Goal: Transaction & Acquisition: Book appointment/travel/reservation

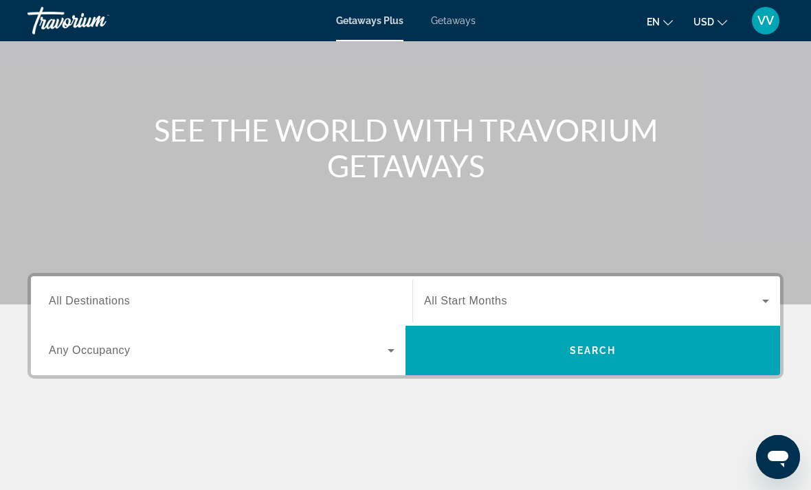
click at [86, 294] on input "Destination All Destinations" at bounding box center [222, 302] width 346 height 17
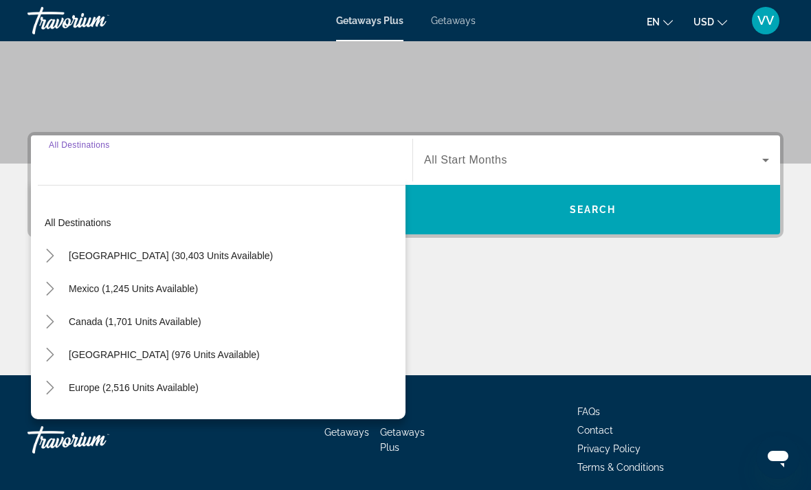
scroll to position [258, 0]
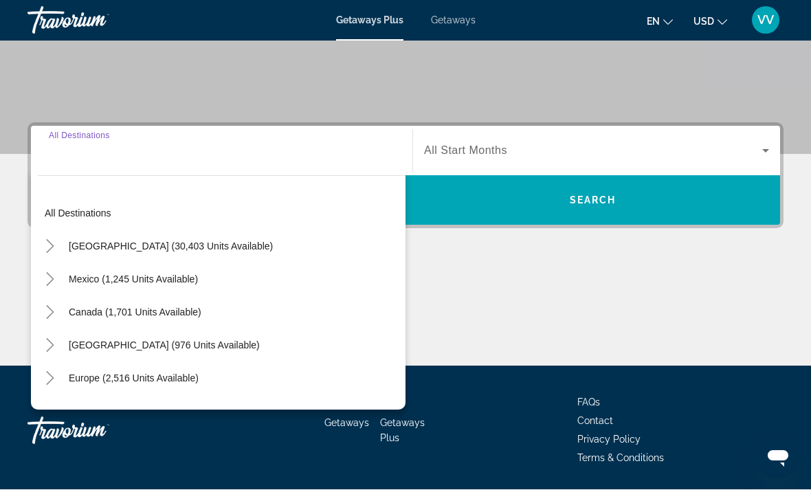
click at [45, 247] on icon "Toggle United States (30,403 units available)" at bounding box center [50, 247] width 14 height 14
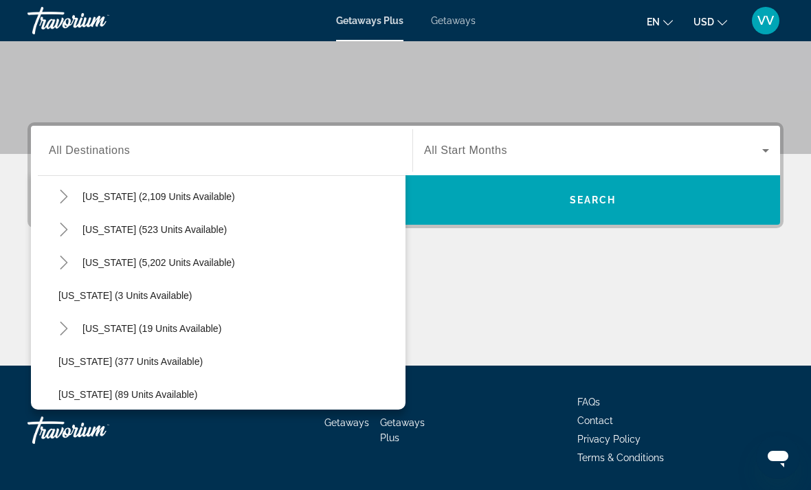
scroll to position [152, 0]
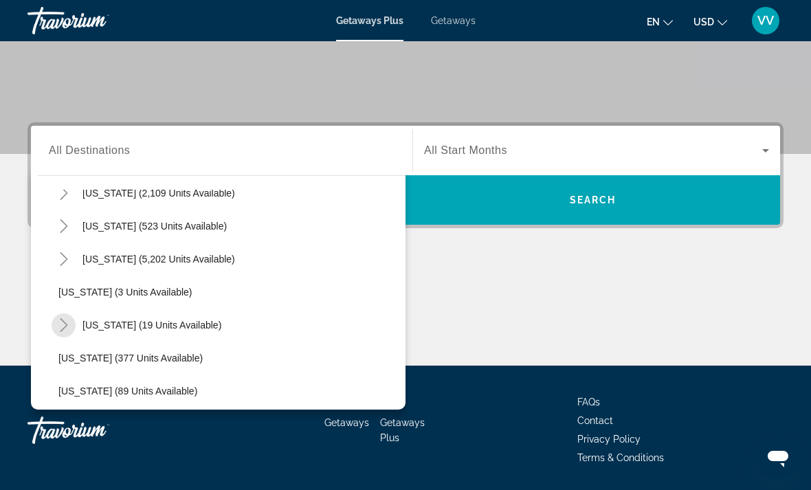
click at [58, 318] on mat-icon "Toggle Hawaii (19 units available)" at bounding box center [64, 326] width 24 height 24
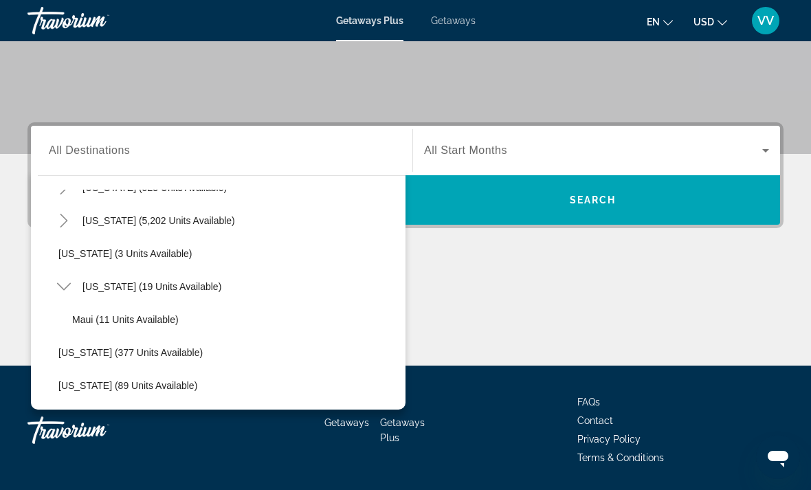
scroll to position [194, 0]
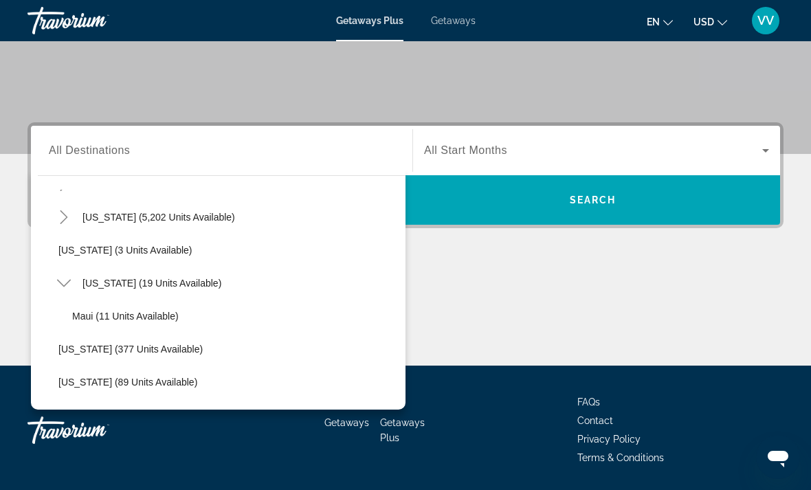
click at [91, 281] on span "[US_STATE] (19 units available)" at bounding box center [152, 283] width 139 height 11
type input "**********"
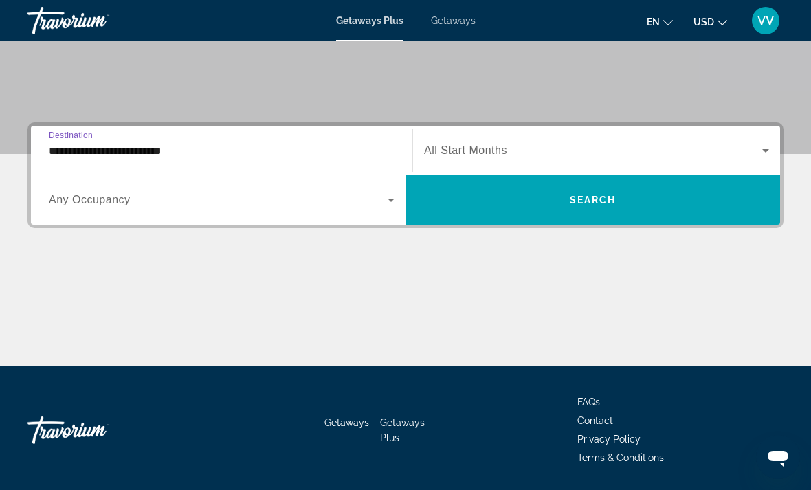
click at [463, 17] on span "Getaways" at bounding box center [453, 20] width 45 height 11
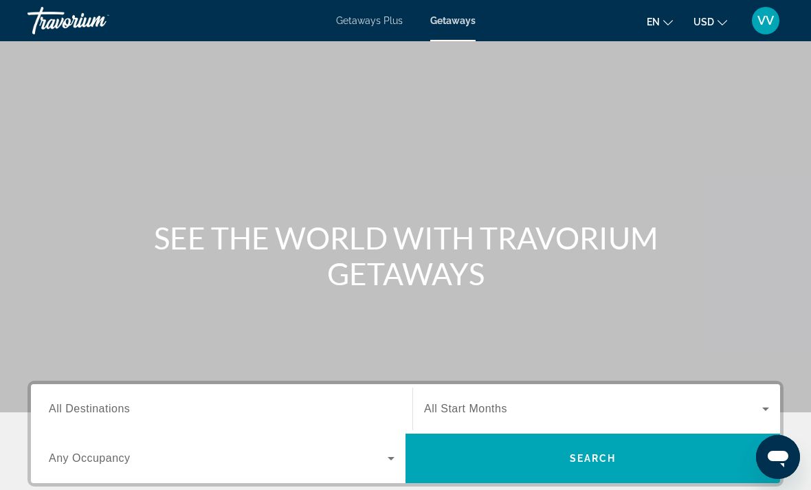
click at [79, 393] on div "Search widget" at bounding box center [222, 409] width 346 height 39
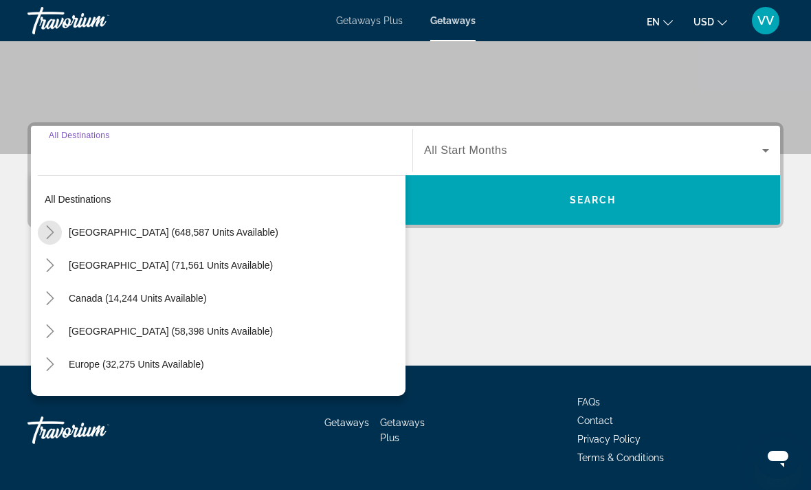
click at [43, 232] on icon "Toggle United States (648,587 units available)" at bounding box center [50, 233] width 14 height 14
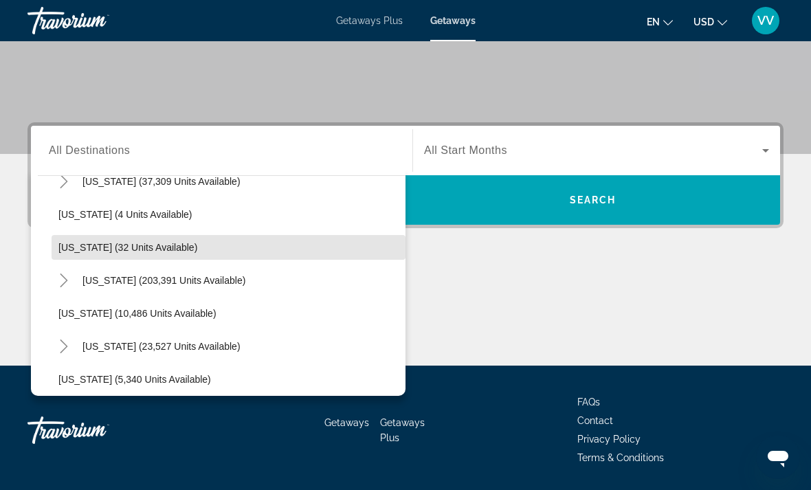
scroll to position [191, 0]
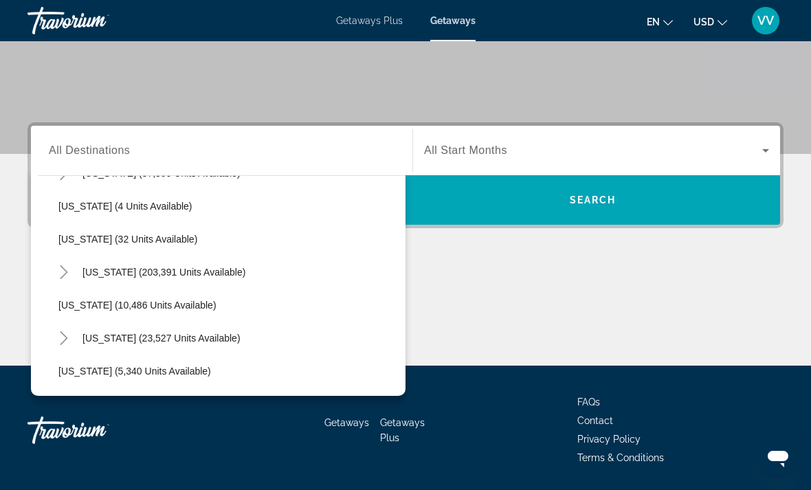
click at [88, 336] on span "[US_STATE] (23,527 units available)" at bounding box center [162, 338] width 158 height 11
type input "**********"
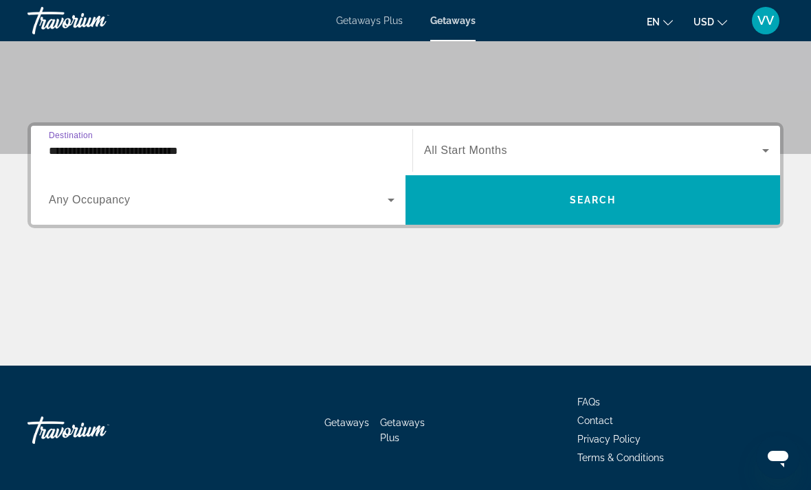
click at [61, 193] on span "Search widget" at bounding box center [218, 200] width 339 height 17
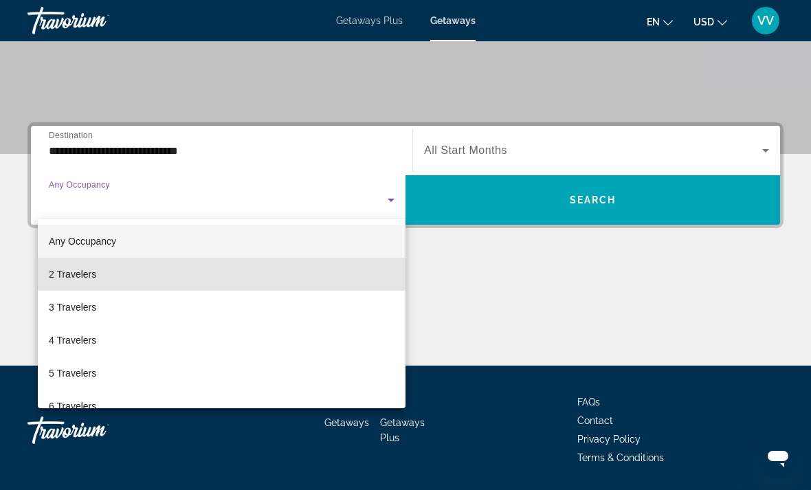
click at [51, 269] on span "2 Travelers" at bounding box center [72, 274] width 47 height 17
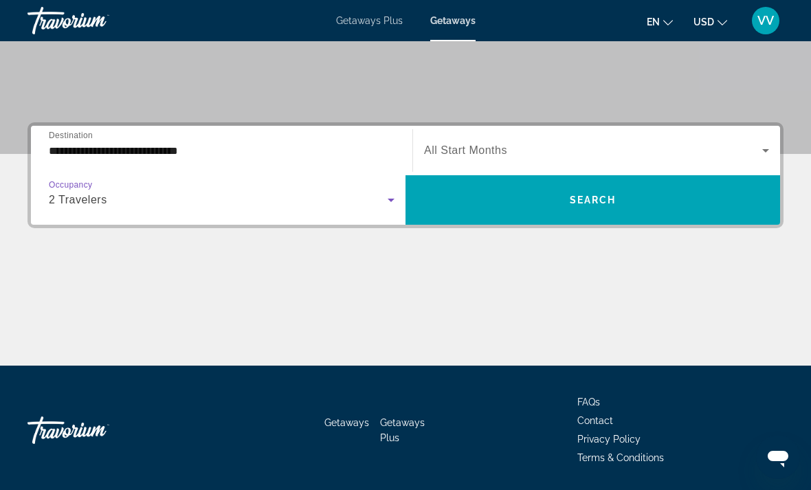
click at [769, 153] on icon "Search widget" at bounding box center [766, 150] width 17 height 17
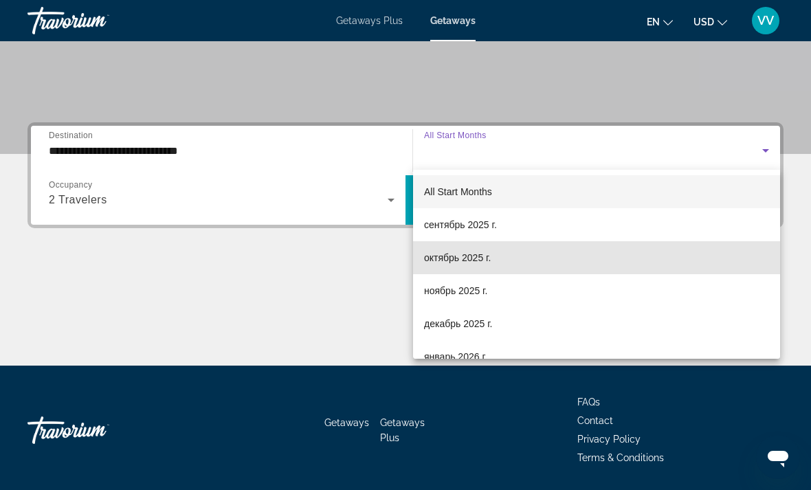
click at [475, 257] on span "октябрь 2025 г." at bounding box center [457, 258] width 67 height 17
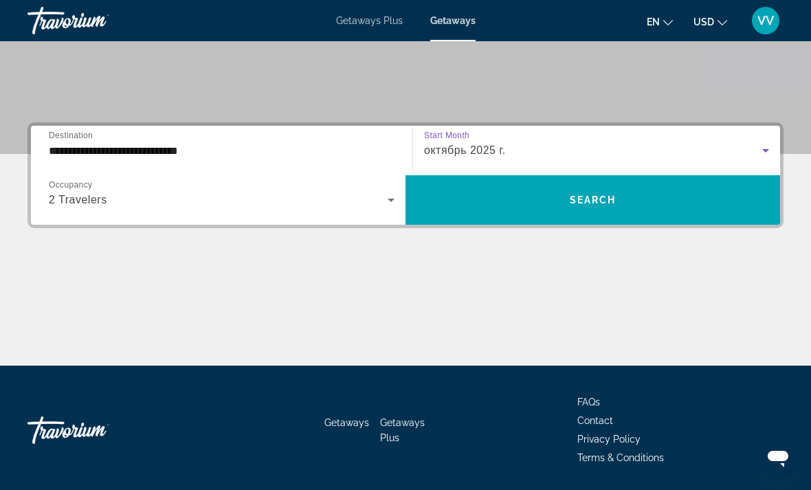
click at [714, 195] on span "Search widget" at bounding box center [593, 200] width 375 height 33
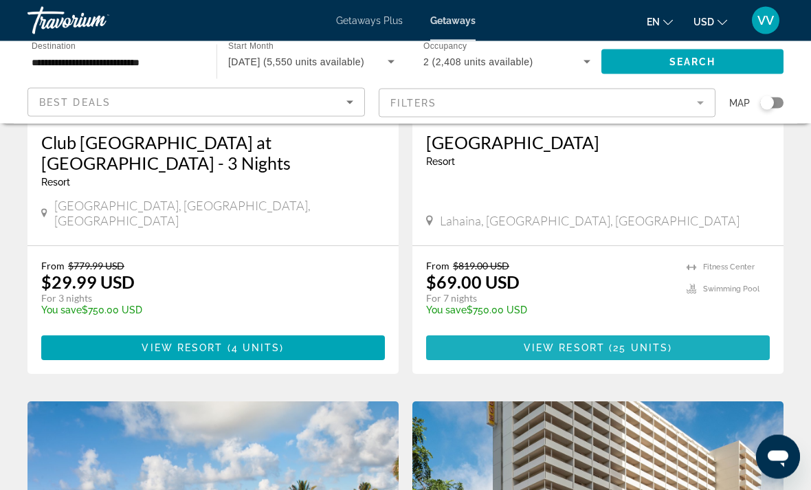
scroll to position [274, 0]
click at [692, 331] on span "Main content" at bounding box center [598, 347] width 344 height 33
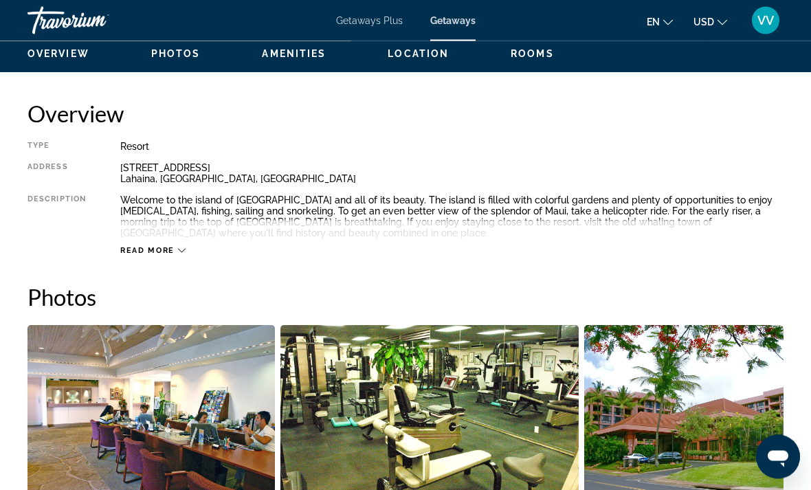
scroll to position [664, 0]
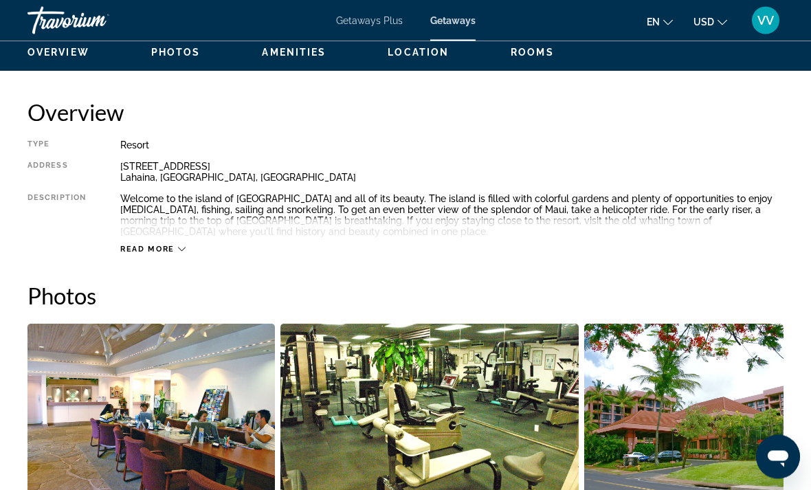
click at [146, 241] on div "Read more" at bounding box center [452, 236] width 664 height 38
click at [173, 252] on span "Read more" at bounding box center [147, 249] width 54 height 9
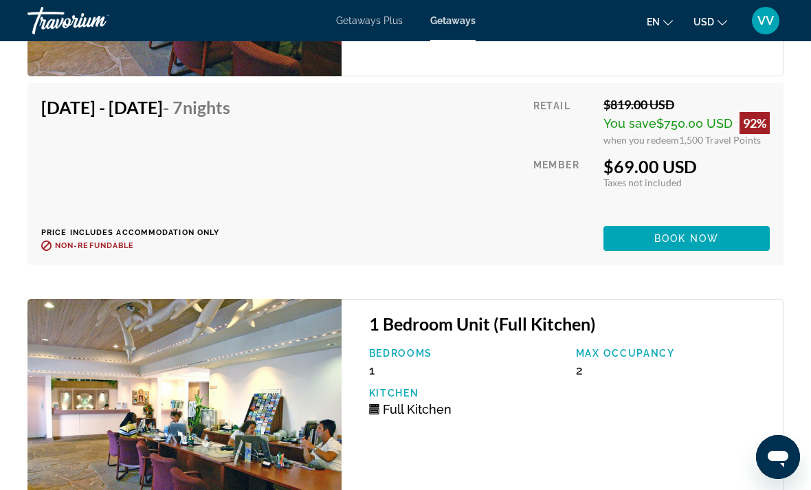
scroll to position [4175, 0]
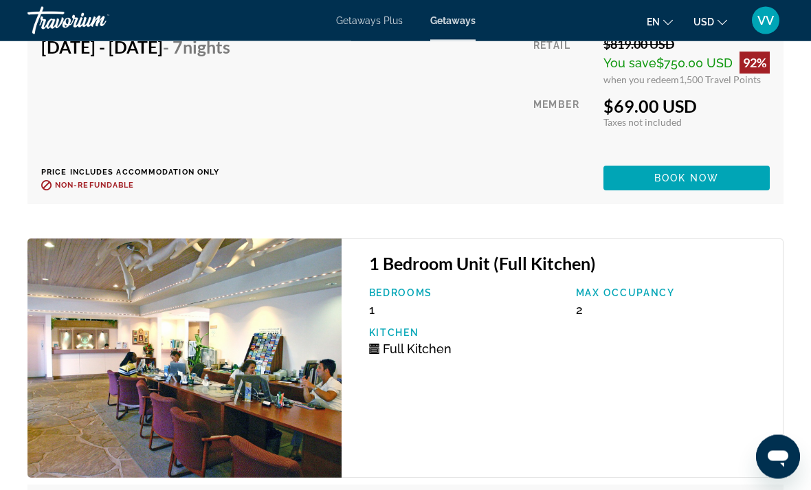
click at [746, 169] on span "Main content" at bounding box center [687, 178] width 166 height 33
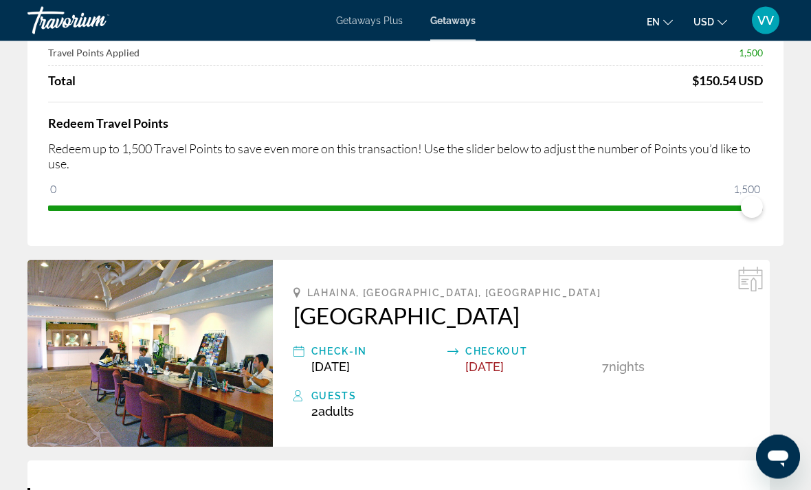
click at [109, 334] on img "Main content" at bounding box center [150, 354] width 245 height 187
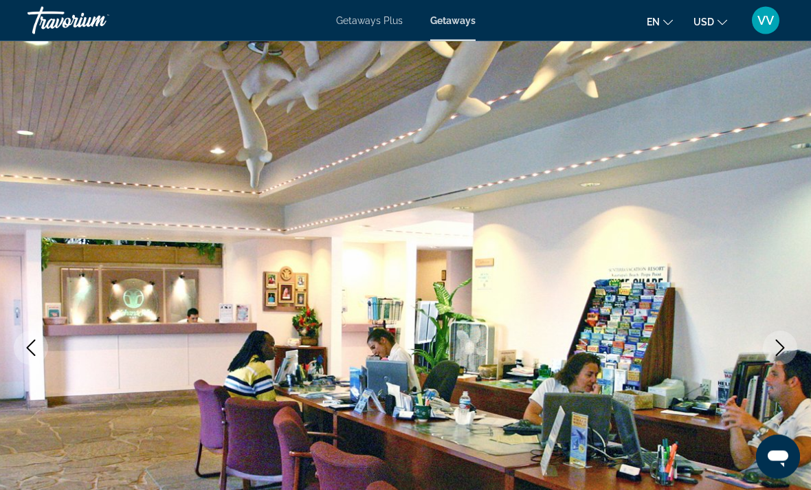
scroll to position [20, 0]
click at [791, 338] on button "Next image" at bounding box center [780, 348] width 34 height 34
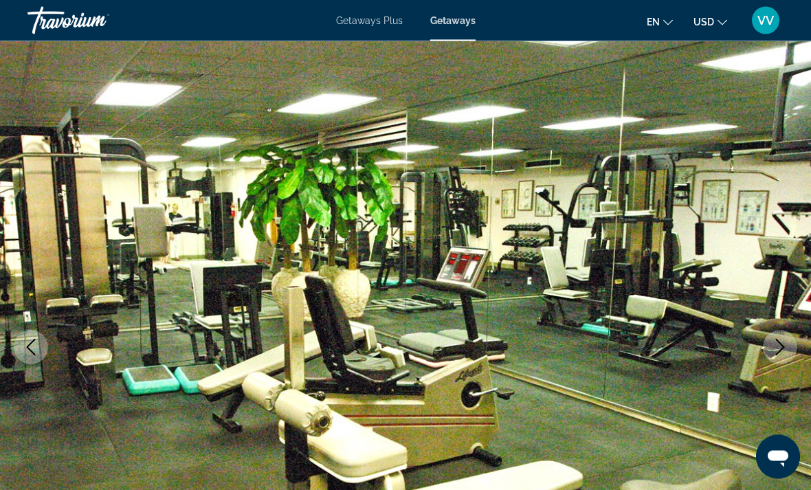
click at [783, 345] on icon "Next image" at bounding box center [780, 348] width 17 height 17
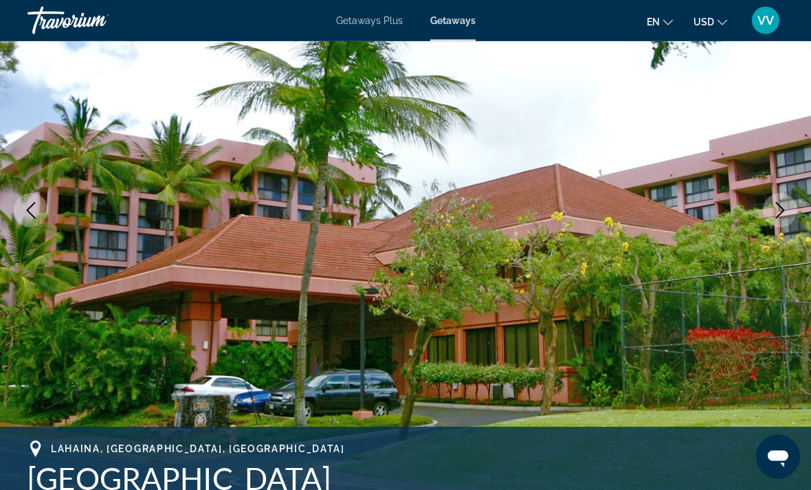
scroll to position [166, 0]
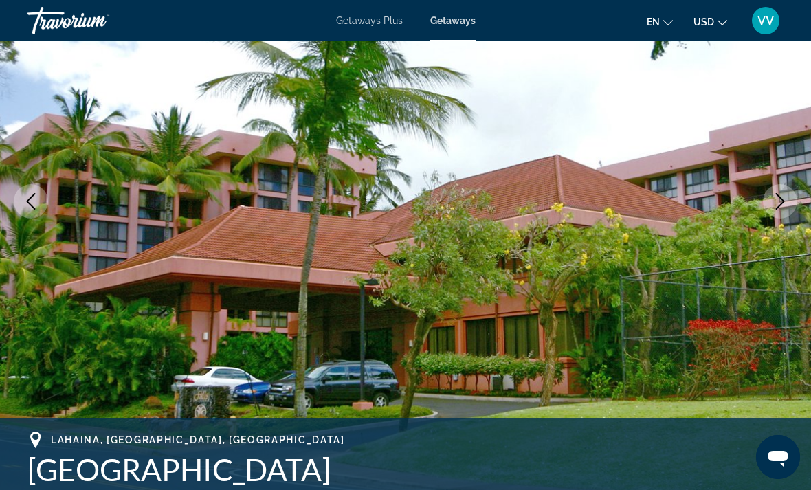
click at [793, 298] on img "Main content" at bounding box center [405, 201] width 811 height 653
click at [787, 278] on img "Main content" at bounding box center [405, 201] width 811 height 653
click at [784, 276] on img "Main content" at bounding box center [405, 201] width 811 height 653
click at [800, 260] on img "Main content" at bounding box center [405, 201] width 811 height 653
click at [791, 255] on img "Main content" at bounding box center [405, 201] width 811 height 653
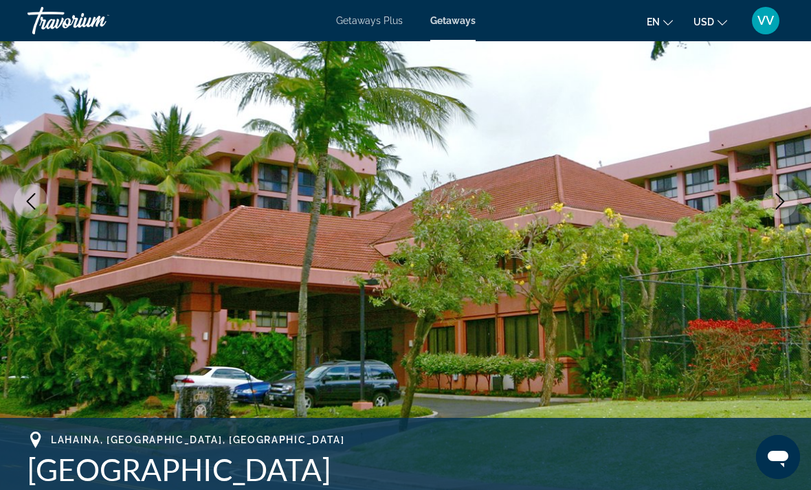
click at [787, 198] on icon "Next image" at bounding box center [780, 201] width 17 height 17
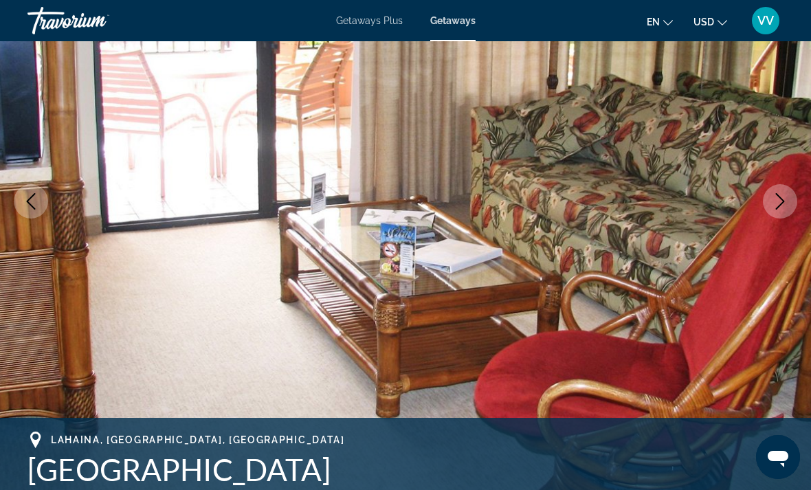
click at [786, 202] on icon "Next image" at bounding box center [780, 201] width 17 height 17
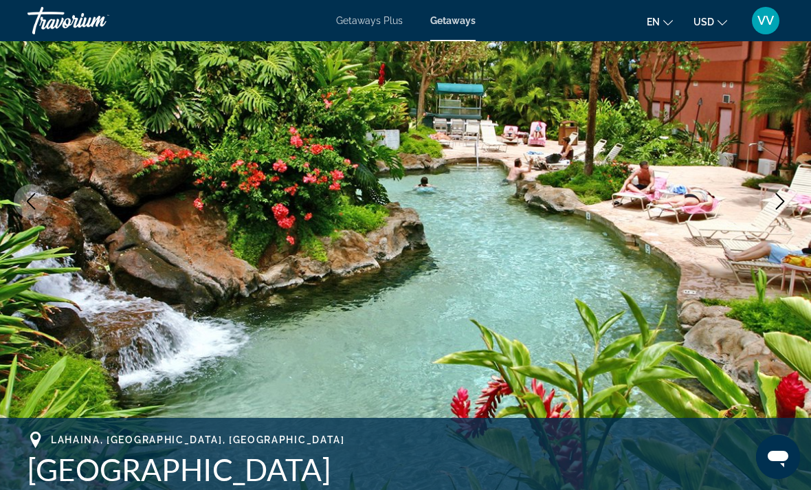
click at [791, 200] on button "Next image" at bounding box center [780, 201] width 34 height 34
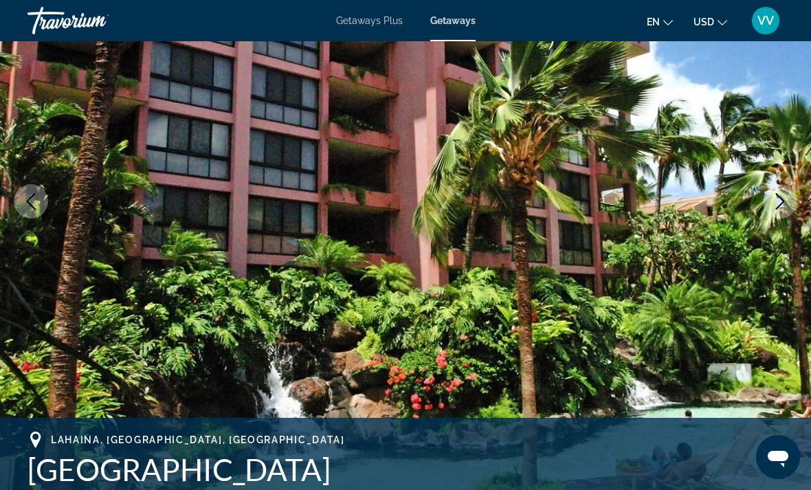
click at [785, 203] on icon "Next image" at bounding box center [780, 201] width 17 height 17
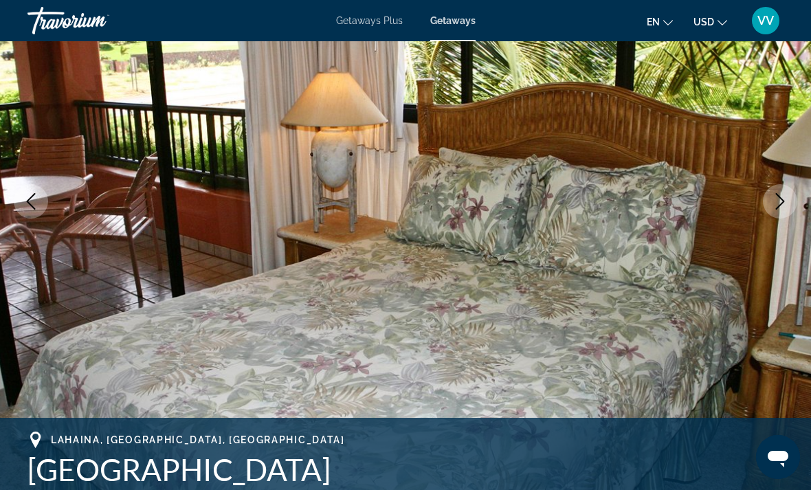
click at [784, 204] on icon "Next image" at bounding box center [780, 201] width 17 height 17
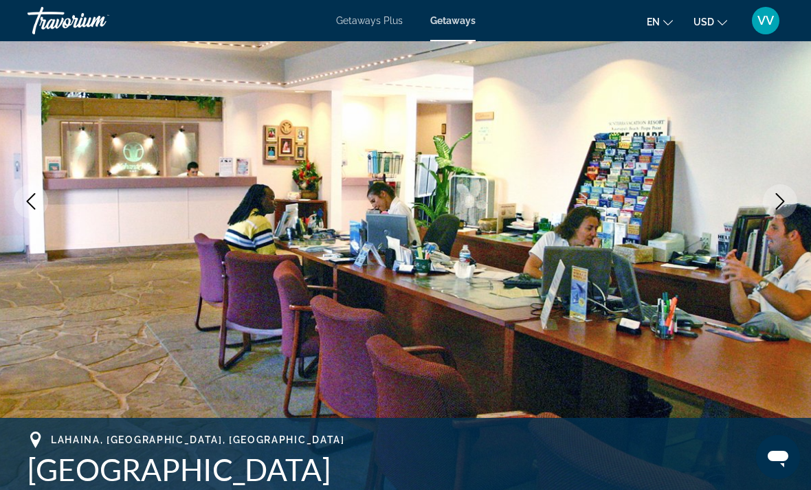
click at [783, 206] on icon "Next image" at bounding box center [780, 201] width 17 height 17
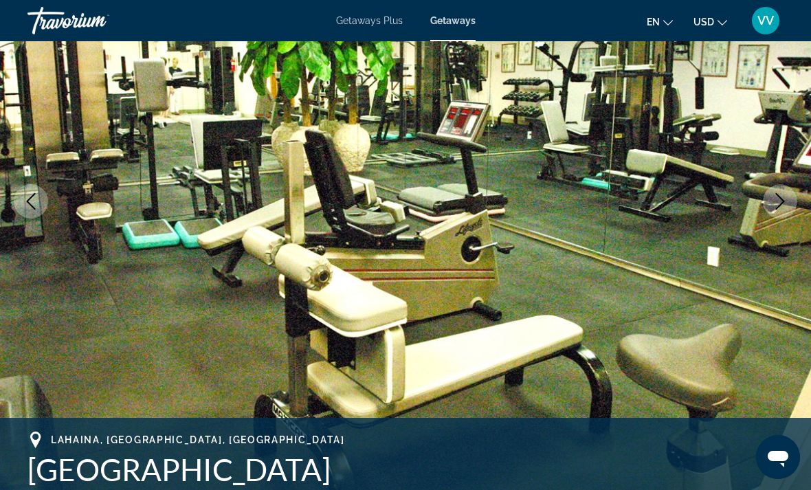
click at [785, 190] on button "Next image" at bounding box center [780, 201] width 34 height 34
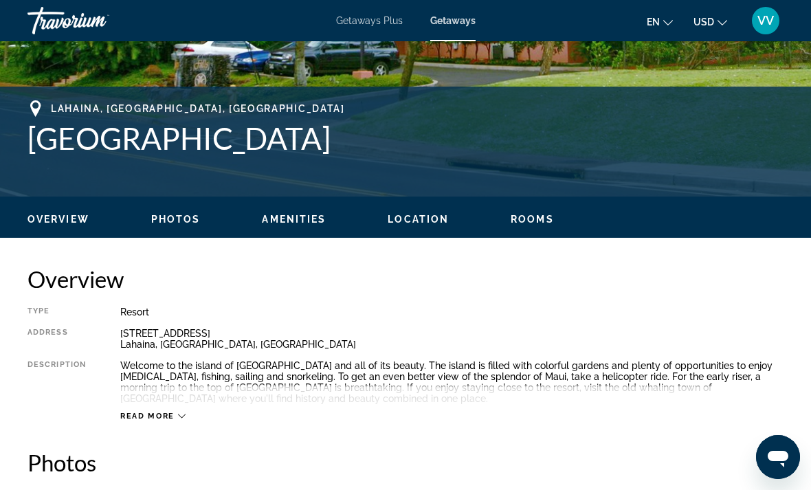
scroll to position [504, 0]
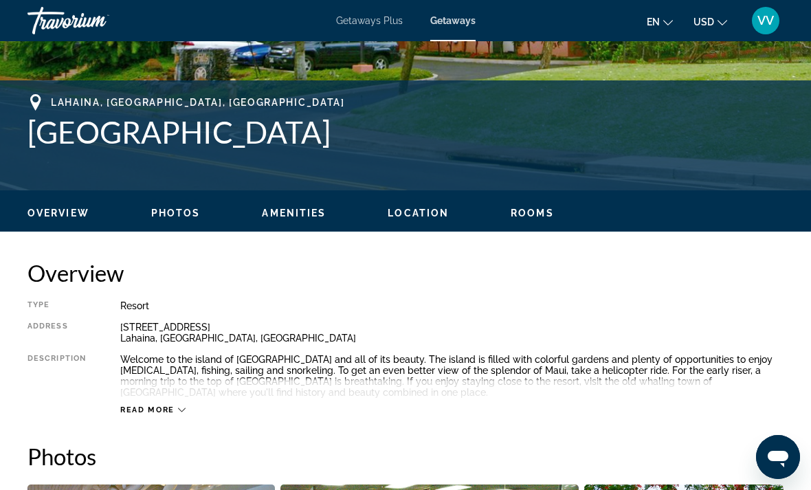
click at [148, 409] on span "Read more" at bounding box center [147, 410] width 54 height 9
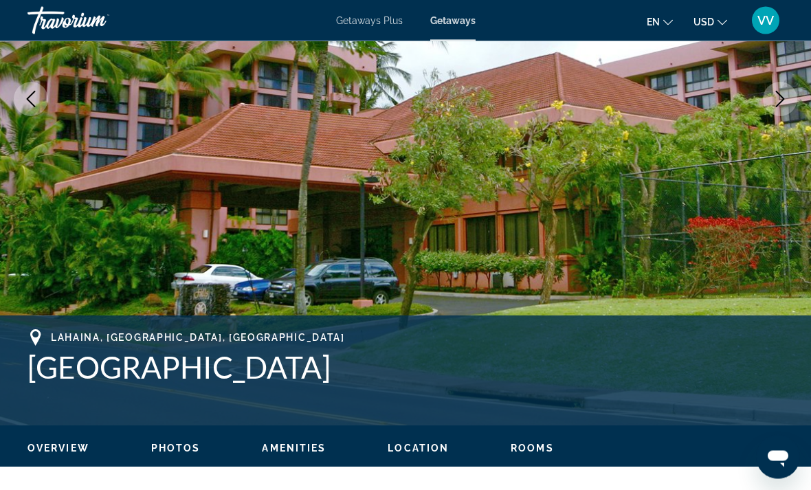
scroll to position [269, 0]
click at [169, 439] on div "Overview Photos Amenities Location Rooms Search" at bounding box center [405, 447] width 811 height 43
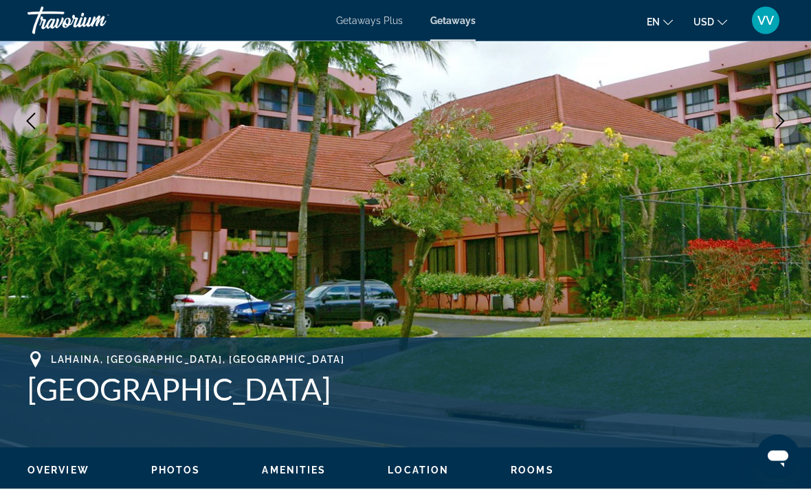
scroll to position [244, 0]
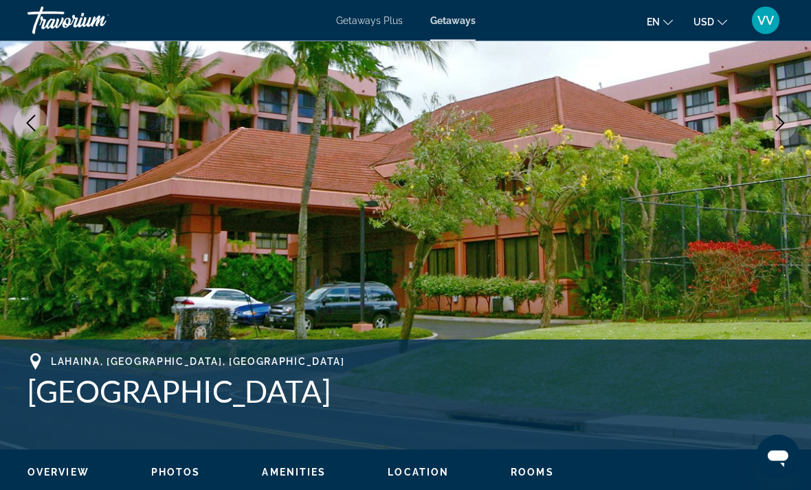
click at [805, 226] on img "Main content" at bounding box center [405, 123] width 811 height 653
click at [789, 197] on img "Main content" at bounding box center [405, 123] width 811 height 653
click at [778, 168] on img "Main content" at bounding box center [405, 123] width 811 height 653
click at [791, 160] on img "Main content" at bounding box center [405, 123] width 811 height 653
click at [784, 121] on icon "Next image" at bounding box center [780, 124] width 17 height 17
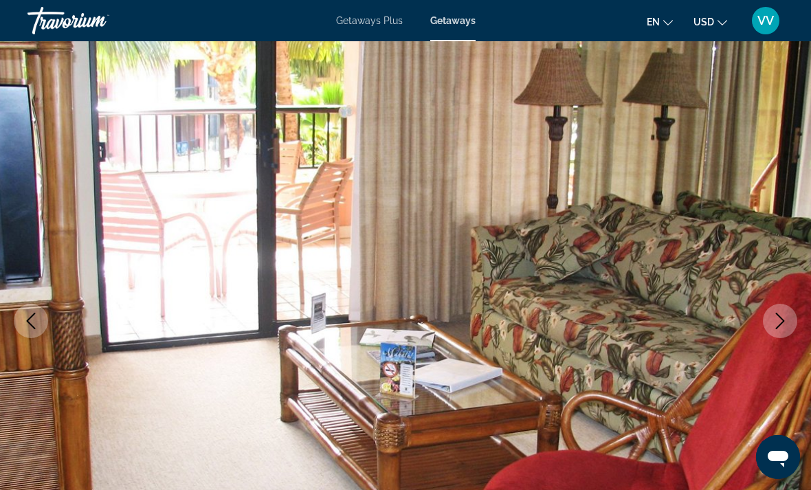
scroll to position [47, 0]
click at [790, 315] on button "Next image" at bounding box center [780, 321] width 34 height 34
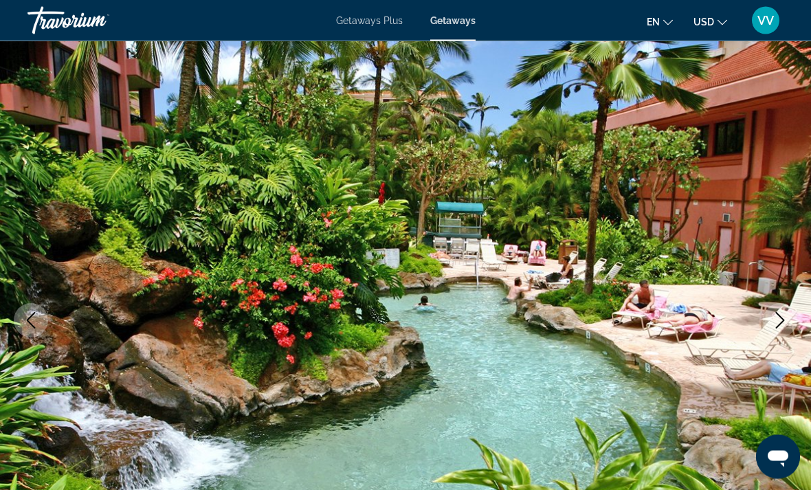
click at [783, 309] on button "Next image" at bounding box center [780, 321] width 34 height 34
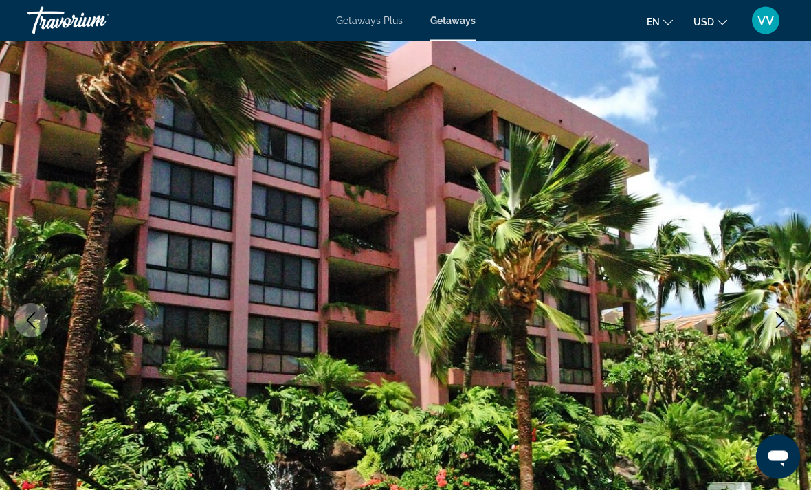
click at [786, 314] on icon "Next image" at bounding box center [780, 321] width 17 height 17
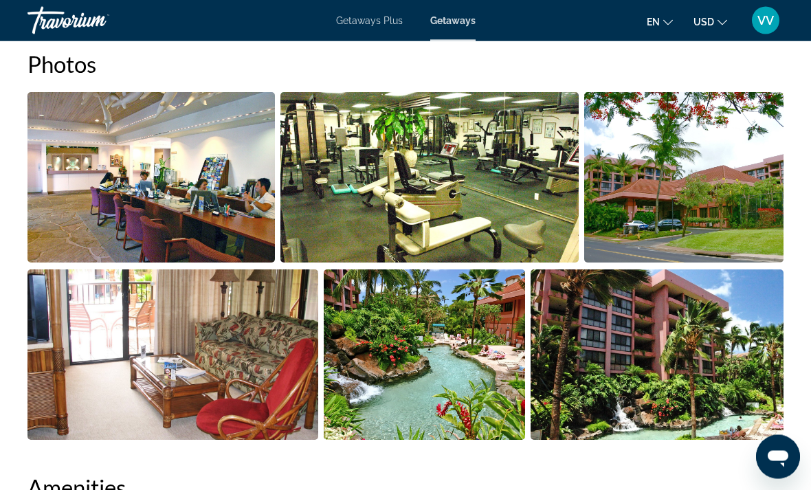
scroll to position [923, 0]
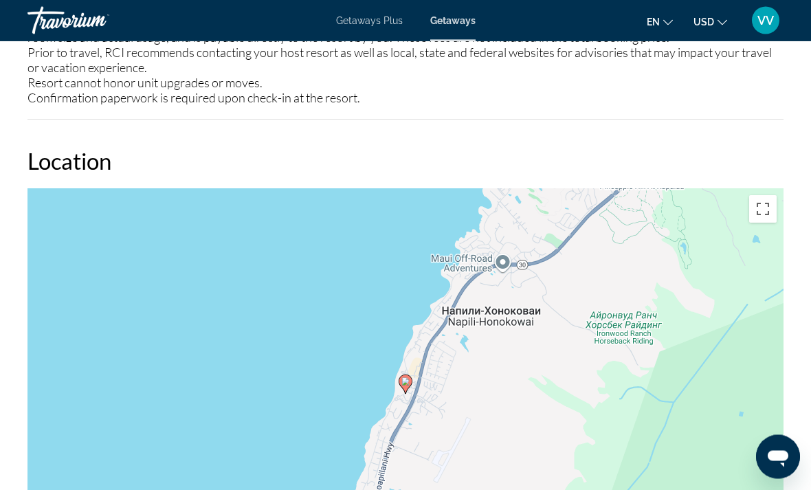
click at [626, 351] on div "Чтобы активировать перетаскивание с помощью клавиатуры, нажмите Alt + Ввод. Пос…" at bounding box center [406, 395] width 756 height 413
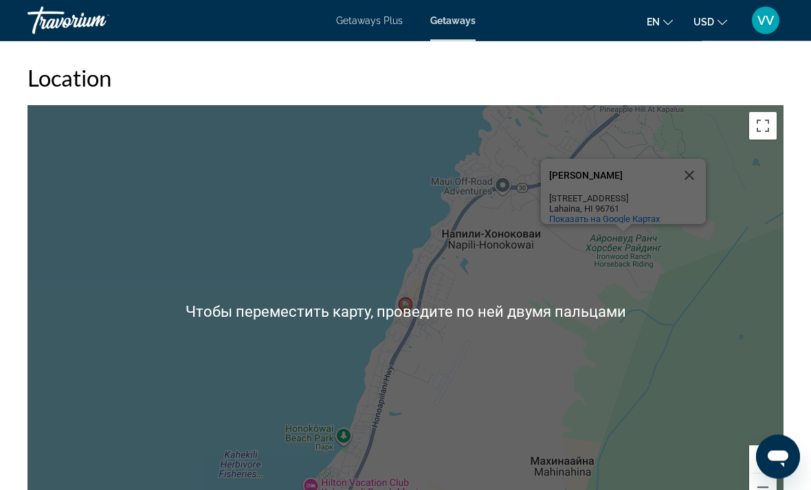
scroll to position [2110, 0]
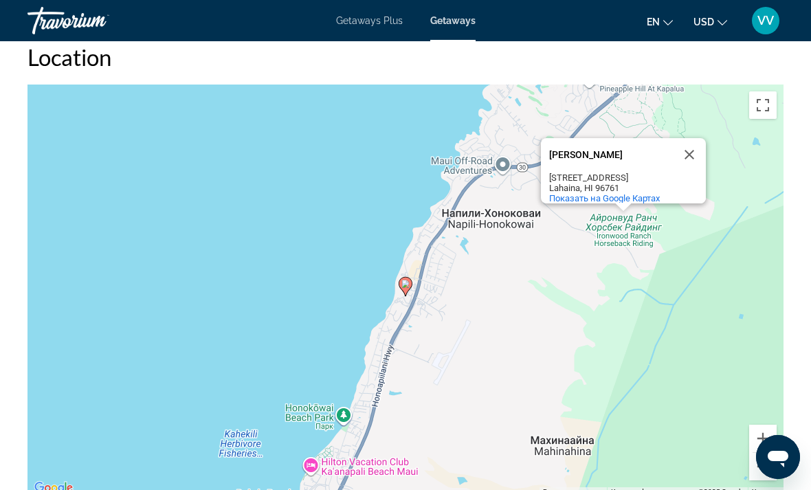
click at [771, 439] on button "Увеличить" at bounding box center [764, 439] width 28 height 28
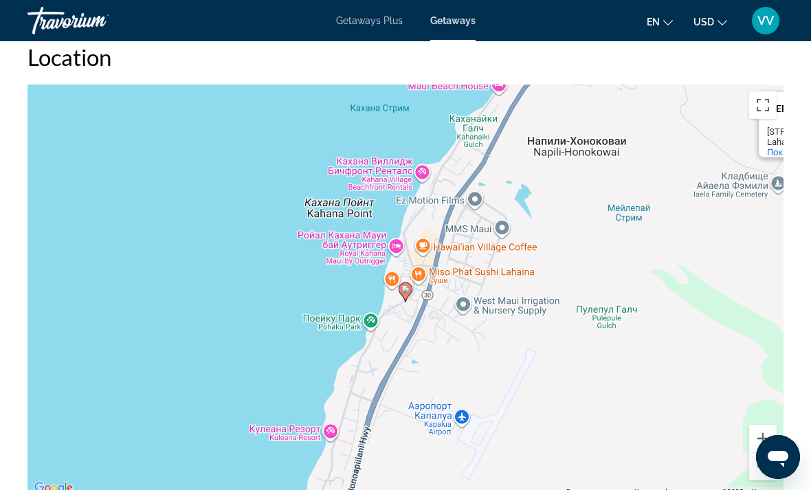
click at [763, 437] on button "Увеличить" at bounding box center [764, 439] width 28 height 28
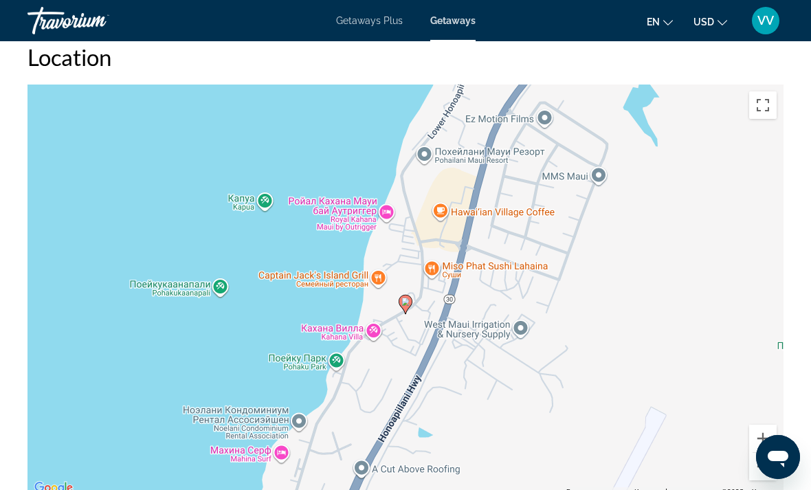
click at [767, 433] on button "Увеличить" at bounding box center [764, 439] width 28 height 28
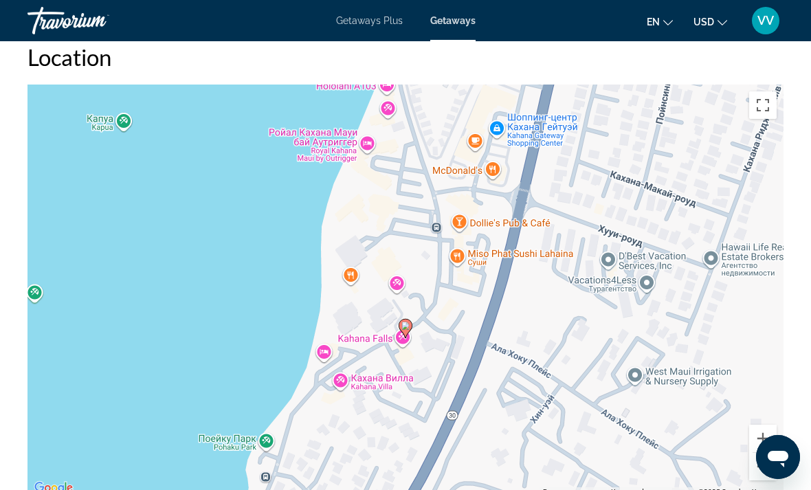
click at [766, 430] on button "Увеличить" at bounding box center [764, 439] width 28 height 28
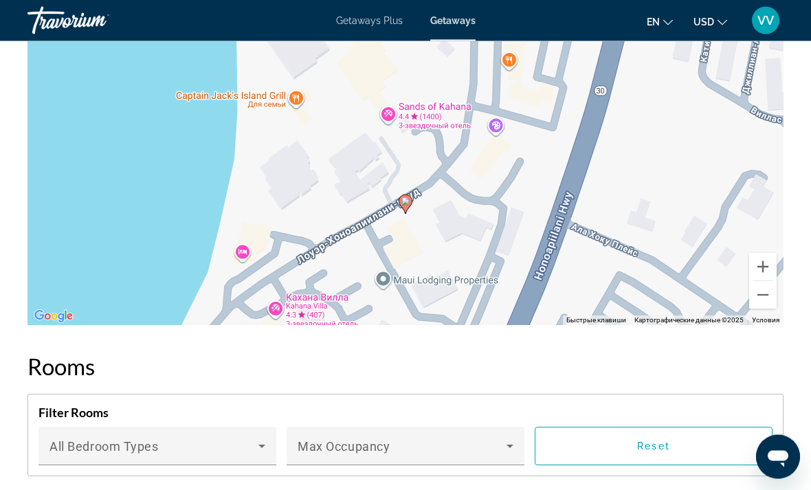
scroll to position [2282, 0]
click at [773, 292] on button "Уменьшить" at bounding box center [764, 295] width 28 height 28
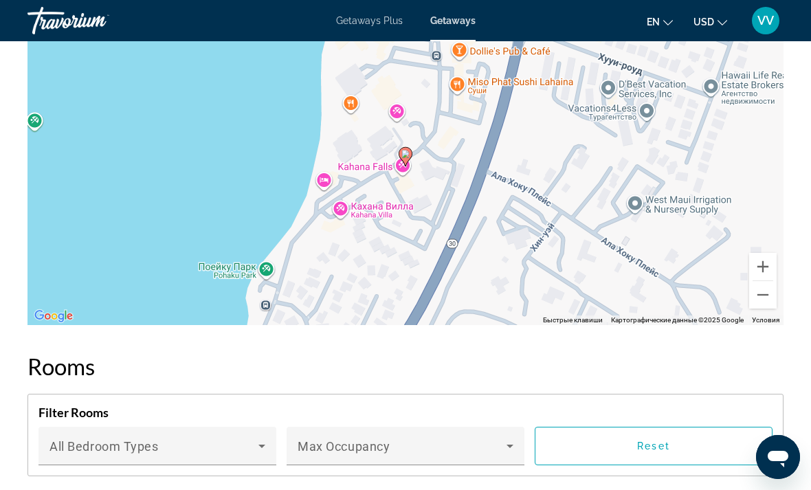
click at [770, 298] on button "Уменьшить" at bounding box center [764, 295] width 28 height 28
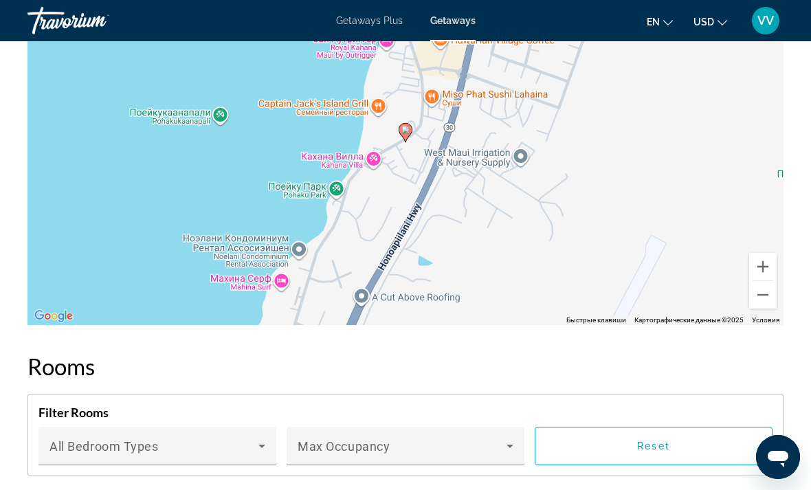
click at [761, 298] on button "Уменьшить" at bounding box center [764, 295] width 28 height 28
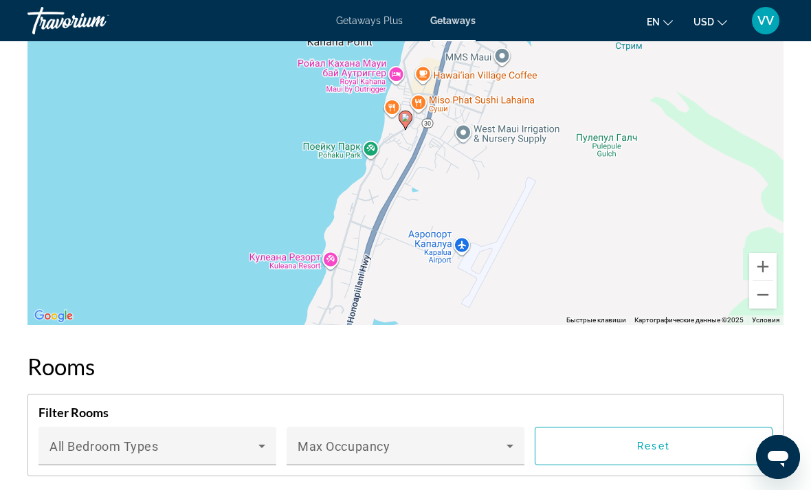
click at [761, 300] on button "Уменьшить" at bounding box center [764, 295] width 28 height 28
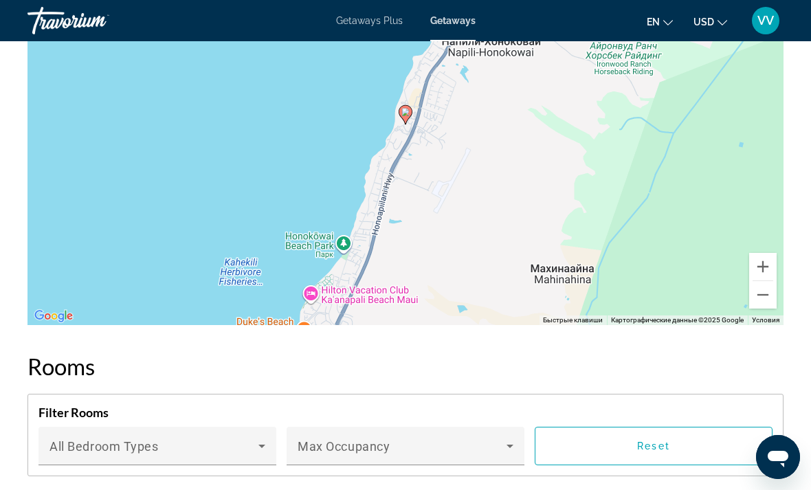
click at [765, 300] on button "Уменьшить" at bounding box center [764, 295] width 28 height 28
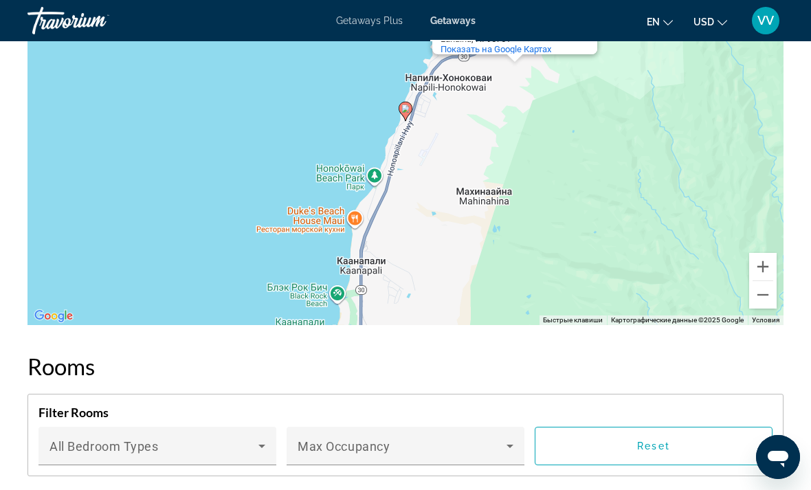
click at [766, 301] on button "Уменьшить" at bounding box center [764, 295] width 28 height 28
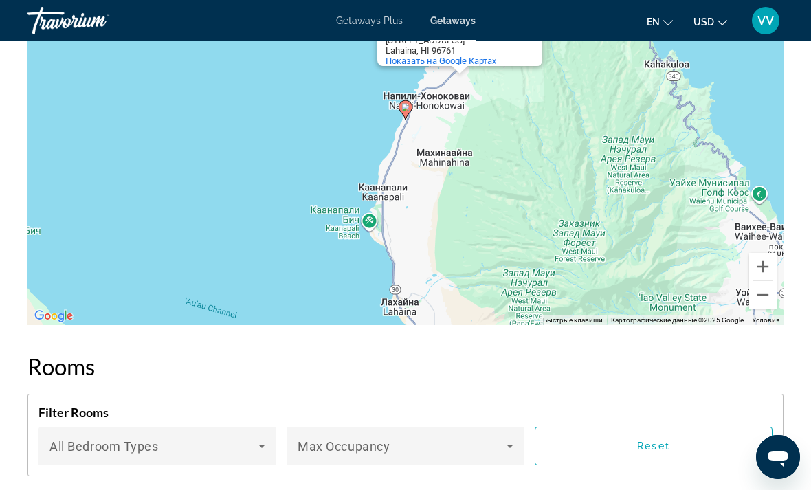
click at [769, 296] on button "Уменьшить" at bounding box center [764, 295] width 28 height 28
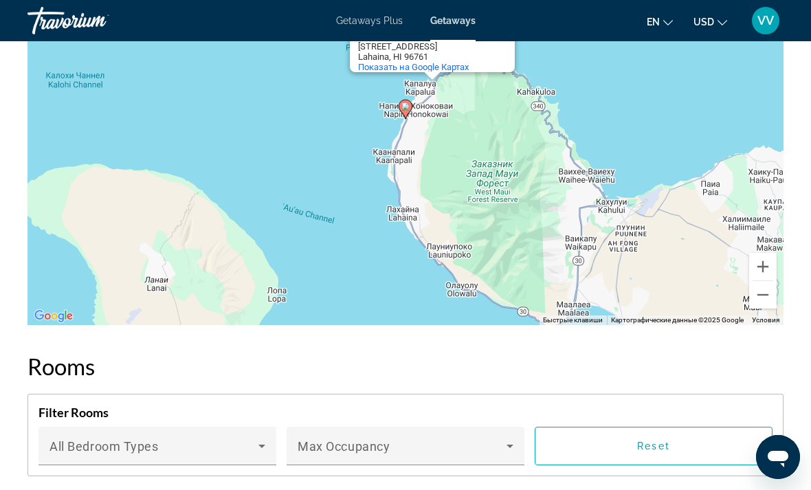
click at [765, 300] on button "Уменьшить" at bounding box center [764, 295] width 28 height 28
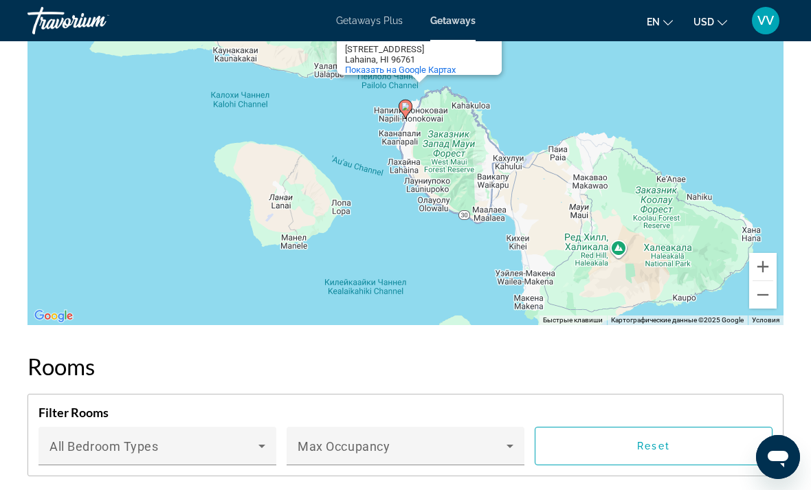
click at [766, 302] on button "Уменьшить" at bounding box center [764, 295] width 28 height 28
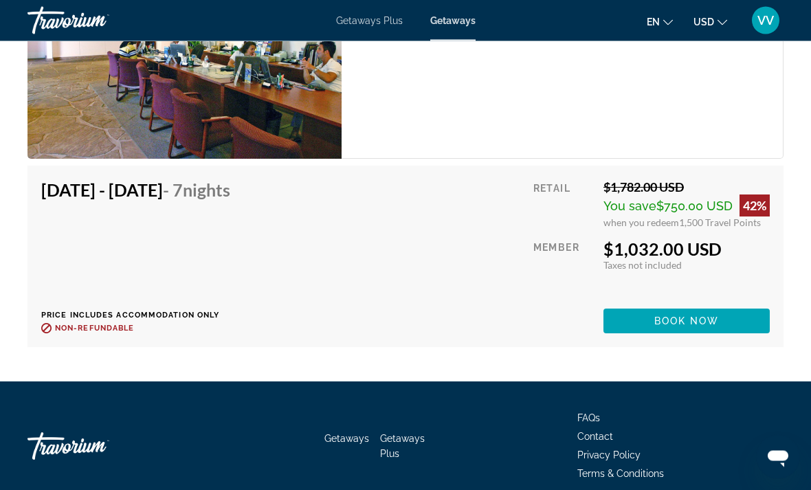
scroll to position [4543, 0]
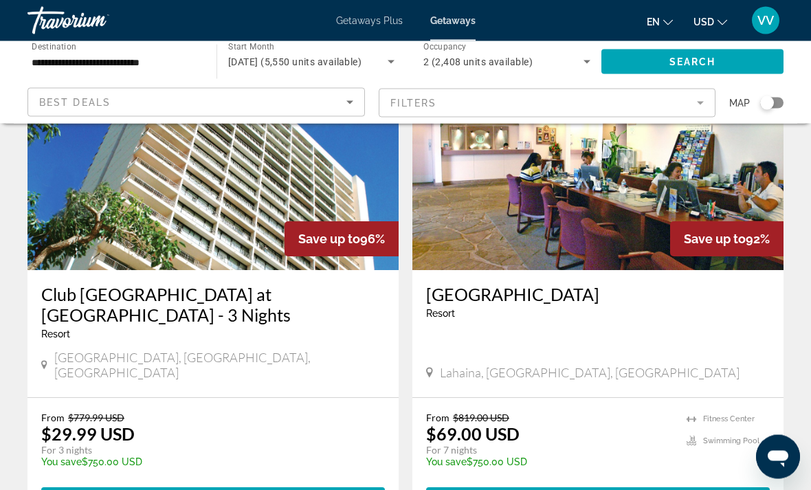
scroll to position [124, 0]
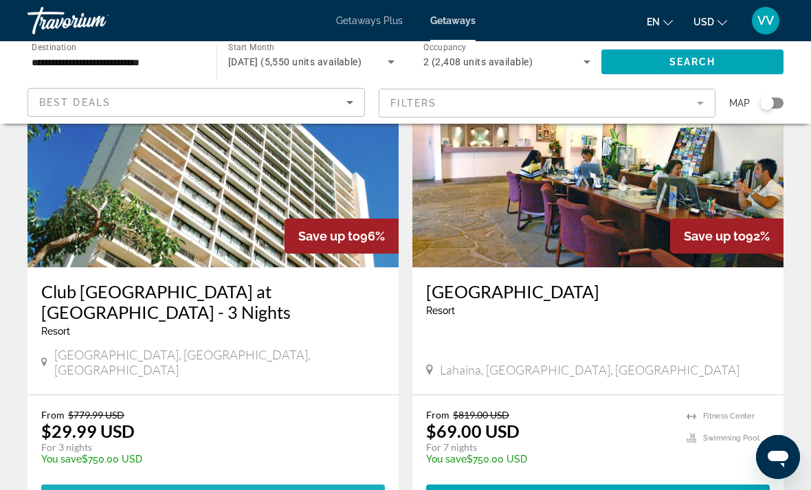
click at [166, 481] on span "Main content" at bounding box center [213, 497] width 344 height 33
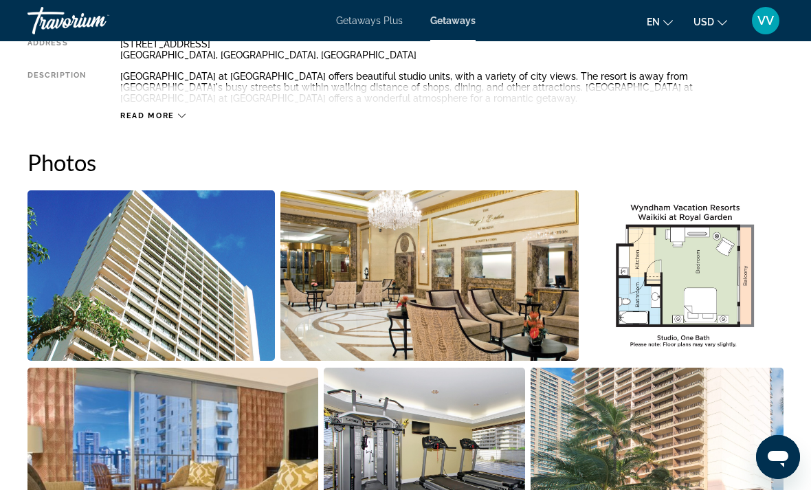
scroll to position [787, 0]
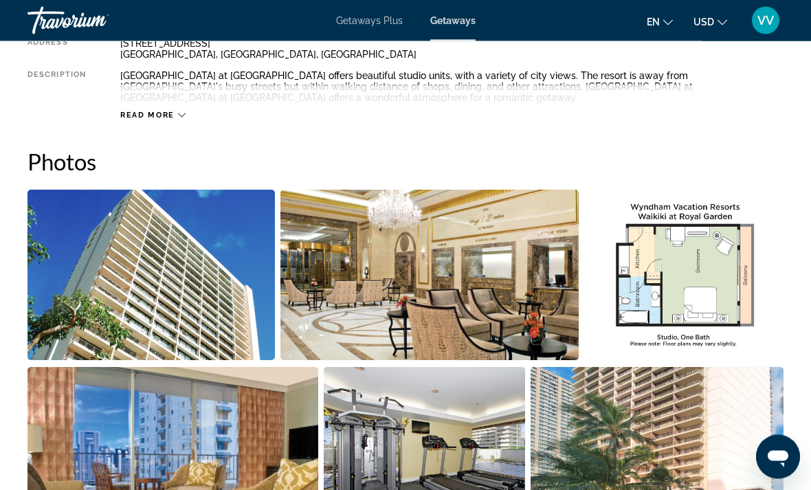
click at [706, 278] on img "Open full-screen image slider" at bounding box center [683, 275] width 199 height 171
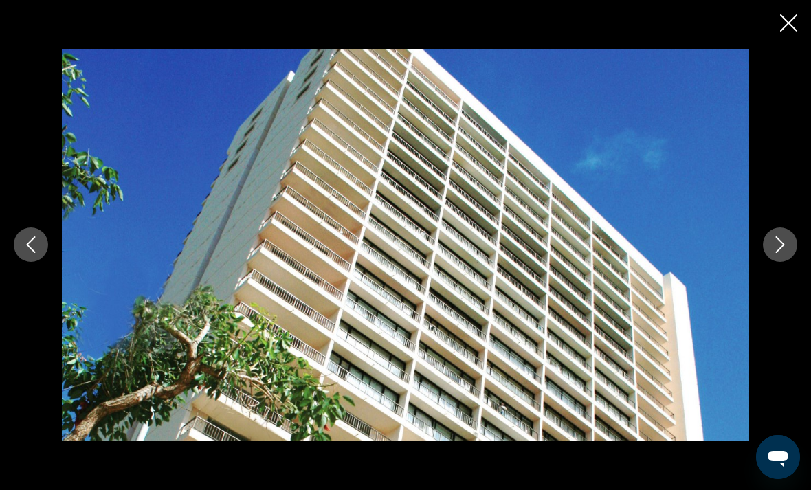
click at [787, 253] on icon "Next image" at bounding box center [780, 245] width 17 height 17
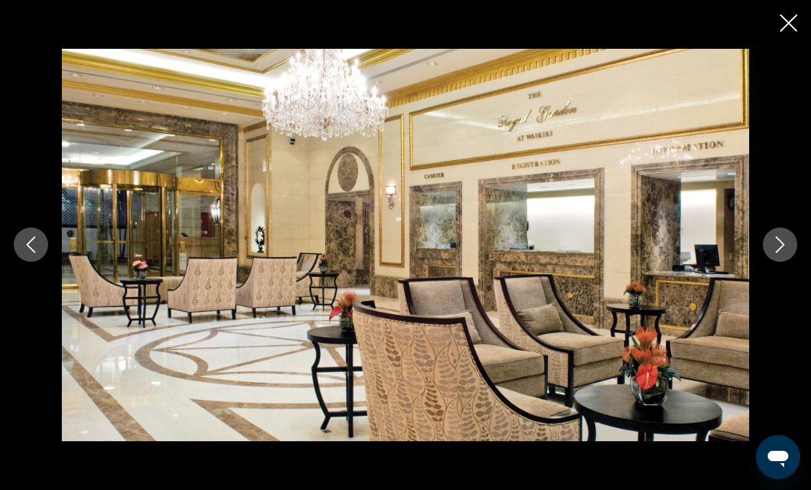
click at [783, 253] on icon "Next image" at bounding box center [780, 245] width 17 height 17
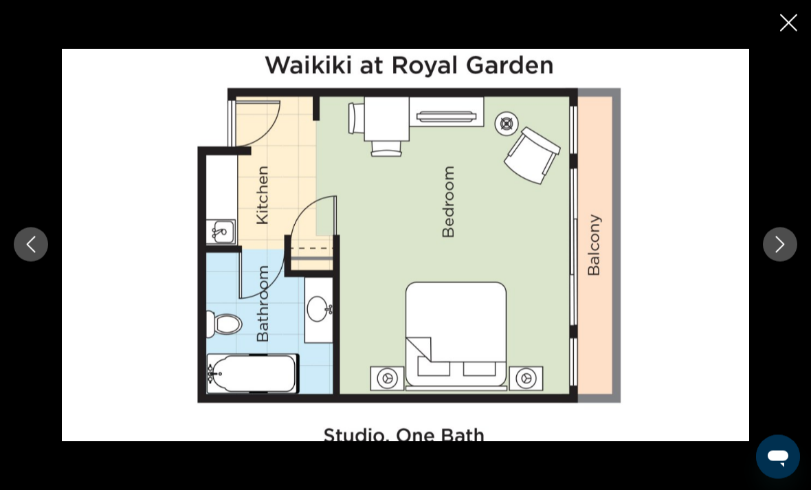
scroll to position [987, 0]
click at [785, 253] on icon "Next image" at bounding box center [780, 245] width 17 height 17
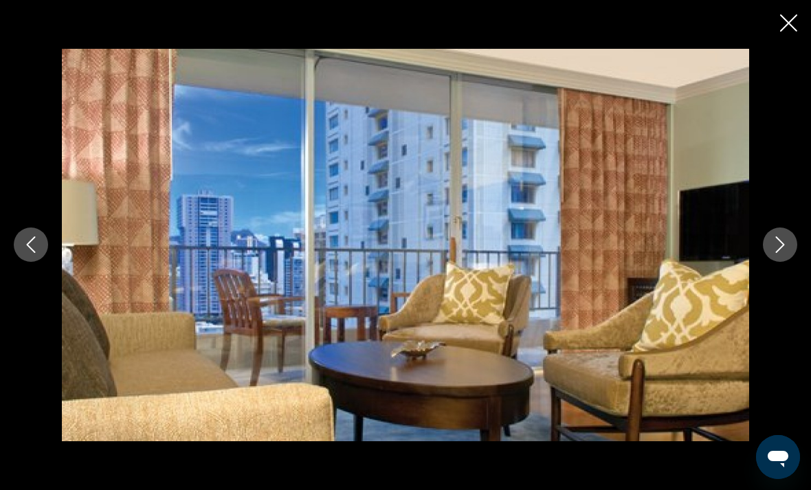
click at [783, 262] on button "Next image" at bounding box center [780, 245] width 34 height 34
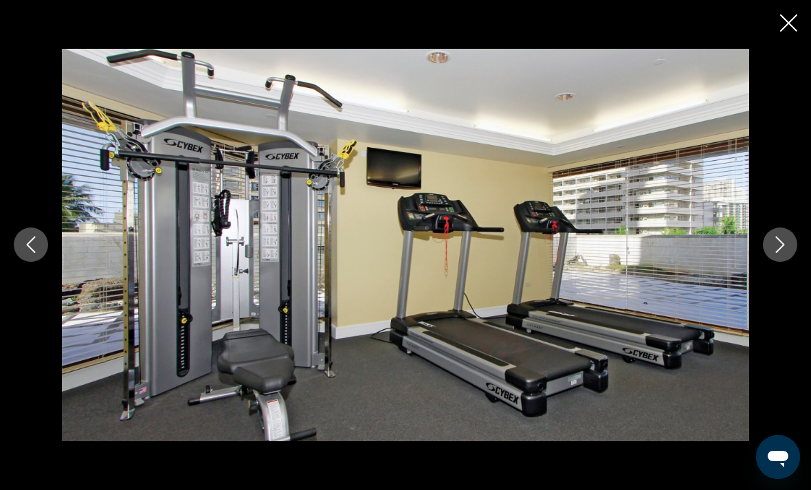
click at [781, 253] on icon "Next image" at bounding box center [780, 245] width 17 height 17
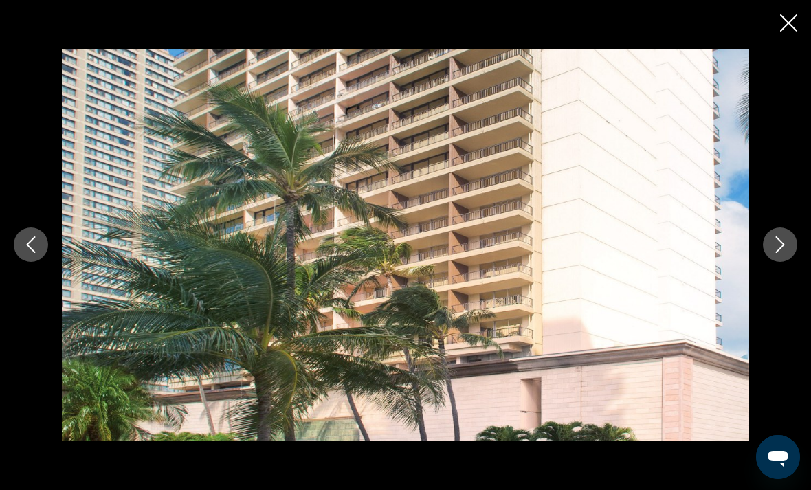
click at [784, 254] on icon "Next image" at bounding box center [780, 245] width 9 height 17
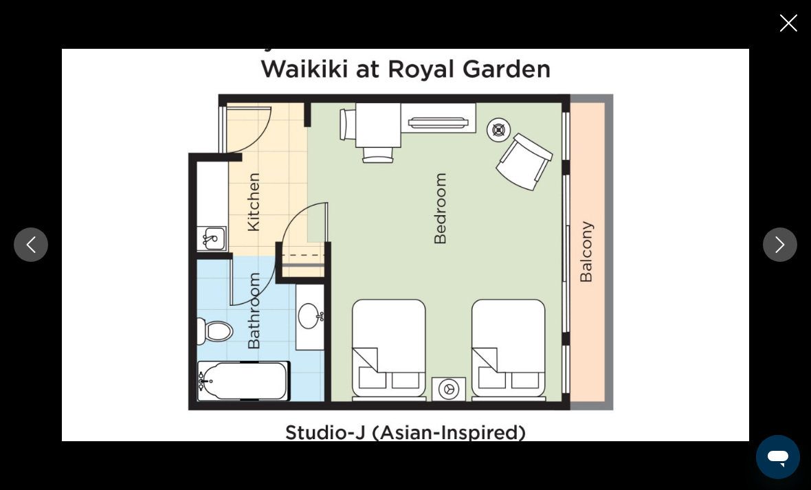
click at [789, 262] on button "Next image" at bounding box center [780, 245] width 34 height 34
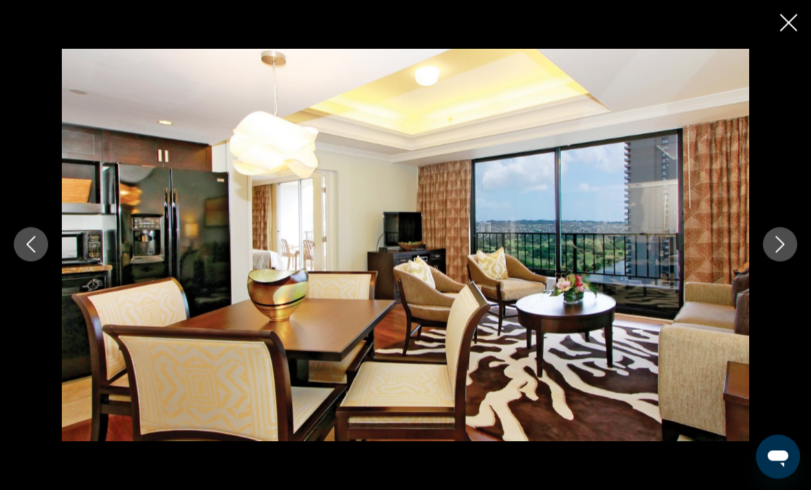
scroll to position [1191, 0]
click at [787, 24] on icon "Close slideshow" at bounding box center [788, 22] width 17 height 17
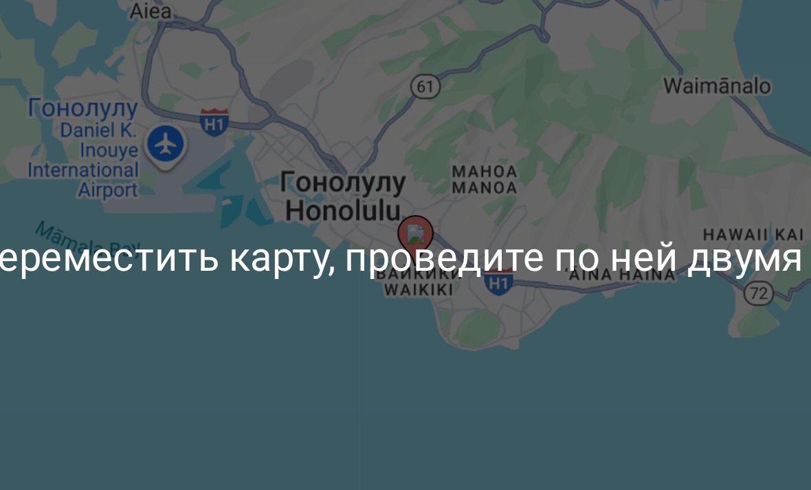
scroll to position [1902, 0]
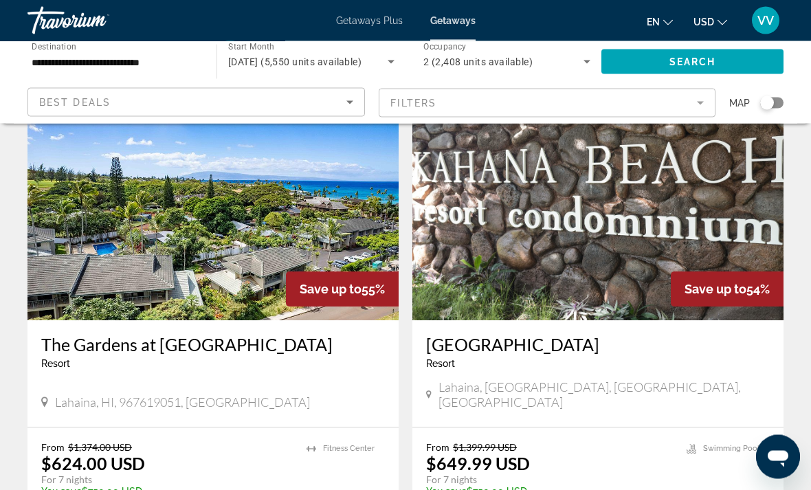
scroll to position [2601, 0]
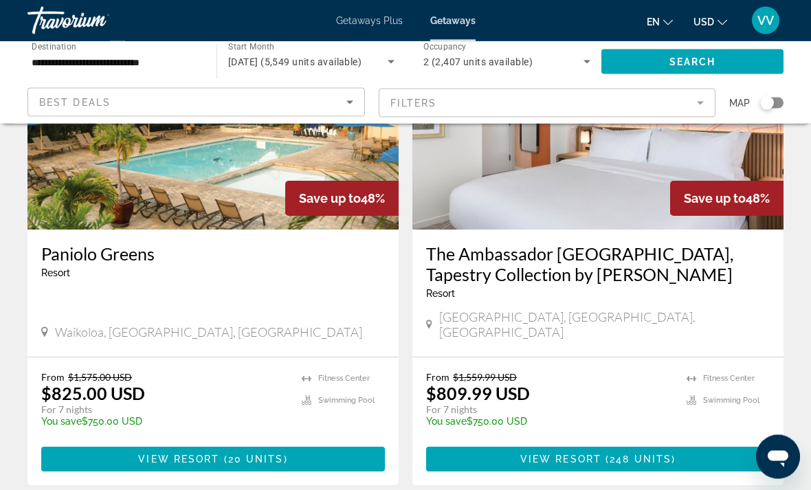
scroll to position [2597, 0]
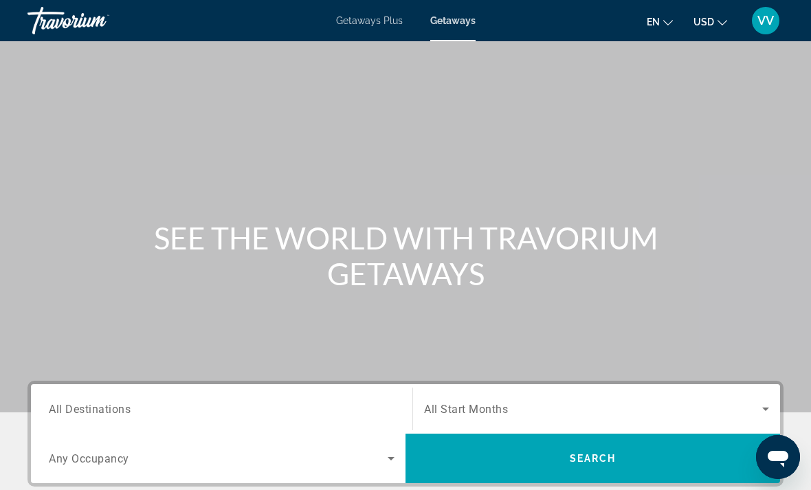
click at [86, 411] on span "All Destinations" at bounding box center [90, 408] width 82 height 13
click at [86, 411] on input "Destination All Destinations" at bounding box center [222, 410] width 346 height 17
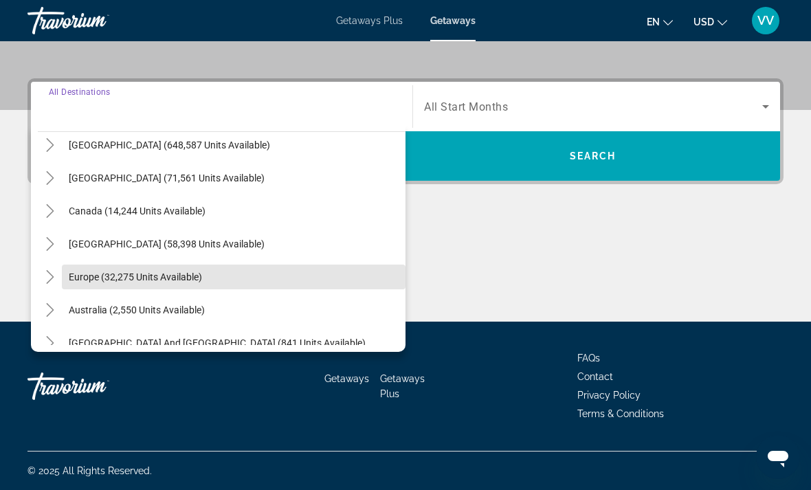
scroll to position [45, 0]
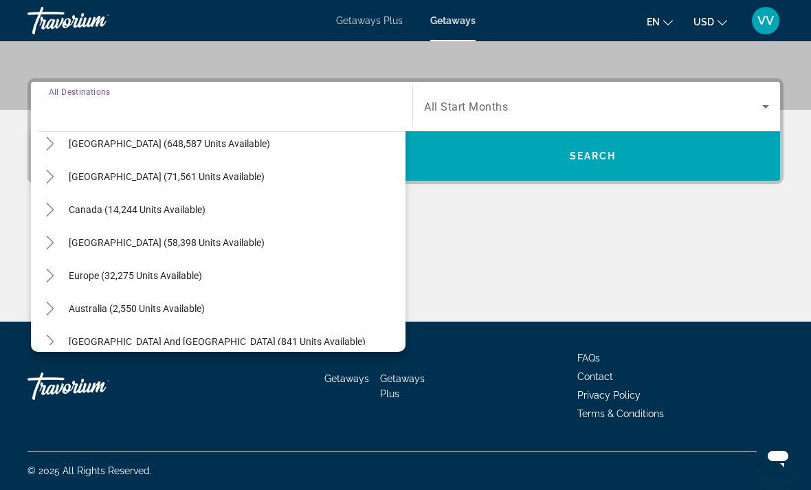
click at [39, 135] on mat-icon "Toggle United States (648,587 units available)" at bounding box center [50, 144] width 24 height 24
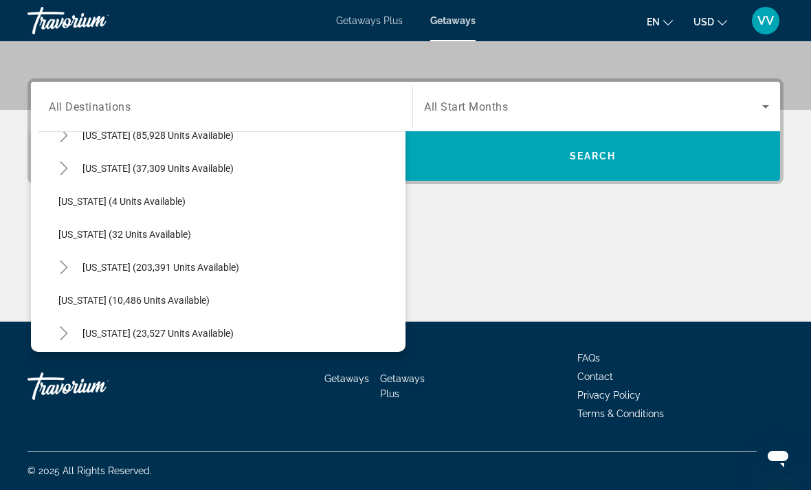
scroll to position [160, 0]
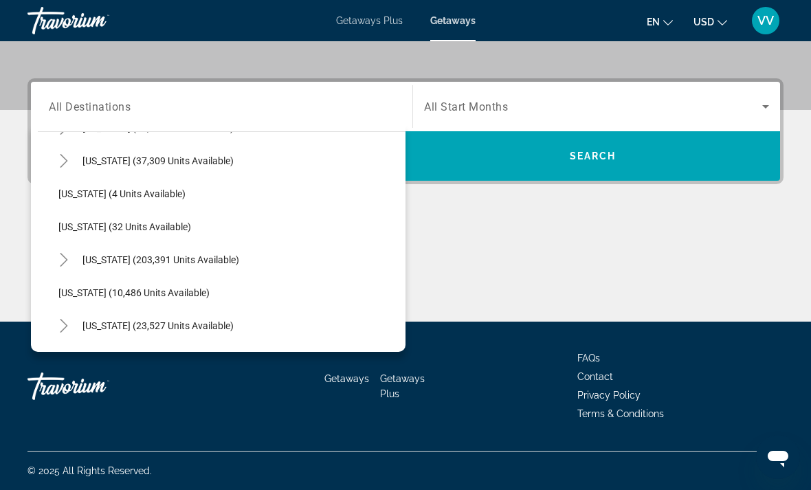
click at [60, 263] on icon "Toggle Florida (203,391 units available)" at bounding box center [64, 260] width 14 height 14
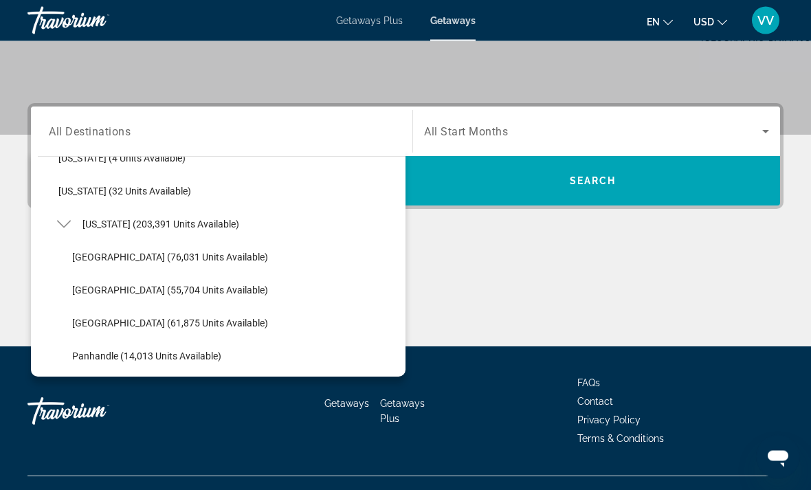
scroll to position [278, 0]
click at [56, 224] on mat-icon "Toggle Florida (203,391 units available)" at bounding box center [64, 224] width 24 height 24
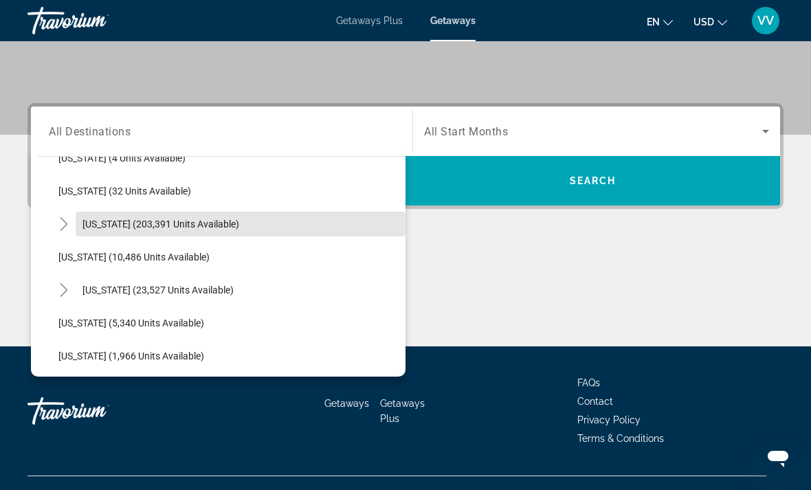
click at [79, 230] on span "Search widget" at bounding box center [241, 224] width 330 height 33
type input "**********"
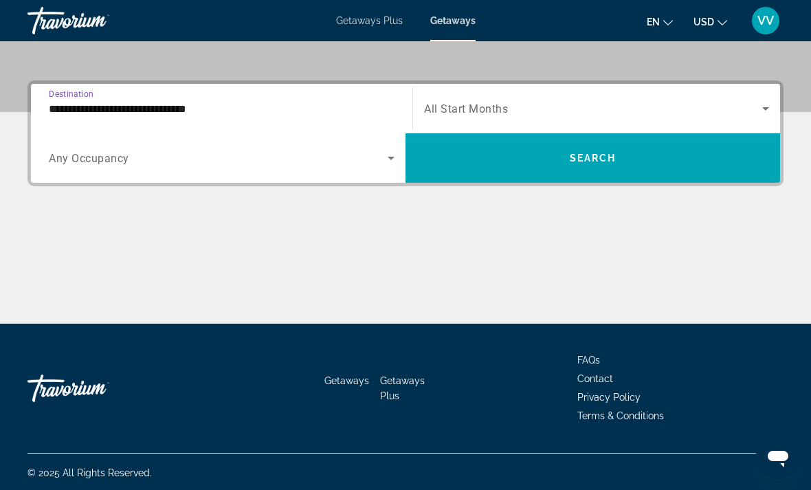
scroll to position [302, 0]
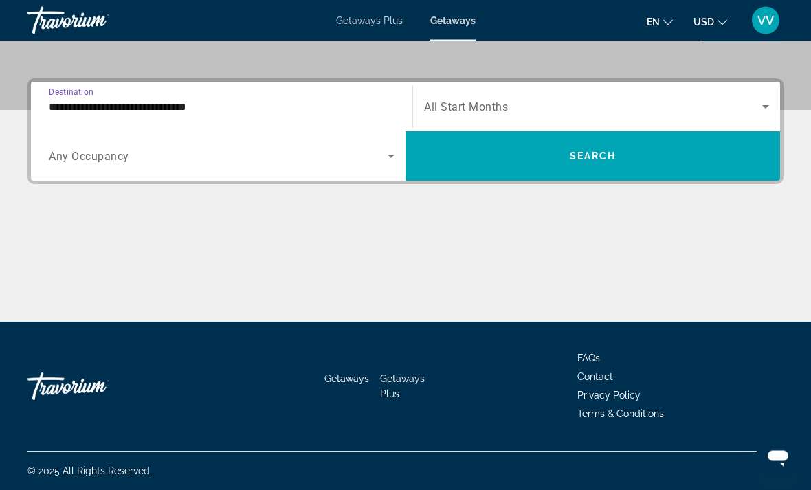
click at [390, 153] on icon "Search widget" at bounding box center [391, 157] width 17 height 17
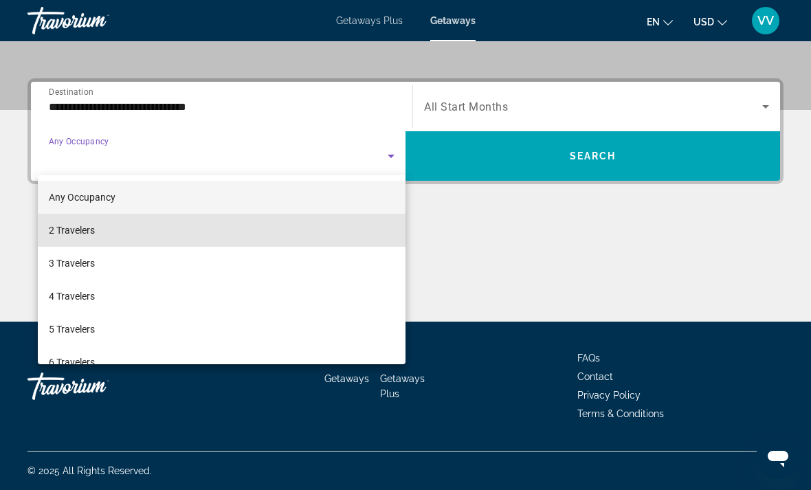
click at [56, 236] on span "2 Travelers" at bounding box center [72, 230] width 46 height 17
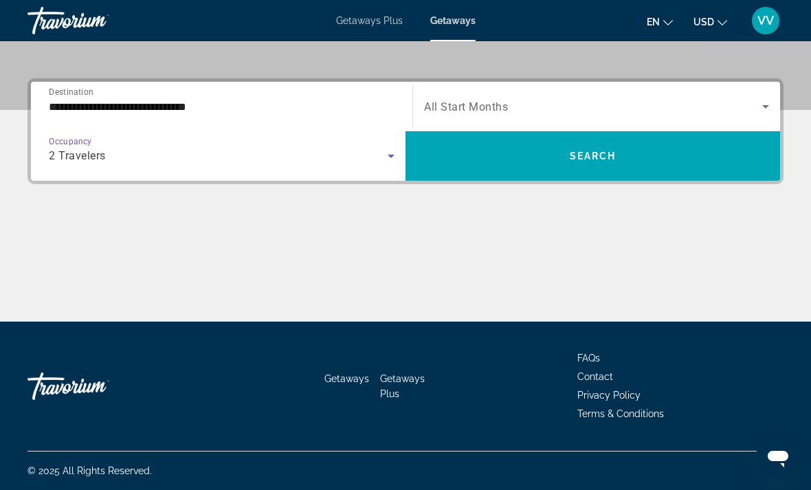
click at [778, 102] on div "Start Month All Start Months" at bounding box center [596, 106] width 367 height 39
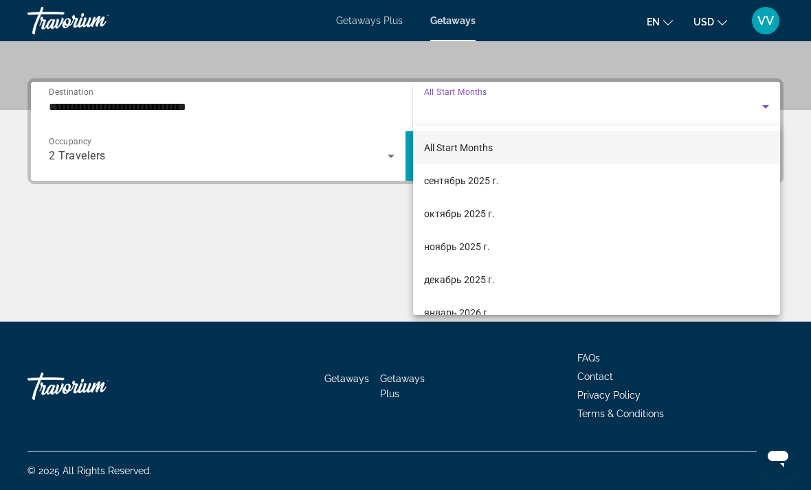
click at [479, 214] on span "октябрь 2025 г." at bounding box center [459, 214] width 71 height 17
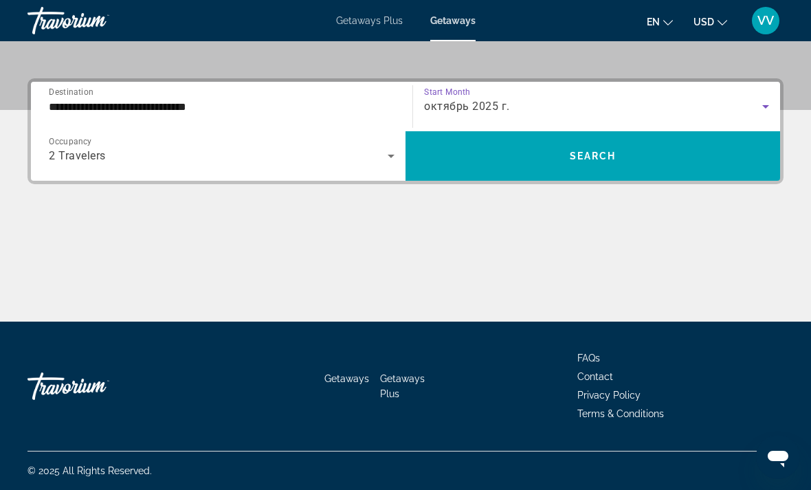
click at [715, 151] on span "Search widget" at bounding box center [593, 156] width 375 height 33
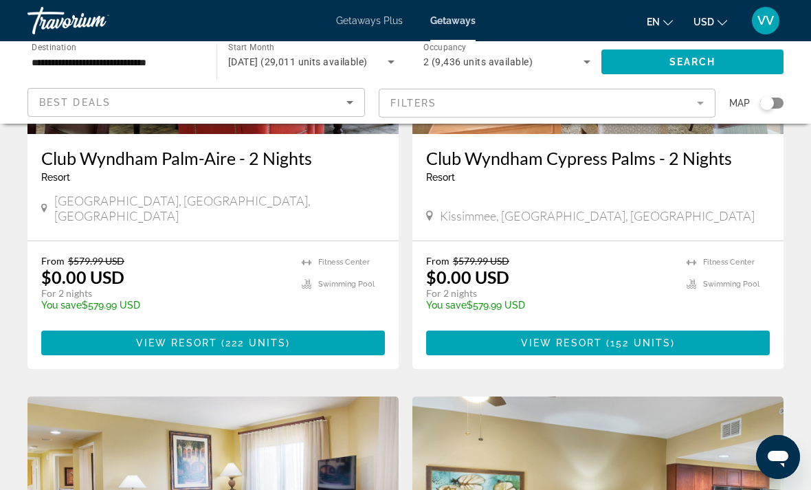
scroll to position [760, 0]
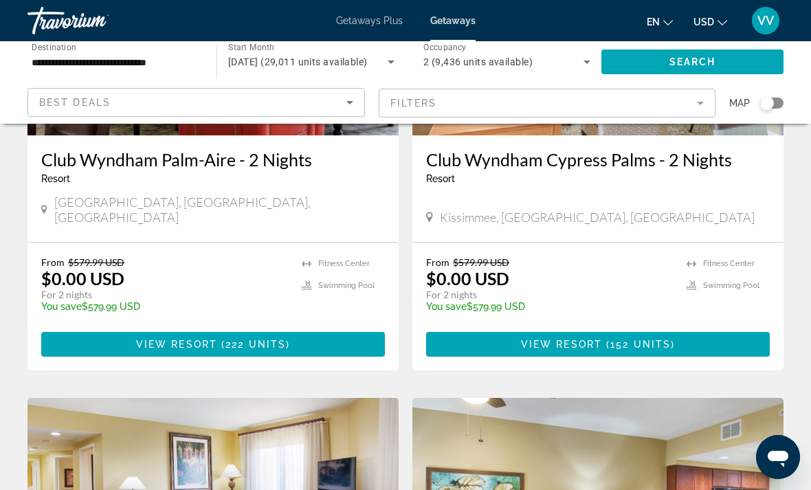
click at [706, 102] on mat-form-field "Filters" at bounding box center [548, 103] width 338 height 29
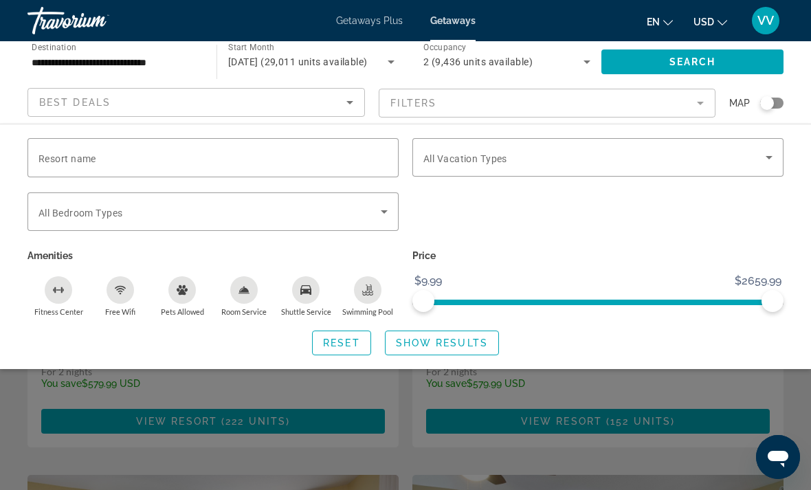
scroll to position [682, 0]
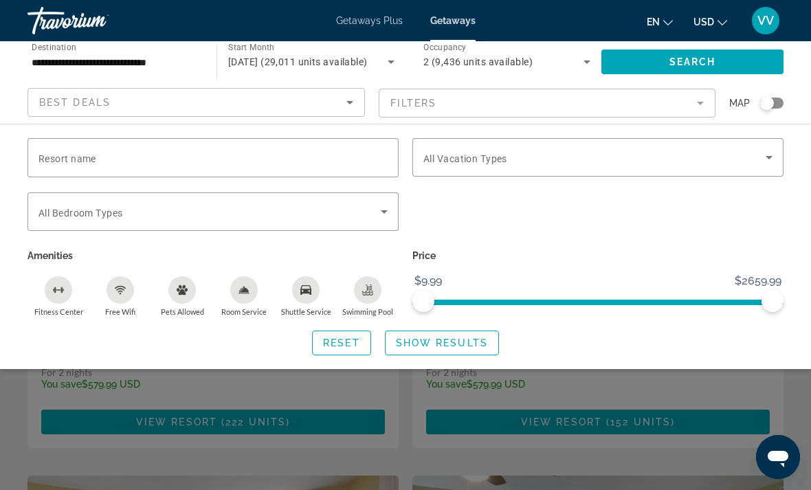
click at [701, 96] on mat-form-field "Filters" at bounding box center [548, 103] width 338 height 29
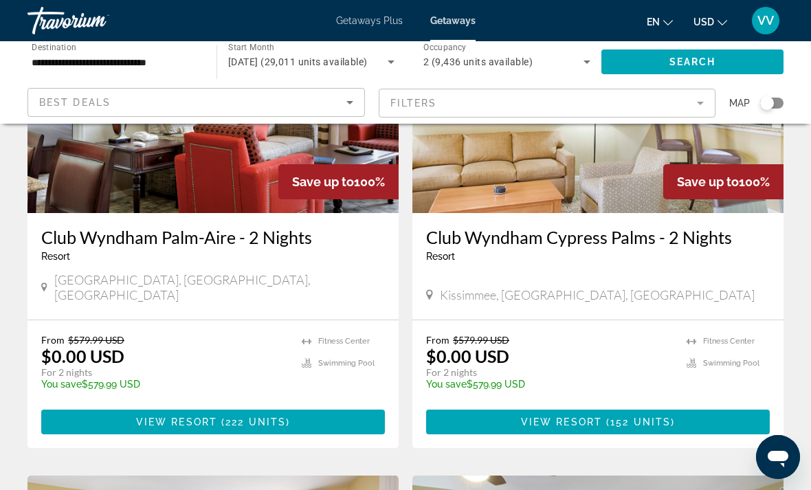
click at [697, 101] on mat-form-field "Filters" at bounding box center [548, 103] width 338 height 29
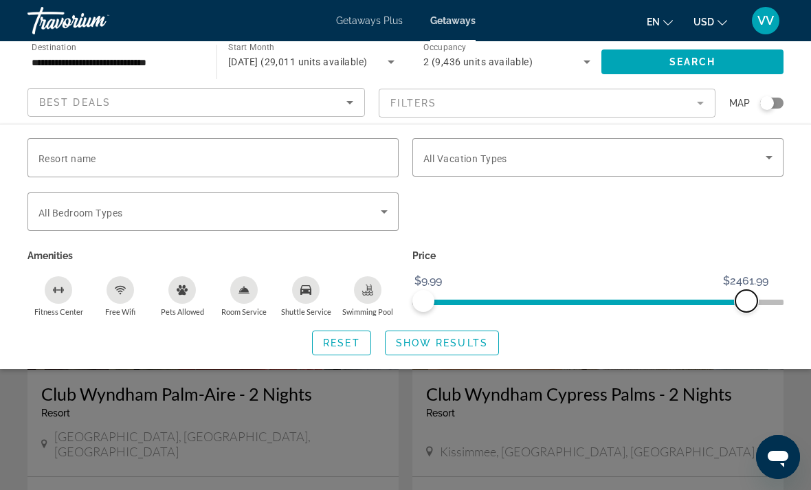
scroll to position [524, 0]
click at [773, 106] on div "Search widget" at bounding box center [768, 103] width 14 height 14
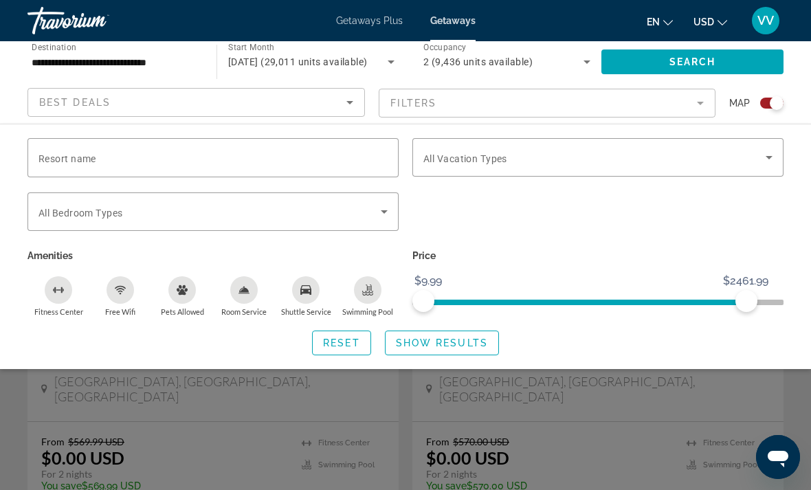
click at [457, 327] on span "Search widget" at bounding box center [442, 343] width 113 height 33
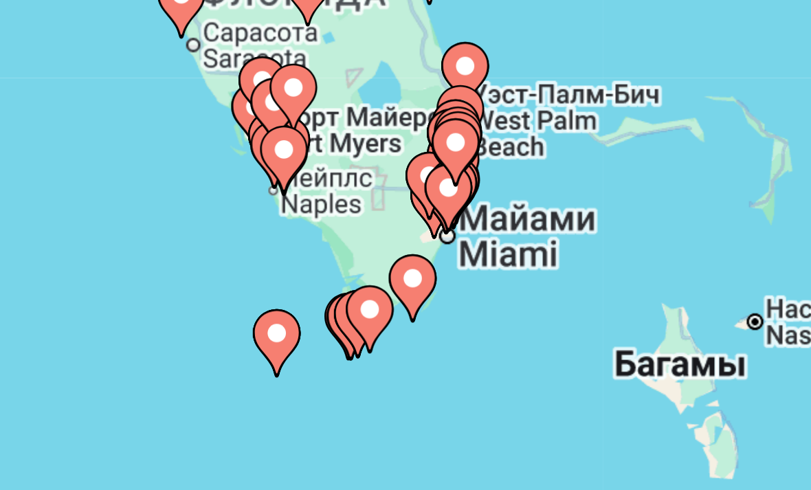
scroll to position [16, 0]
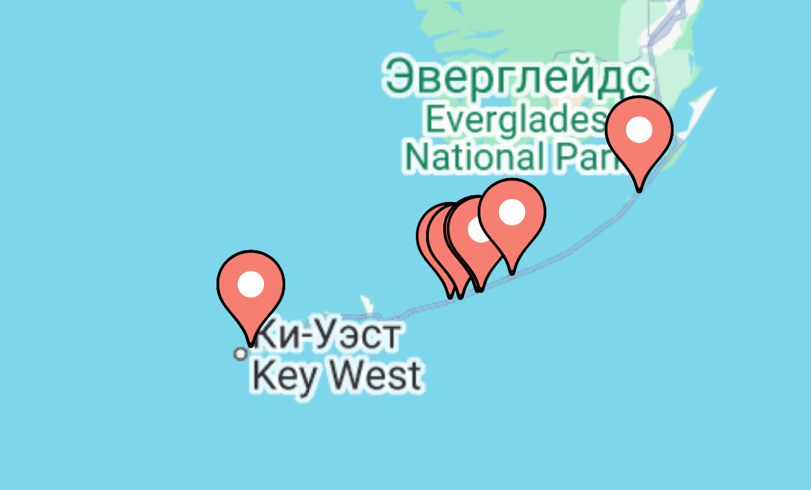
click at [316, 395] on image "Main content" at bounding box center [320, 399] width 8 height 8
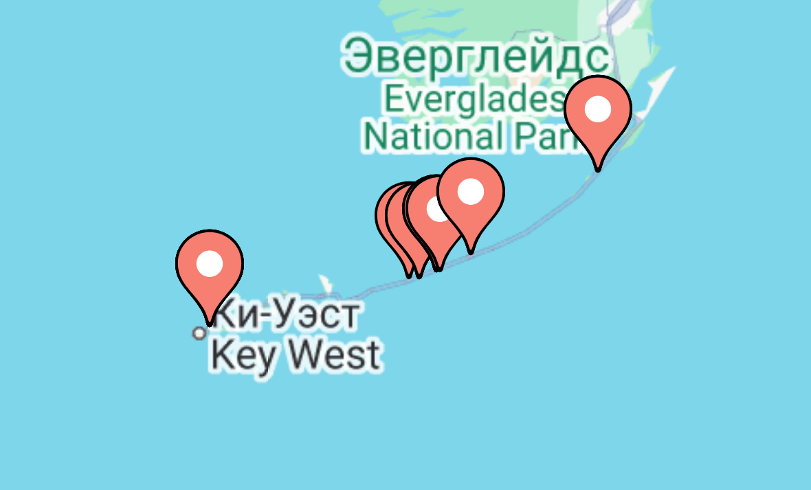
click at [284, 383] on image "Main content" at bounding box center [288, 387] width 8 height 8
type input "**********"
click at [284, 383] on image "Main content" at bounding box center [288, 387] width 8 height 8
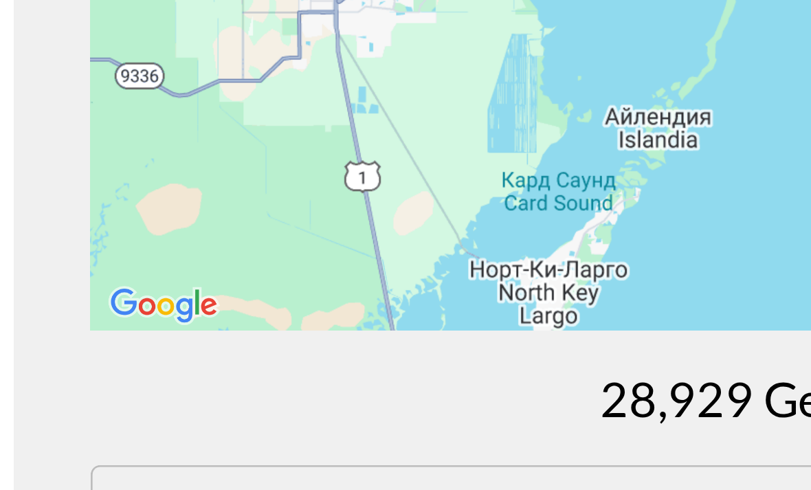
scroll to position [135, 0]
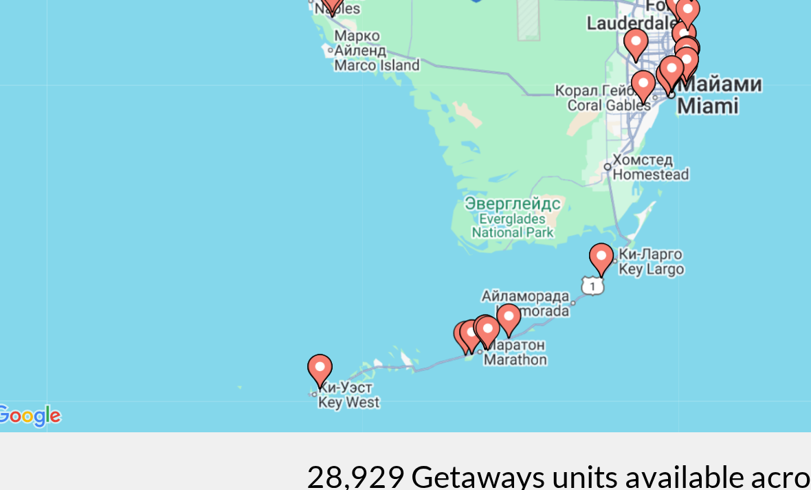
click at [391, 172] on div "Чтобы активировать перетаскивание с помощью клавиатуры, нажмите Alt + Ввод. Пос…" at bounding box center [406, 209] width 756 height 413
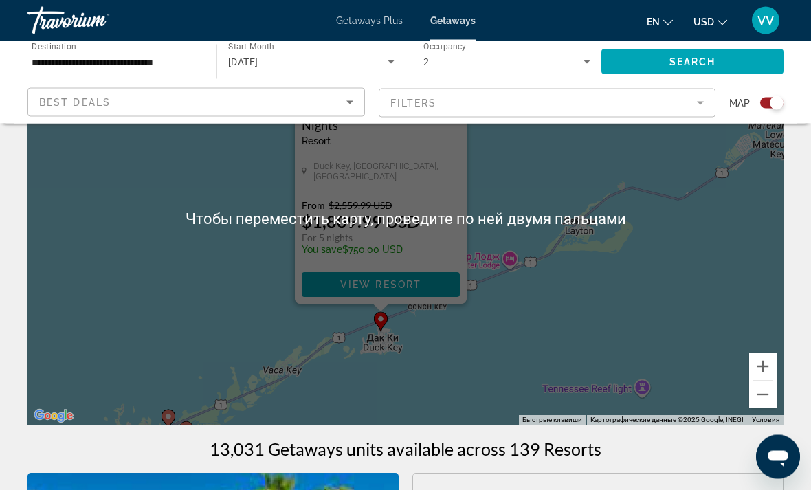
scroll to position [120, 0]
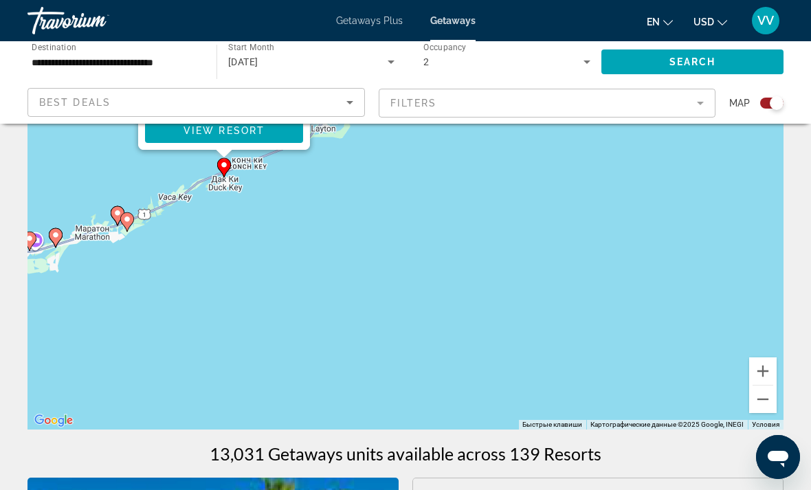
click at [767, 402] on button "Уменьшить" at bounding box center [764, 400] width 28 height 28
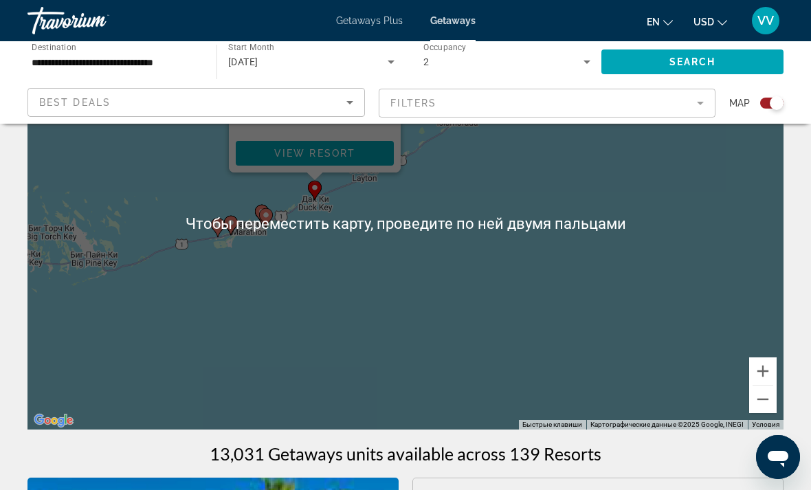
scroll to position [118, 0]
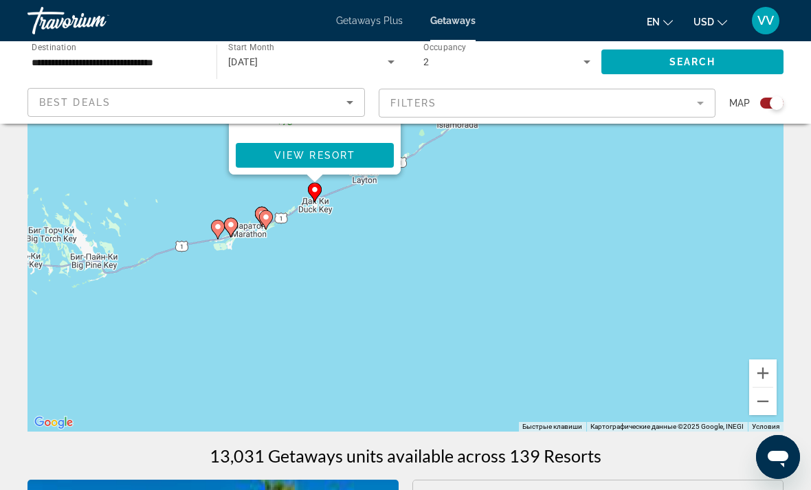
click at [774, 405] on button "Уменьшить" at bounding box center [764, 402] width 28 height 28
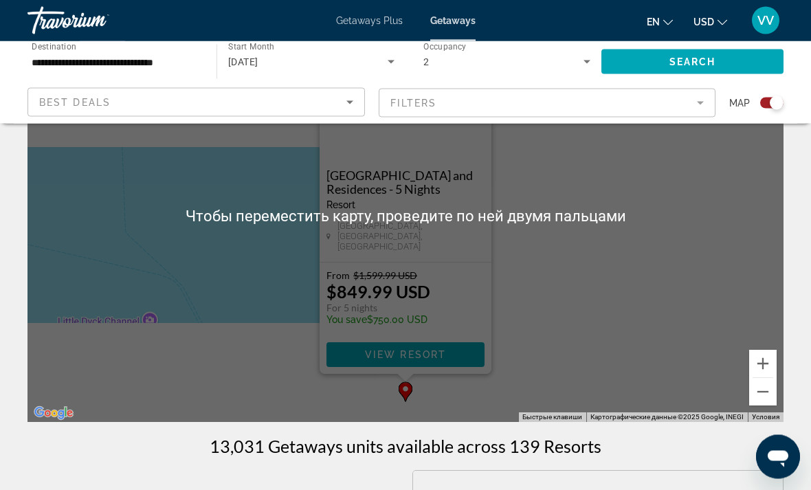
scroll to position [128, 0]
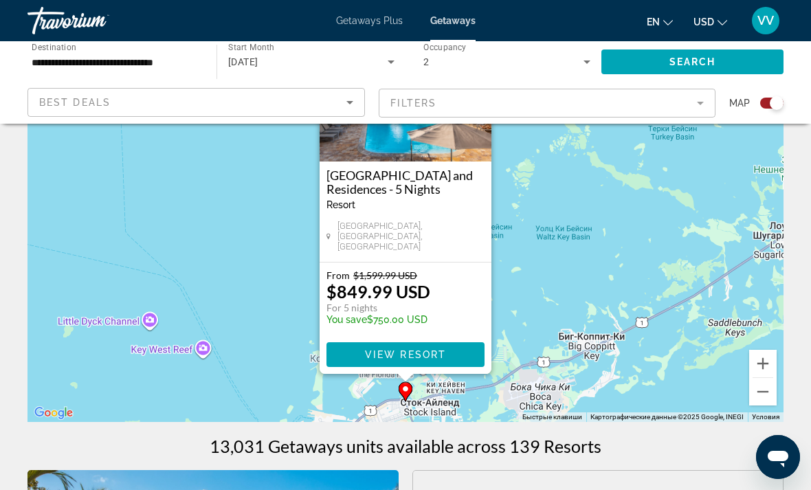
click at [762, 353] on button "Увеличить" at bounding box center [764, 364] width 28 height 28
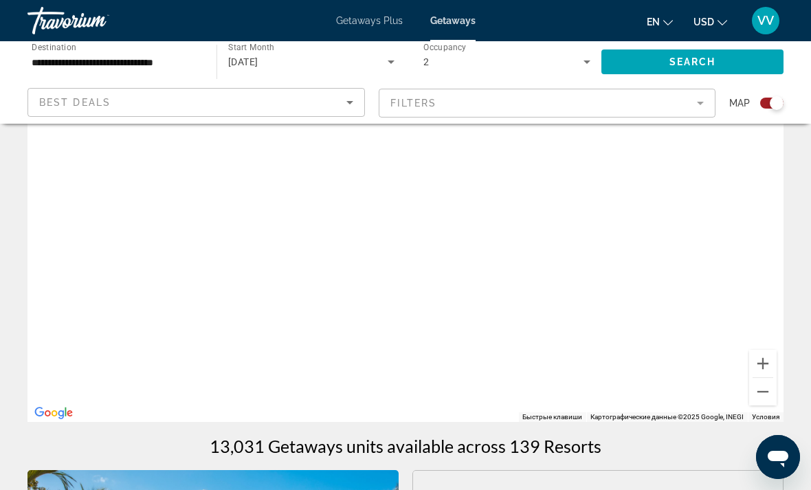
click at [766, 391] on button "Уменьшить" at bounding box center [764, 392] width 28 height 28
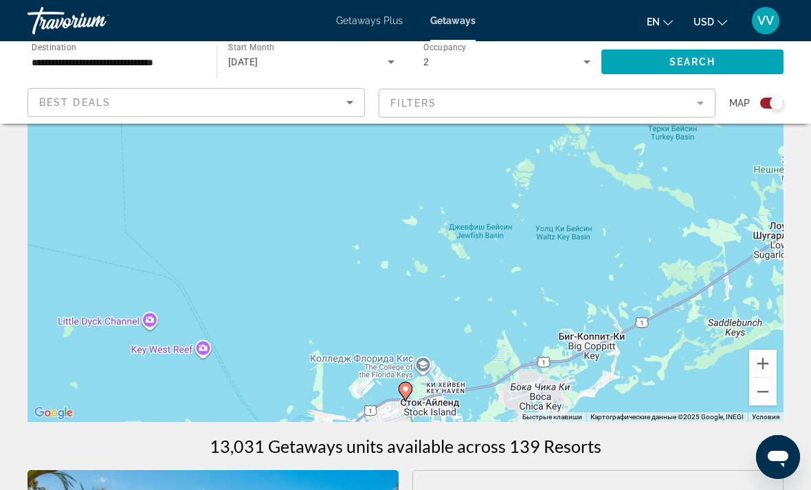
click at [765, 394] on button "Уменьшить" at bounding box center [764, 392] width 28 height 28
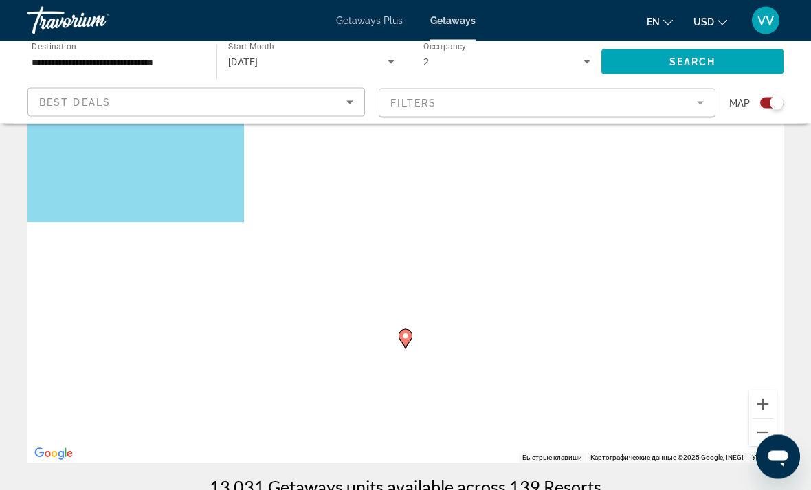
scroll to position [86, 0]
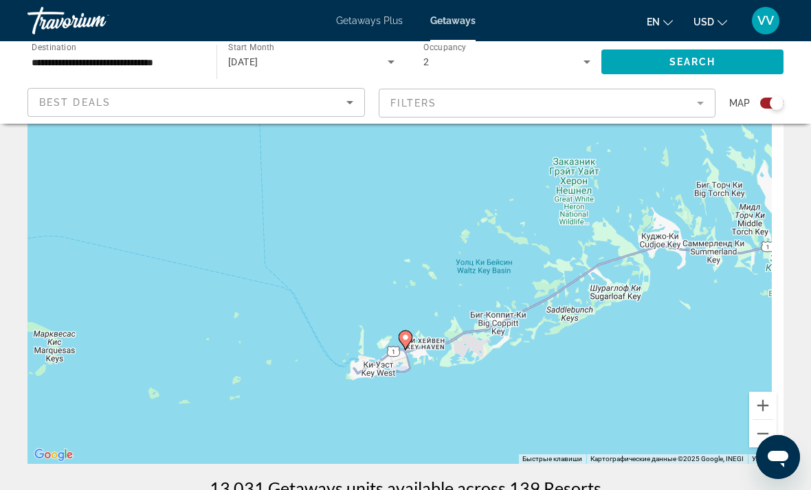
click at [763, 433] on button "Уменьшить" at bounding box center [764, 434] width 28 height 28
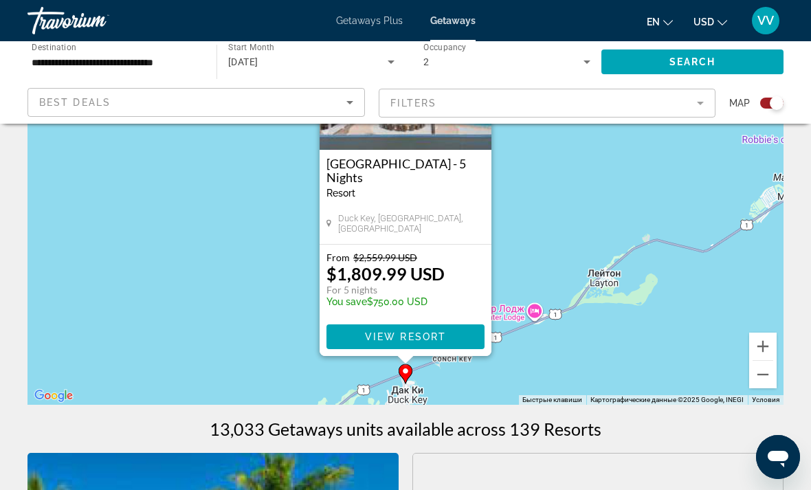
scroll to position [143, 0]
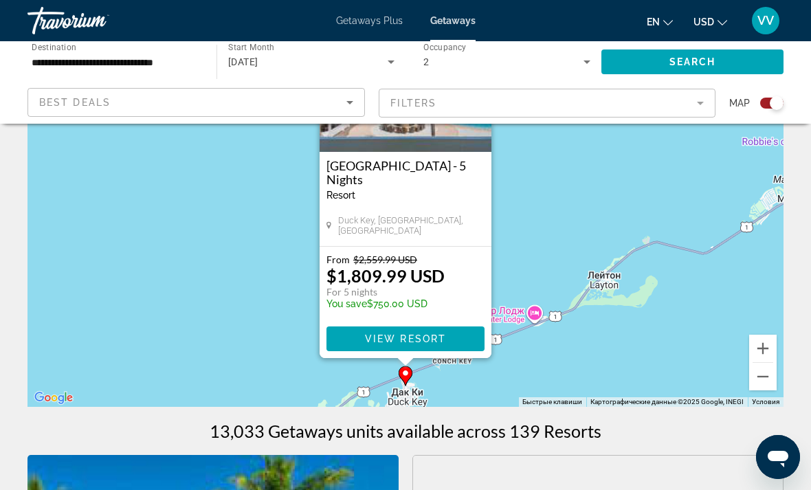
click at [764, 380] on button "Уменьшить" at bounding box center [764, 377] width 28 height 28
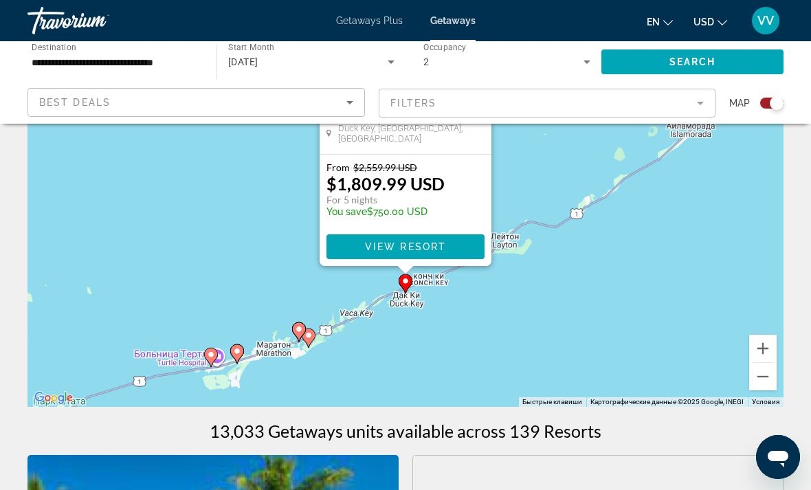
click at [301, 322] on gmp-advanced-marker "Main content" at bounding box center [299, 332] width 14 height 21
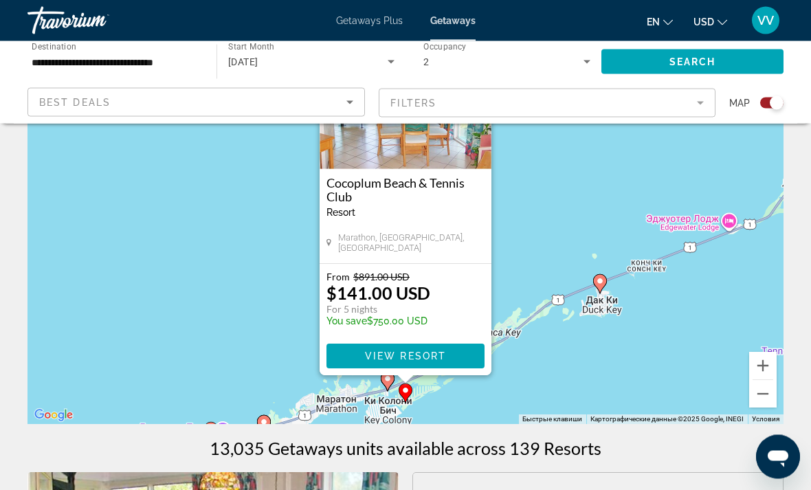
scroll to position [126, 0]
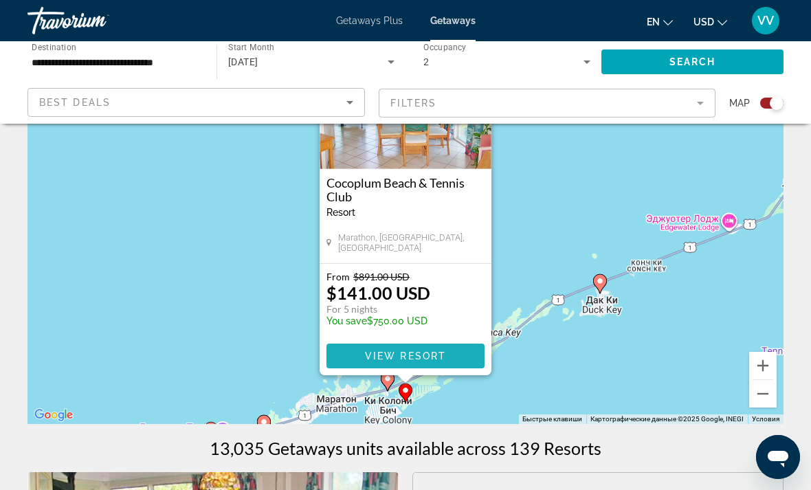
click at [441, 352] on span "View Resort" at bounding box center [405, 356] width 81 height 11
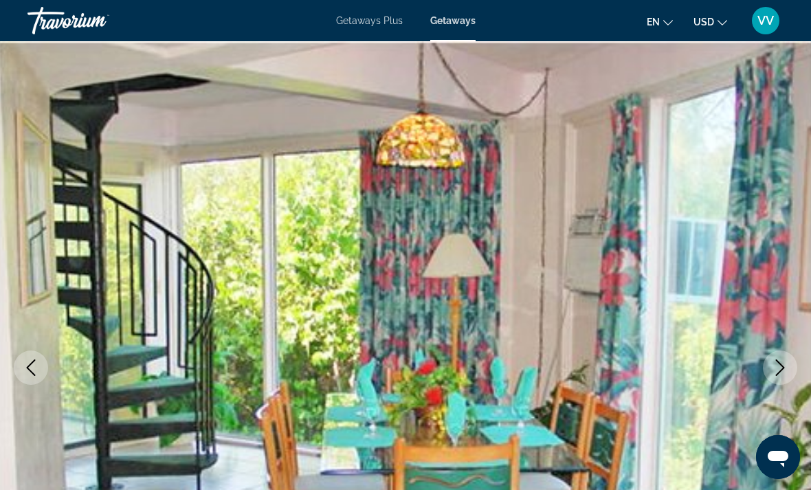
click at [737, 278] on img "Main content" at bounding box center [405, 367] width 811 height 653
click at [777, 275] on img "Main content" at bounding box center [405, 367] width 811 height 653
click at [754, 283] on img "Main content" at bounding box center [405, 367] width 811 height 653
click at [743, 293] on img "Main content" at bounding box center [405, 367] width 811 height 653
click at [785, 369] on icon "Next image" at bounding box center [780, 368] width 17 height 17
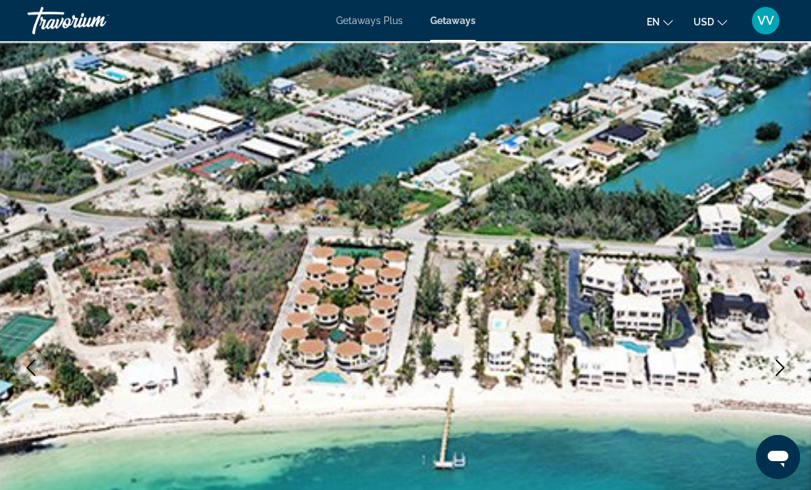
click at [787, 357] on button "Next image" at bounding box center [780, 368] width 34 height 34
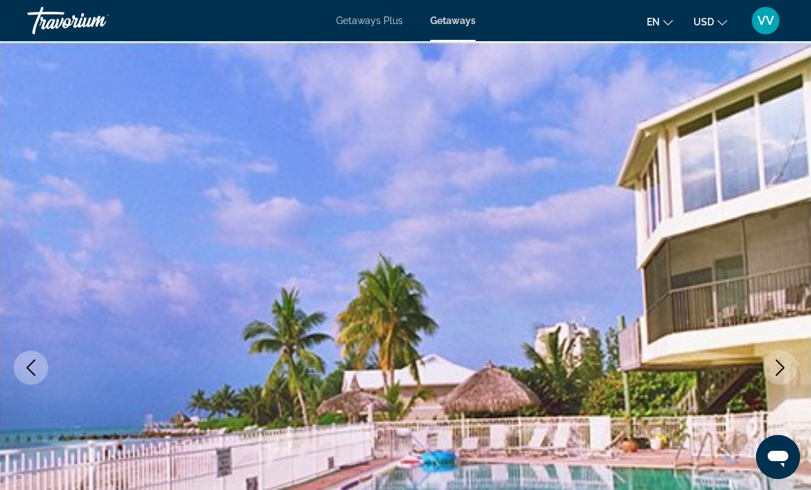
click at [789, 360] on button "Next image" at bounding box center [780, 368] width 34 height 34
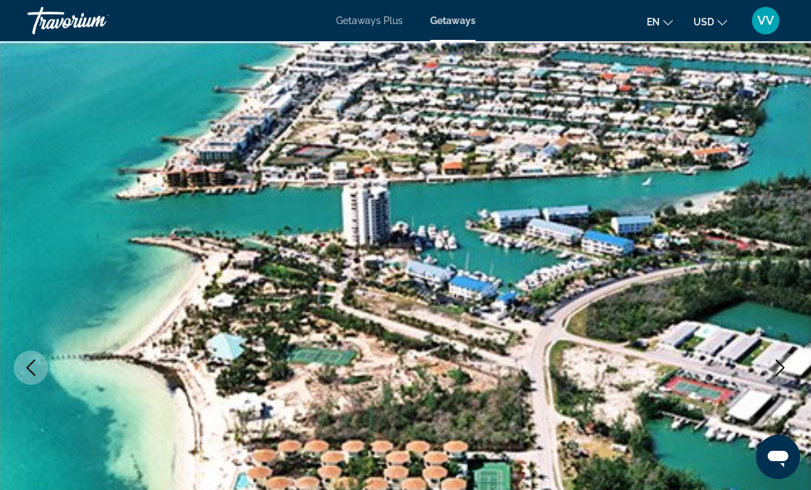
click at [785, 361] on icon "Next image" at bounding box center [780, 368] width 17 height 17
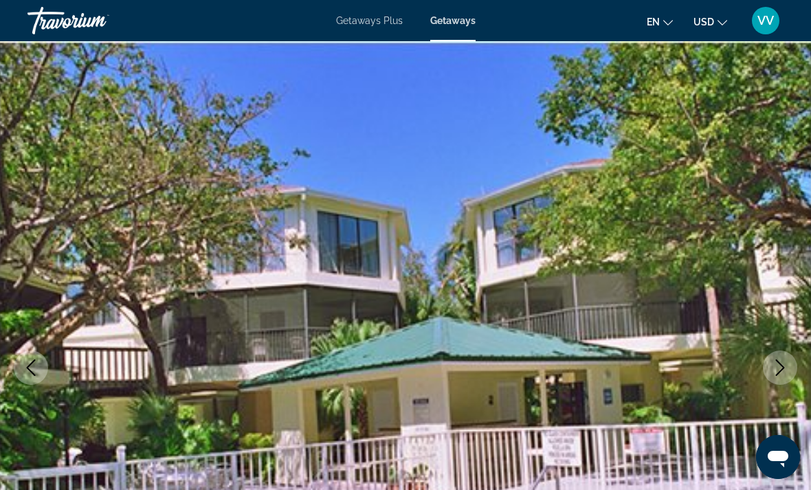
click at [794, 362] on button "Next image" at bounding box center [780, 368] width 34 height 34
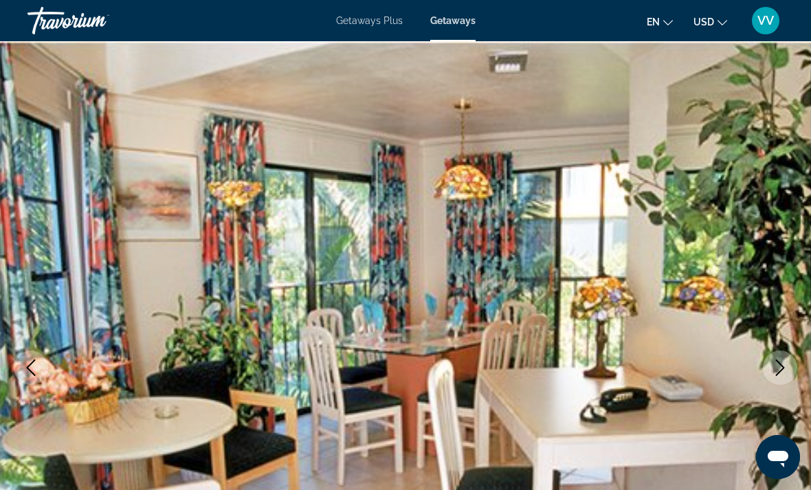
click at [784, 355] on button "Next image" at bounding box center [780, 368] width 34 height 34
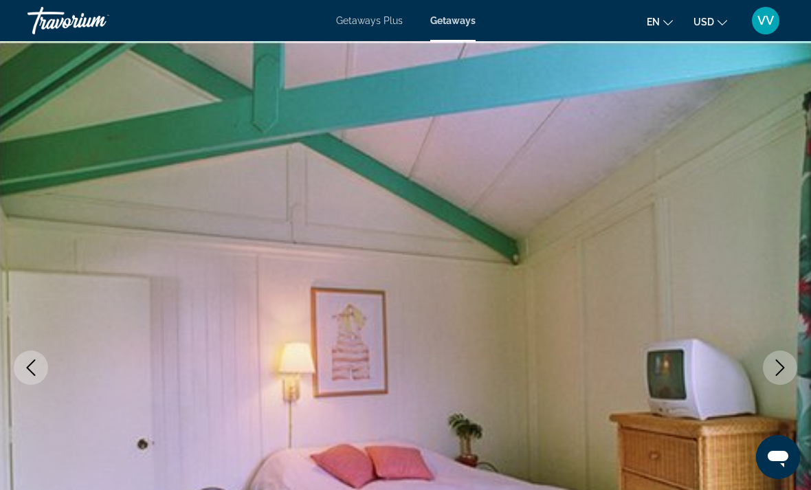
click at [784, 366] on icon "Next image" at bounding box center [780, 368] width 17 height 17
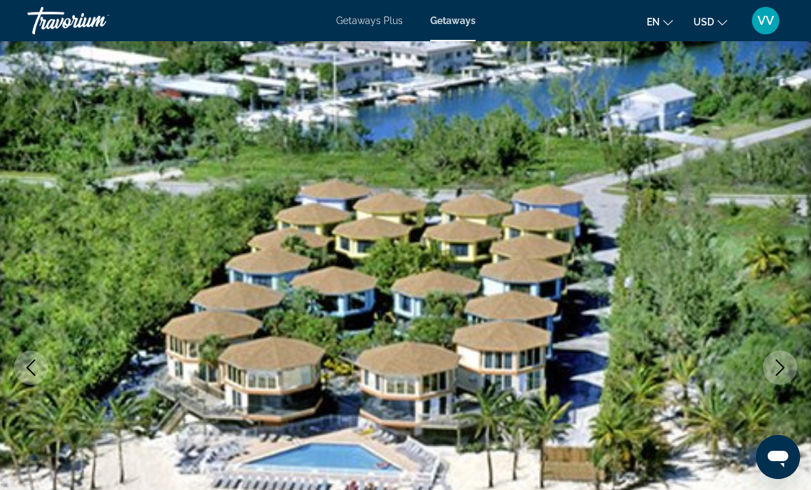
click at [789, 361] on button "Next image" at bounding box center [780, 368] width 34 height 34
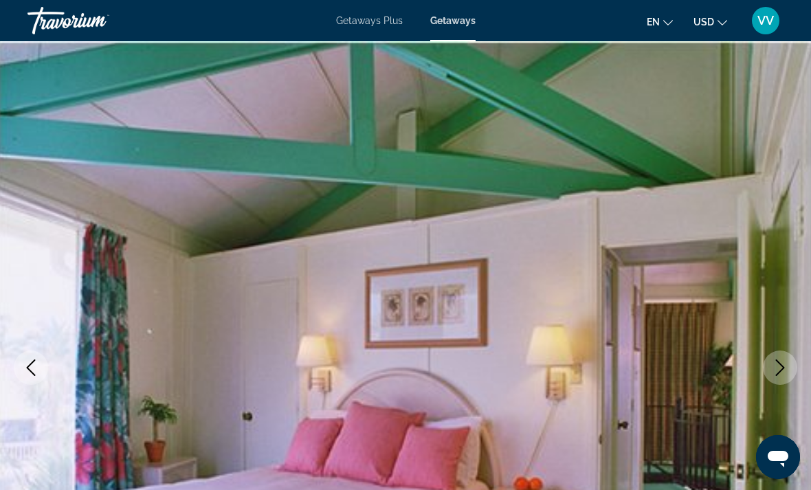
click at [791, 362] on button "Next image" at bounding box center [780, 368] width 34 height 34
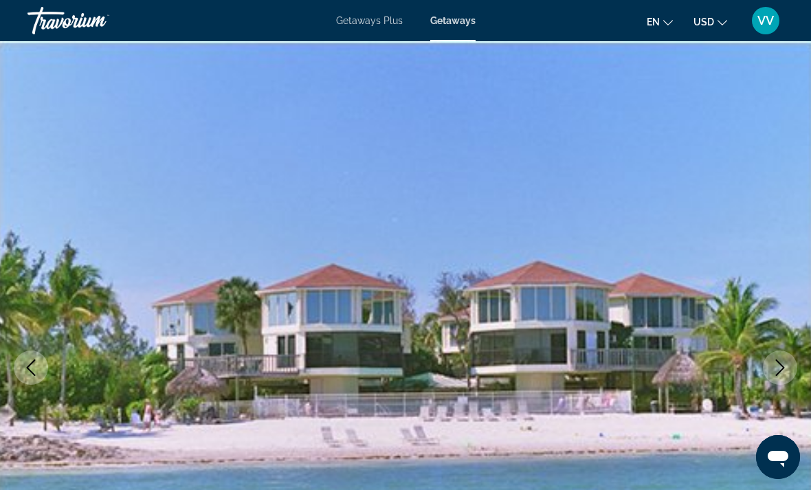
click at [794, 362] on button "Next image" at bounding box center [780, 368] width 34 height 34
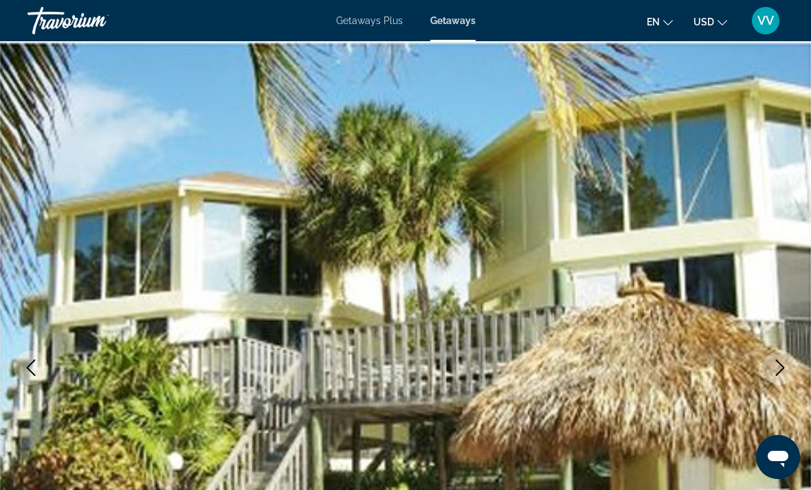
click at [789, 367] on button "Next image" at bounding box center [780, 368] width 34 height 34
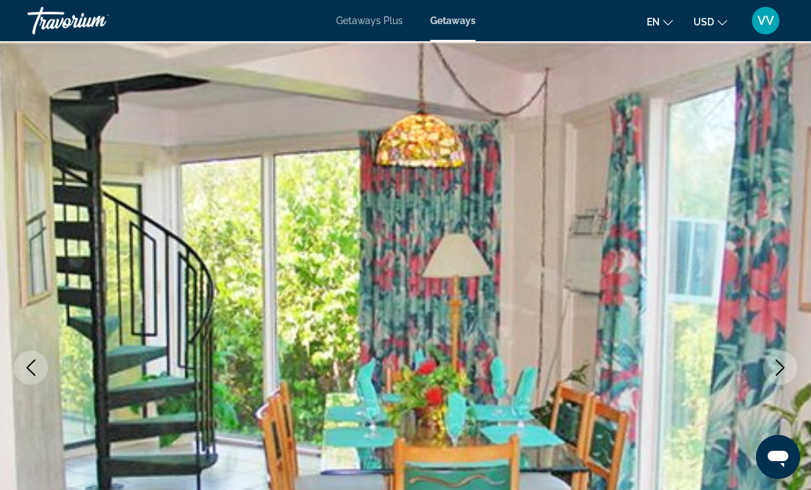
click at [789, 364] on button "Next image" at bounding box center [780, 368] width 34 height 34
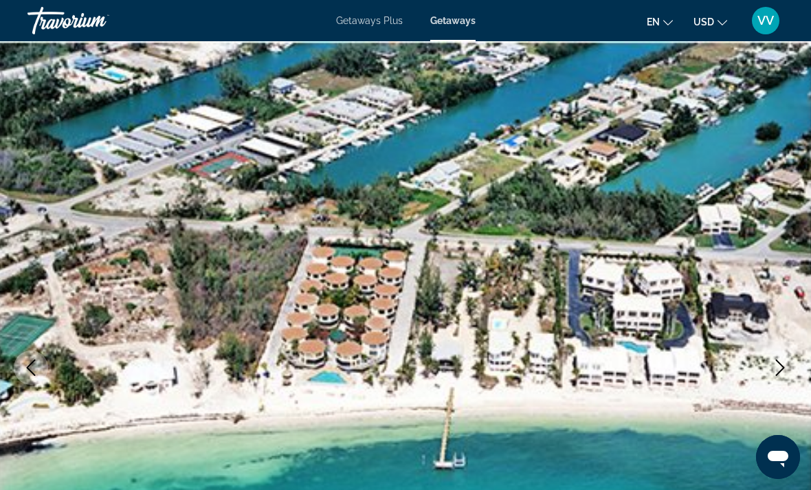
click at [784, 364] on icon "Next image" at bounding box center [780, 368] width 17 height 17
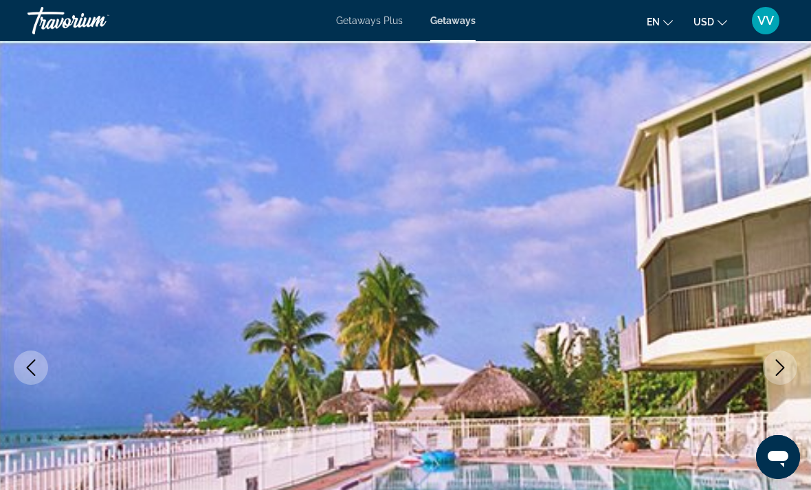
click at [785, 363] on icon "Next image" at bounding box center [780, 368] width 17 height 17
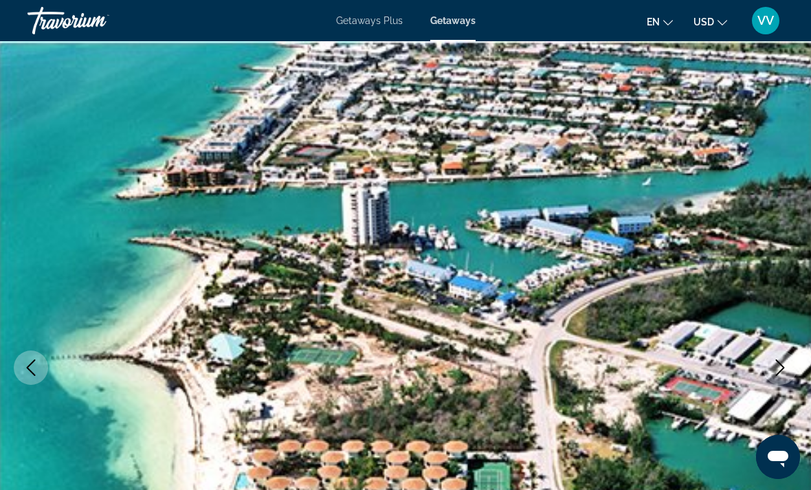
click at [787, 363] on icon "Next image" at bounding box center [780, 368] width 17 height 17
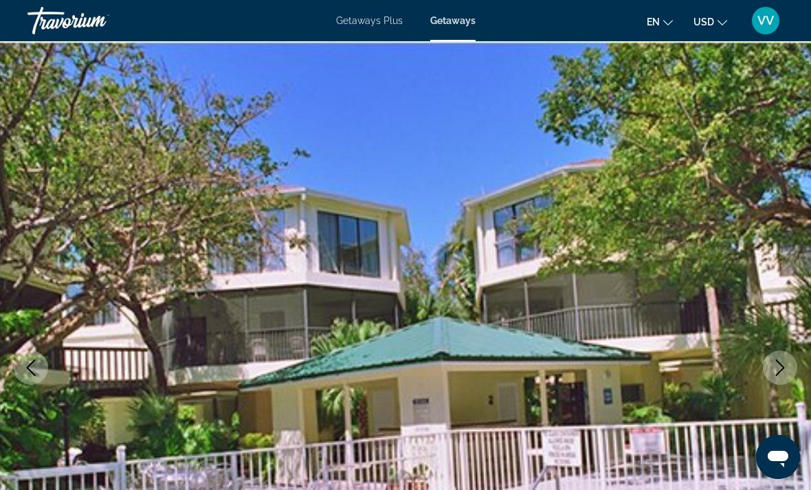
click at [789, 361] on button "Next image" at bounding box center [780, 368] width 34 height 34
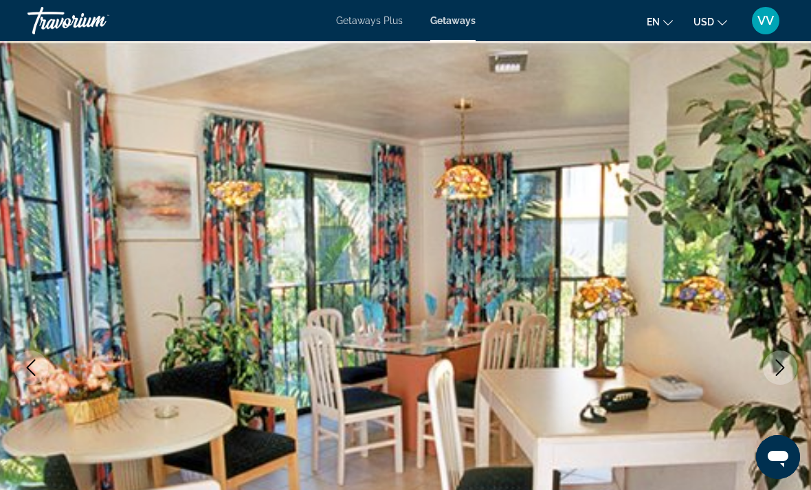
click at [789, 364] on button "Next image" at bounding box center [780, 368] width 34 height 34
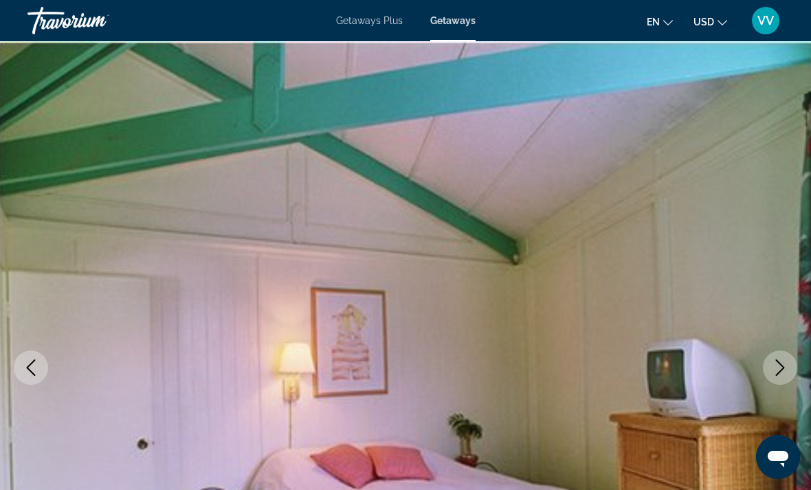
click at [787, 363] on icon "Next image" at bounding box center [780, 368] width 17 height 17
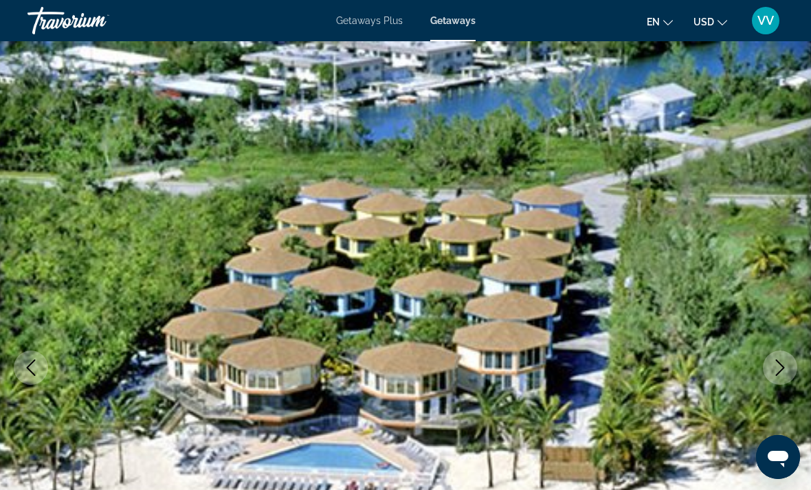
click at [710, 261] on img "Main content" at bounding box center [405, 367] width 811 height 653
click at [720, 268] on img "Main content" at bounding box center [405, 367] width 811 height 653
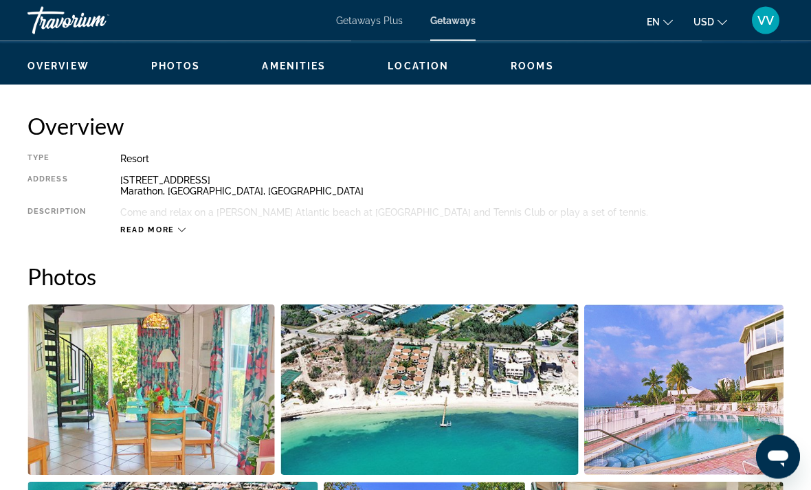
scroll to position [649, 0]
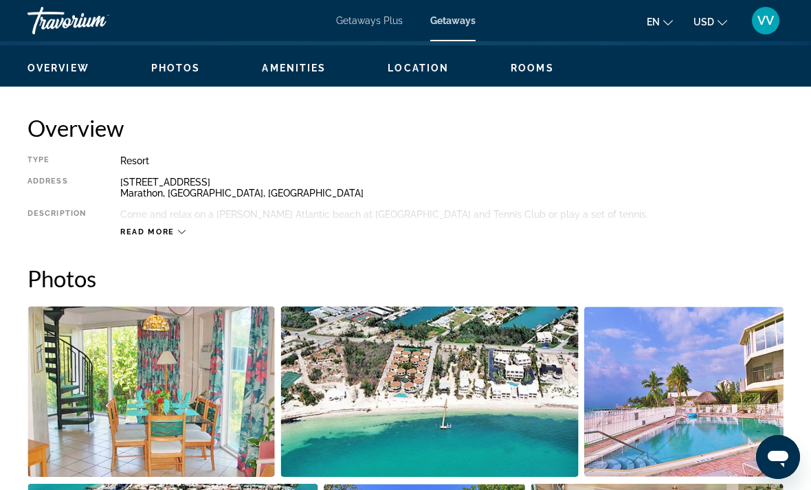
click at [170, 228] on span "Read more" at bounding box center [147, 232] width 54 height 9
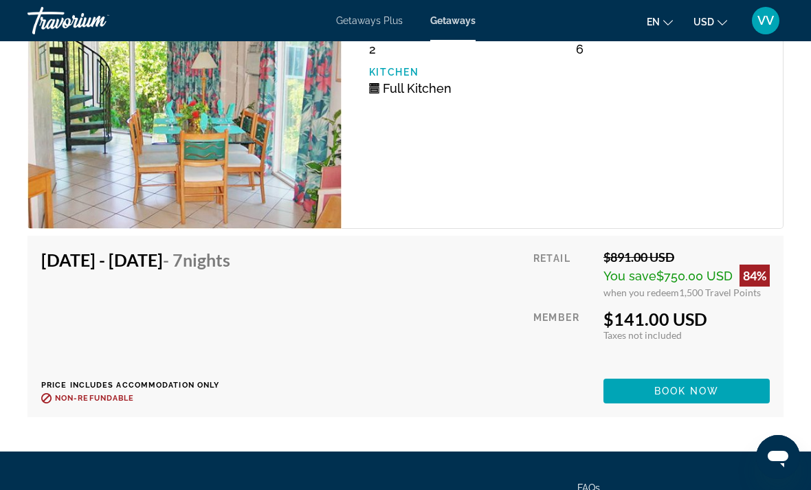
scroll to position [2403, 0]
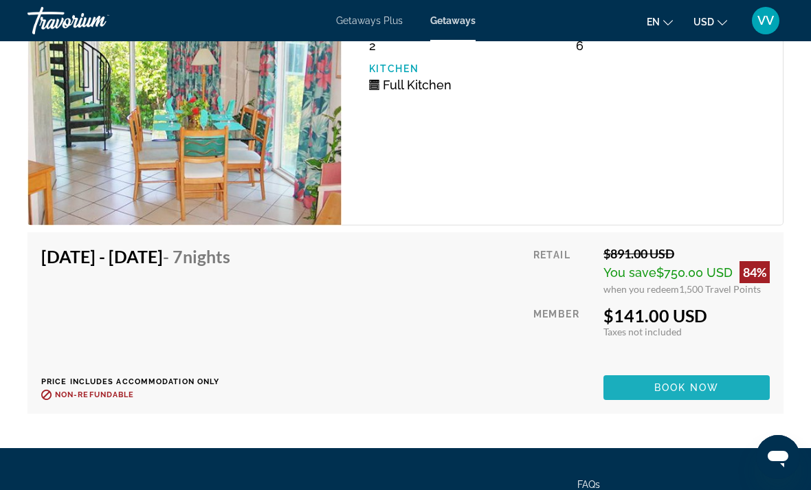
click at [717, 378] on span "Main content" at bounding box center [687, 387] width 166 height 33
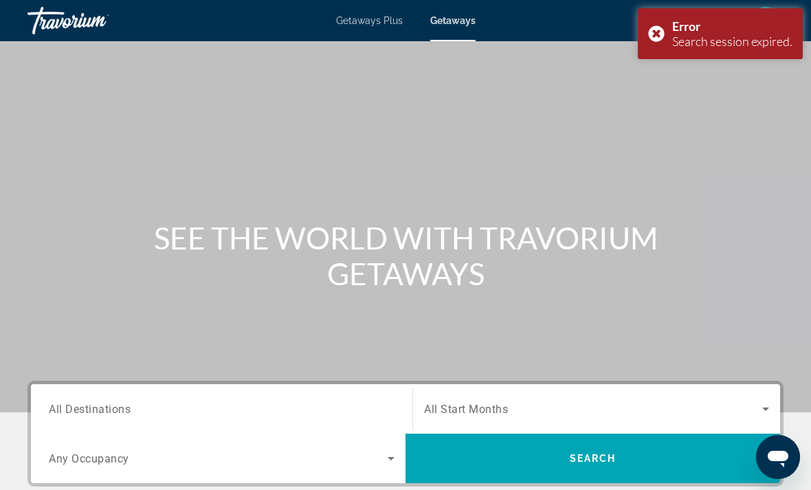
click at [763, 316] on div "Main content" at bounding box center [405, 206] width 811 height 413
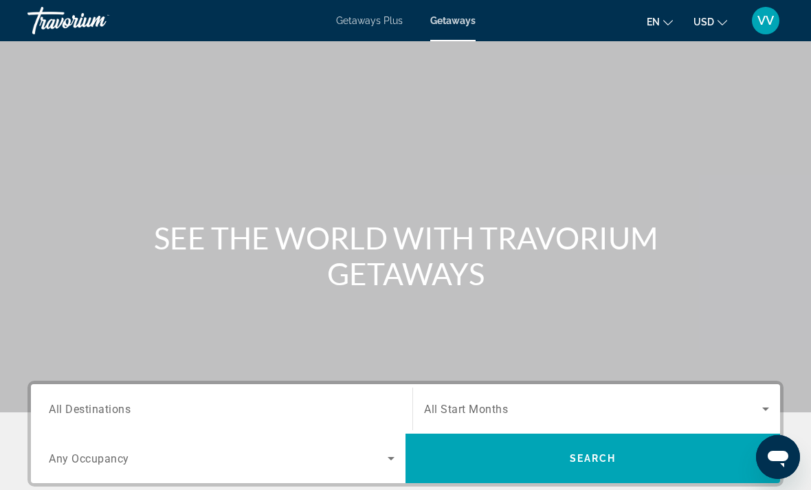
click at [755, 318] on div "Main content" at bounding box center [405, 206] width 811 height 413
click at [93, 404] on span "All Destinations" at bounding box center [90, 408] width 82 height 13
click at [93, 404] on input "Destination All Destinations" at bounding box center [222, 410] width 346 height 17
click at [452, 25] on span "Getaways" at bounding box center [452, 20] width 45 height 11
click at [302, 412] on input "Destination All Destinations" at bounding box center [222, 410] width 346 height 17
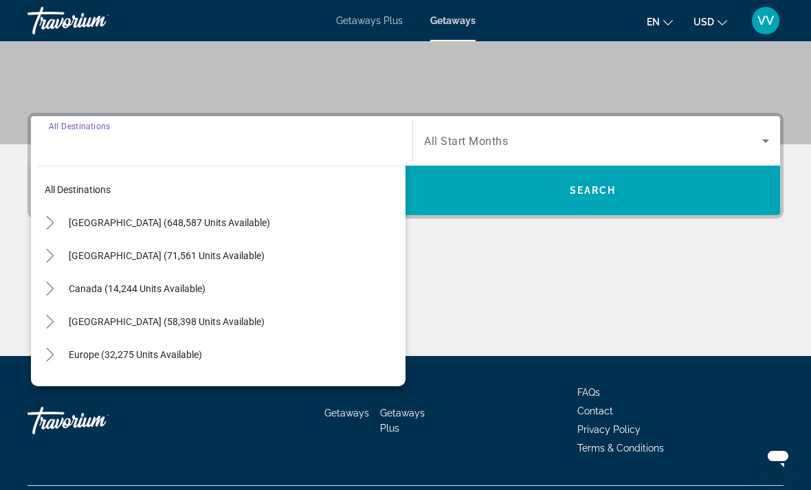
scroll to position [301, 0]
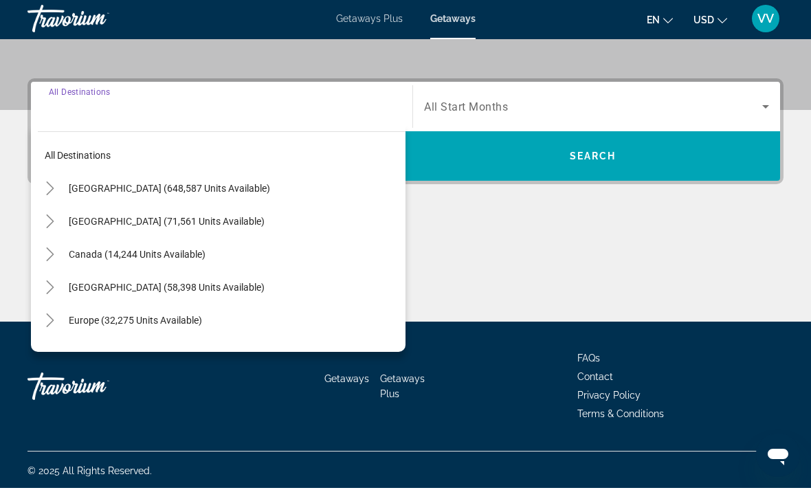
click at [50, 188] on icon "Toggle United States (648,587 units available)" at bounding box center [50, 191] width 14 height 14
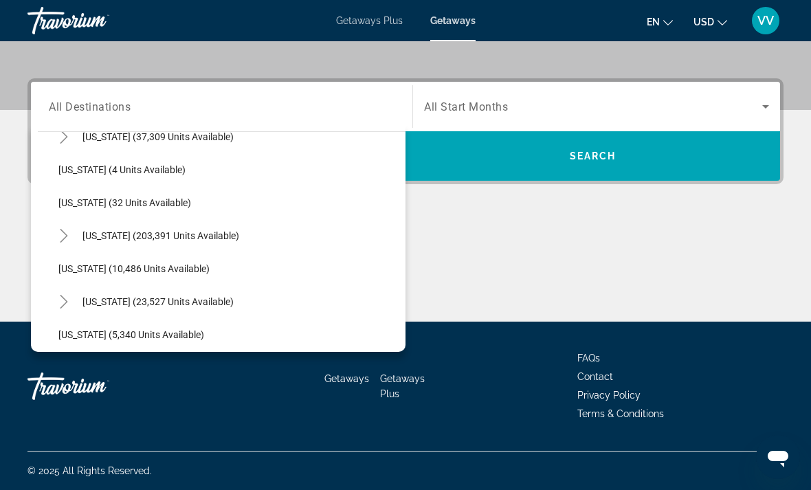
scroll to position [188, 0]
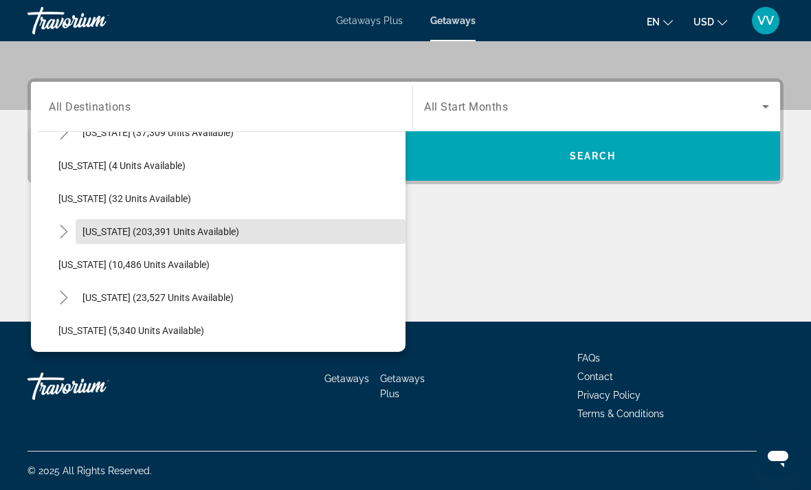
click at [79, 223] on span "Search widget" at bounding box center [241, 231] width 330 height 33
type input "**********"
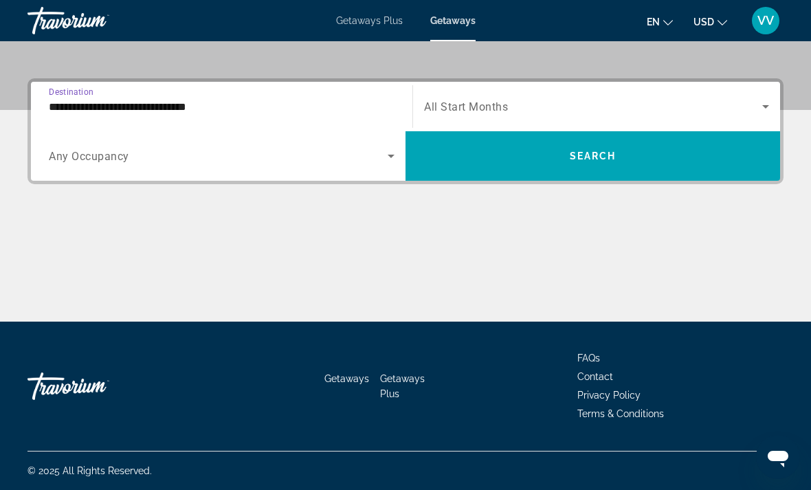
click at [388, 152] on icon "Search widget" at bounding box center [391, 156] width 17 height 17
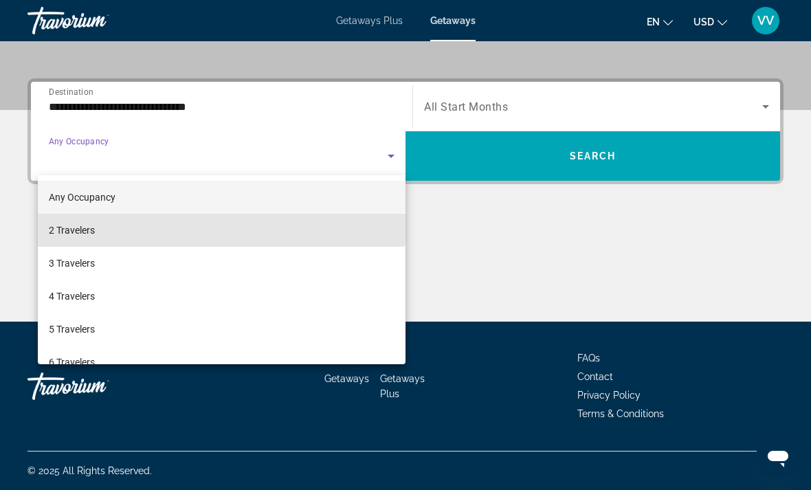
click at [47, 221] on mat-option "2 Travelers" at bounding box center [222, 230] width 368 height 33
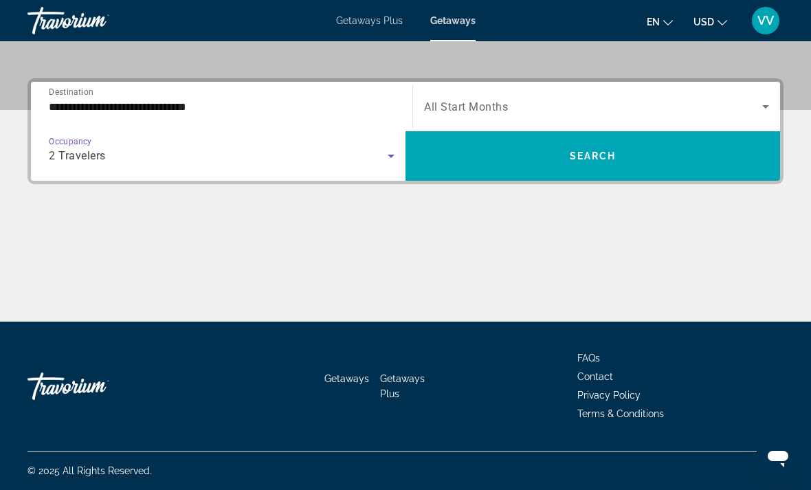
click at [759, 102] on icon "Search widget" at bounding box center [766, 106] width 17 height 17
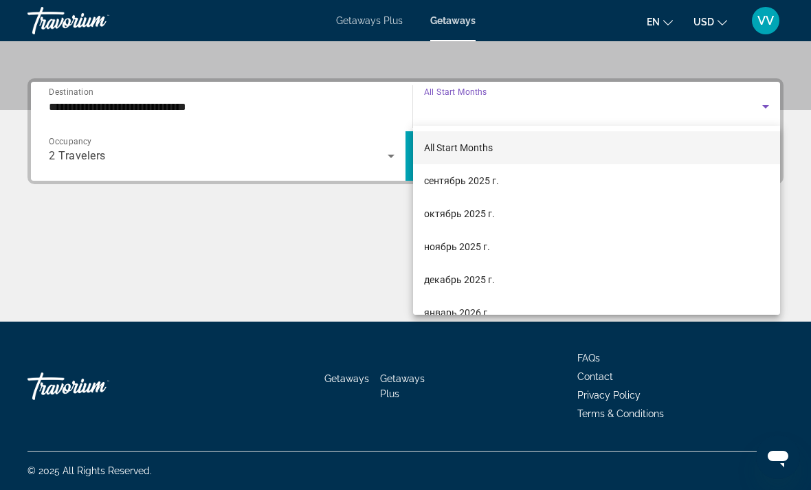
click at [393, 155] on div at bounding box center [405, 245] width 811 height 490
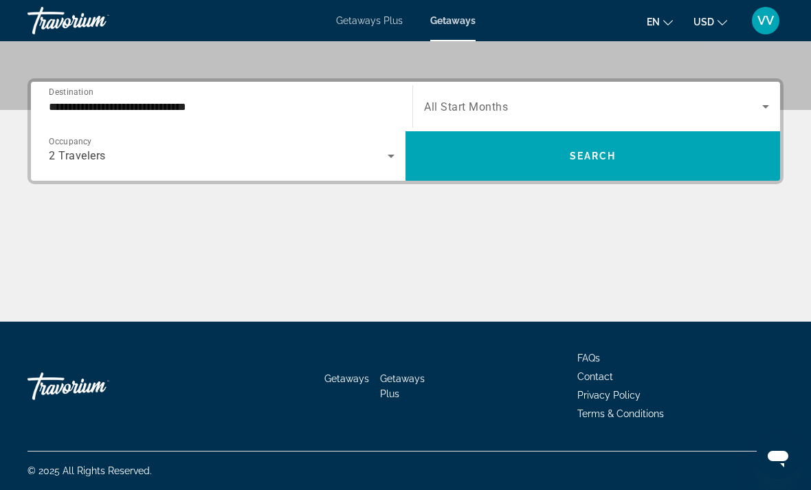
click at [386, 160] on icon "Search widget" at bounding box center [391, 156] width 17 height 17
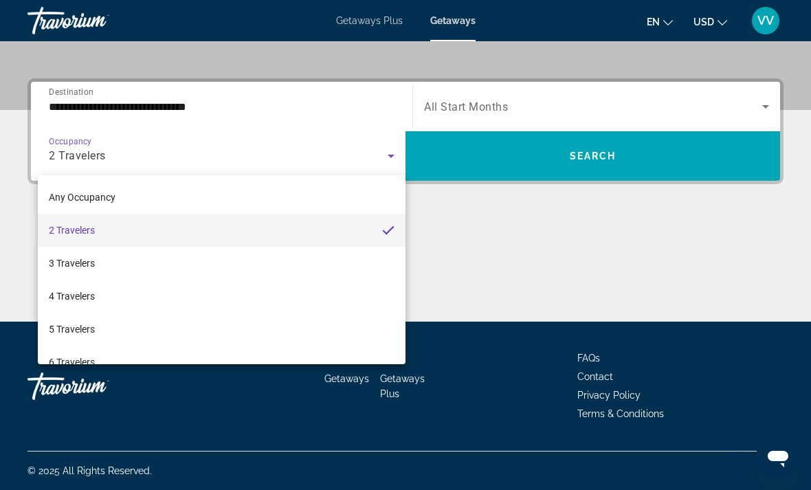
click at [770, 104] on div at bounding box center [405, 245] width 811 height 490
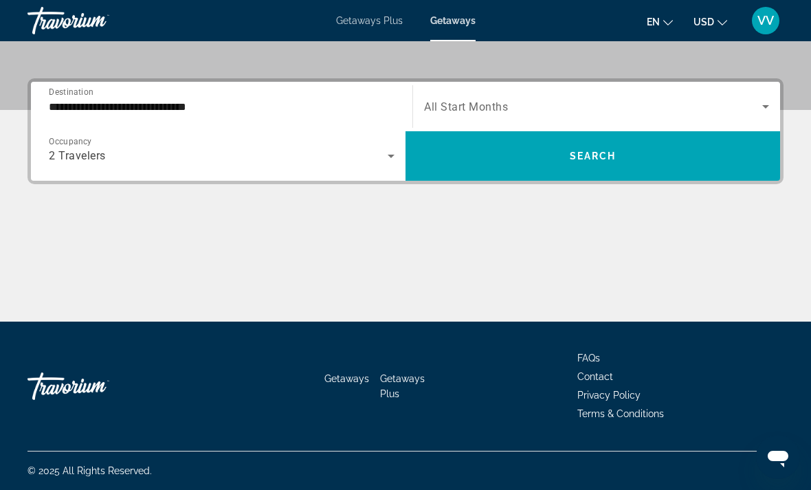
click at [766, 100] on icon "Search widget" at bounding box center [766, 106] width 17 height 17
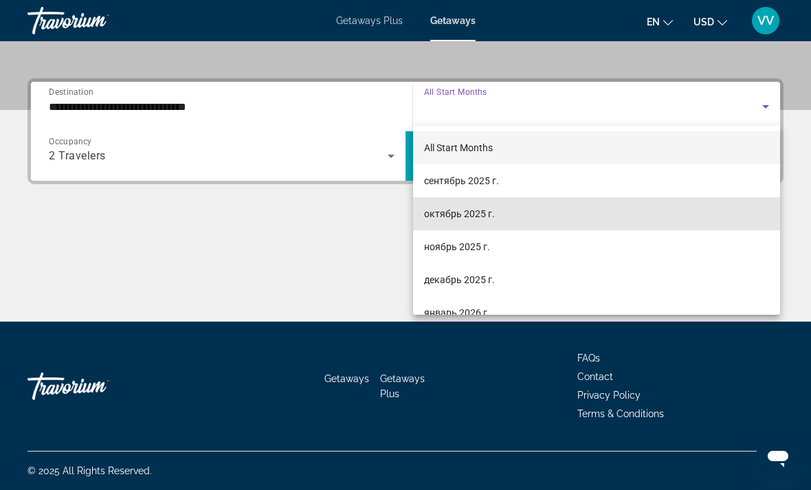
click at [480, 211] on span "октябрь 2025 г." at bounding box center [459, 214] width 71 height 17
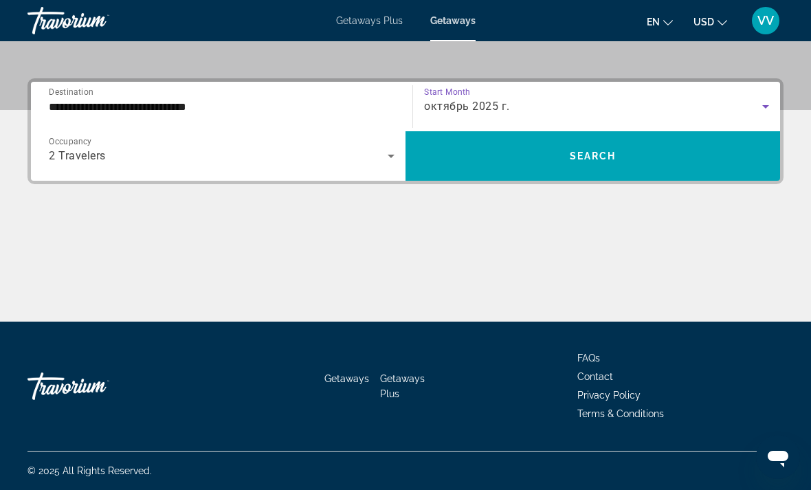
click at [706, 157] on span "Search widget" at bounding box center [593, 156] width 375 height 33
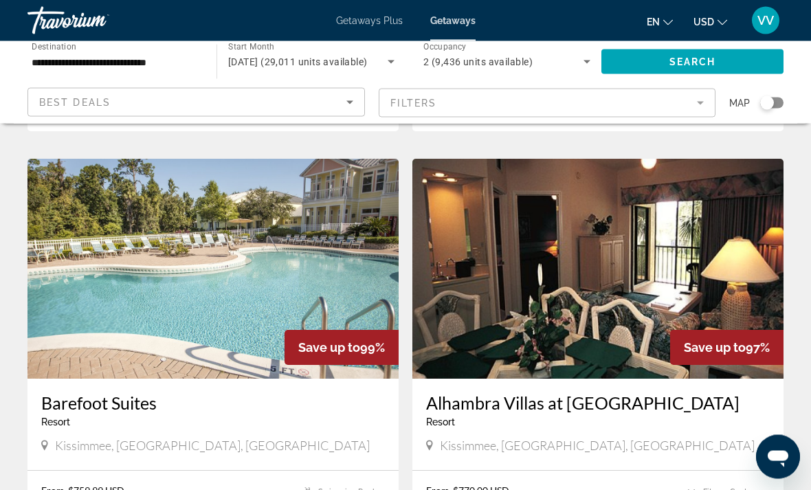
scroll to position [2468, 0]
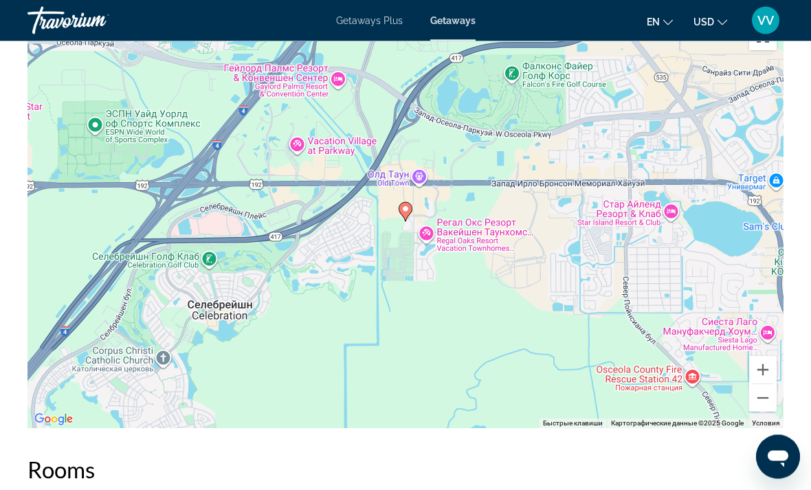
scroll to position [2153, 0]
click at [774, 395] on button "Уменьшить" at bounding box center [764, 398] width 28 height 28
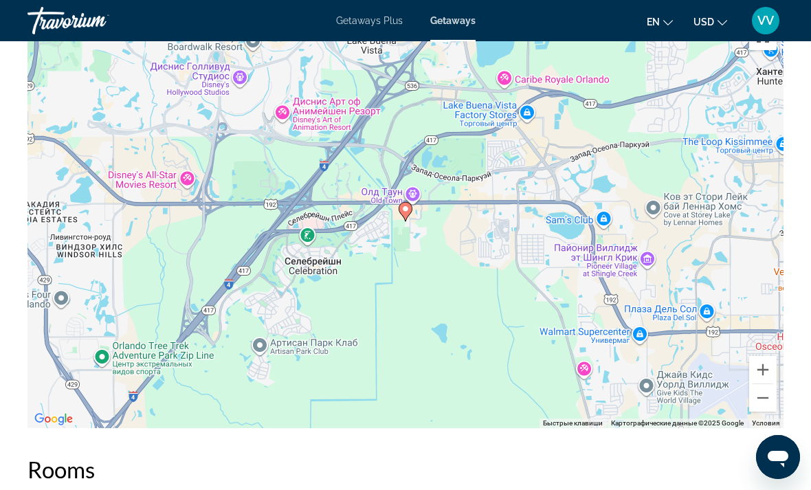
click at [772, 399] on button "Уменьшить" at bounding box center [764, 398] width 28 height 28
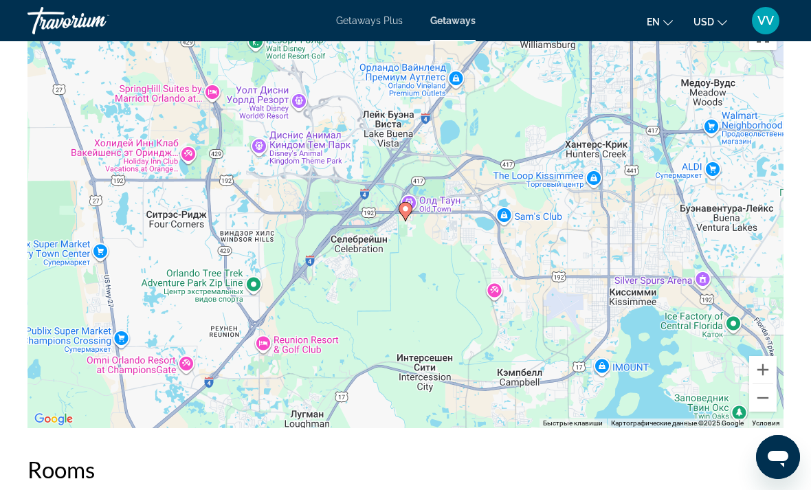
click at [774, 394] on button "Уменьшить" at bounding box center [764, 398] width 28 height 28
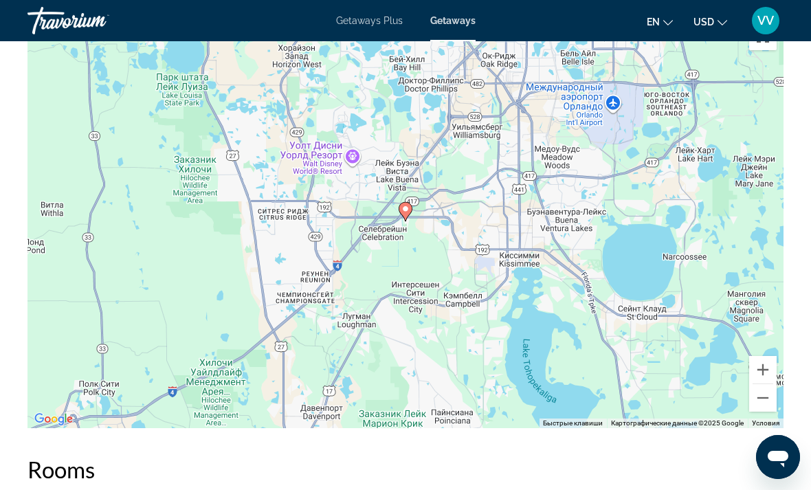
click at [768, 403] on button "Уменьшить" at bounding box center [764, 398] width 28 height 28
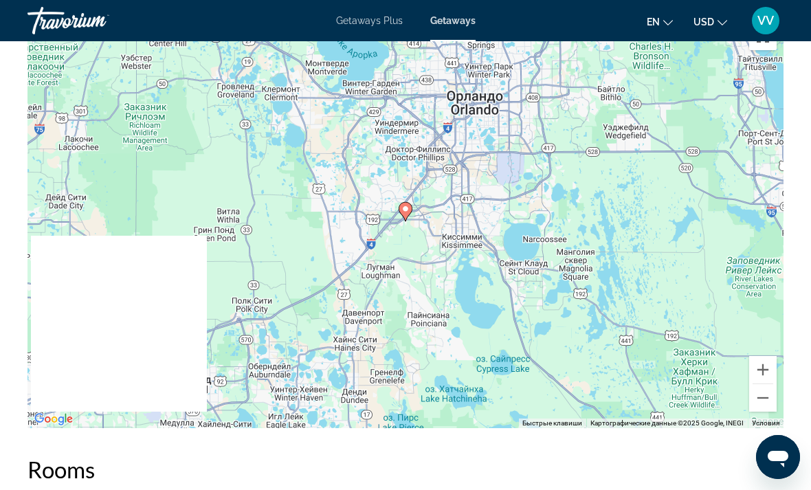
click at [772, 400] on button "Уменьшить" at bounding box center [764, 398] width 28 height 28
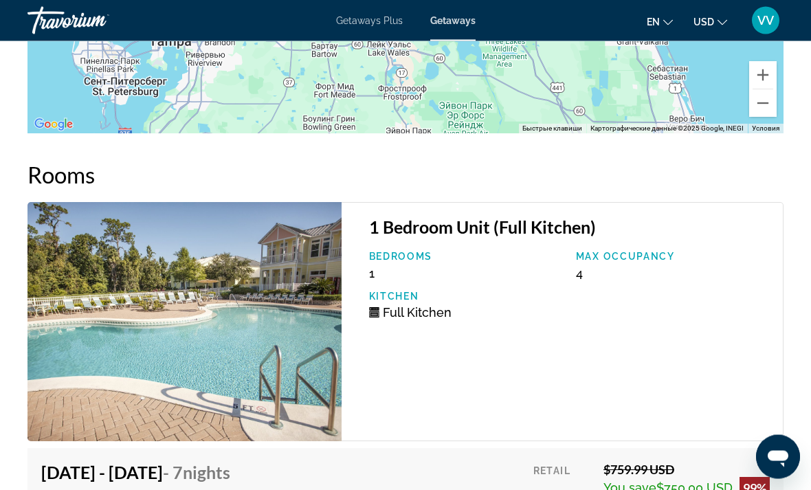
scroll to position [2451, 0]
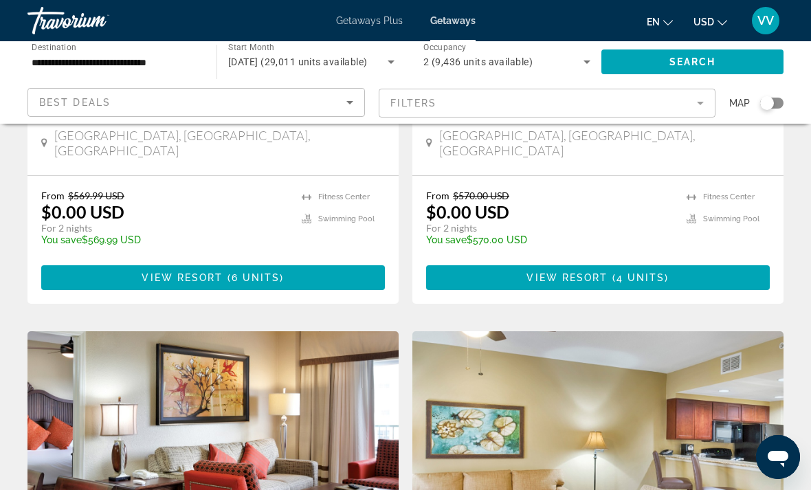
scroll to position [345, 0]
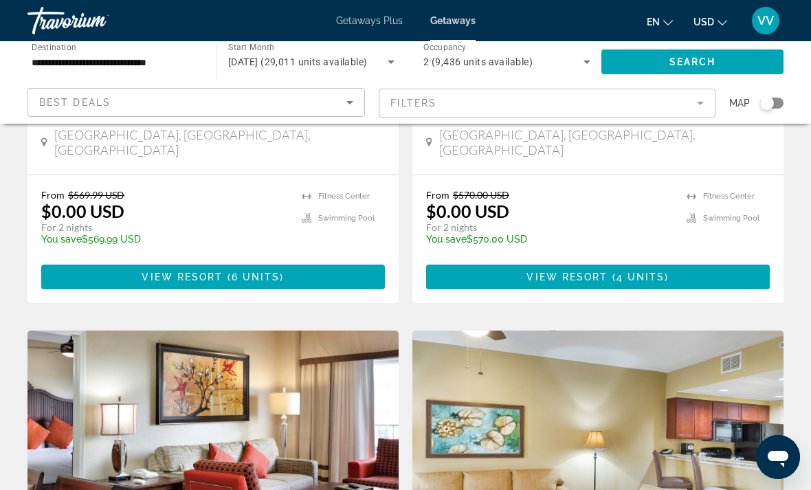
click at [803, 95] on div "**********" at bounding box center [405, 82] width 811 height 83
click at [777, 98] on div "Search widget" at bounding box center [772, 103] width 23 height 11
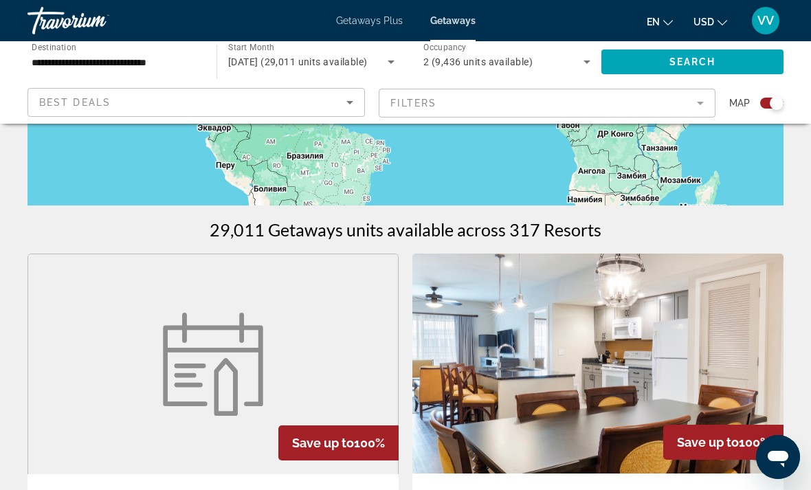
click at [790, 94] on app-map-search-filters "Best Deals Filters Map" at bounding box center [406, 103] width 784 height 41
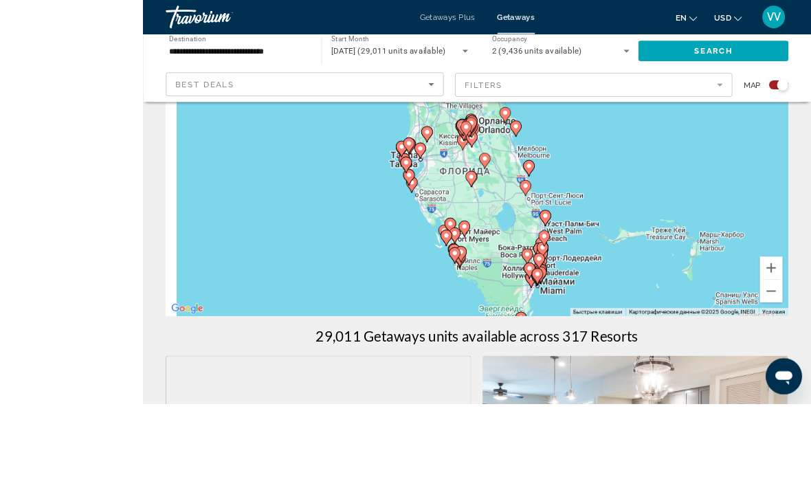
scroll to position [233, 0]
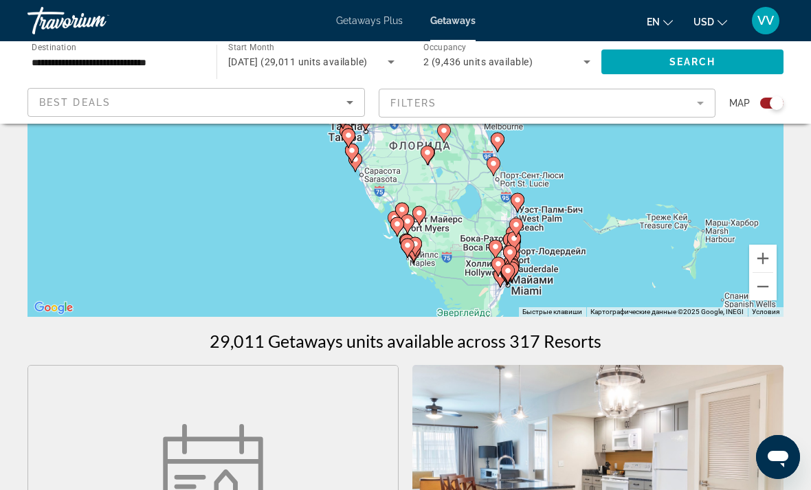
click at [774, 292] on button "Уменьшить" at bounding box center [764, 287] width 28 height 28
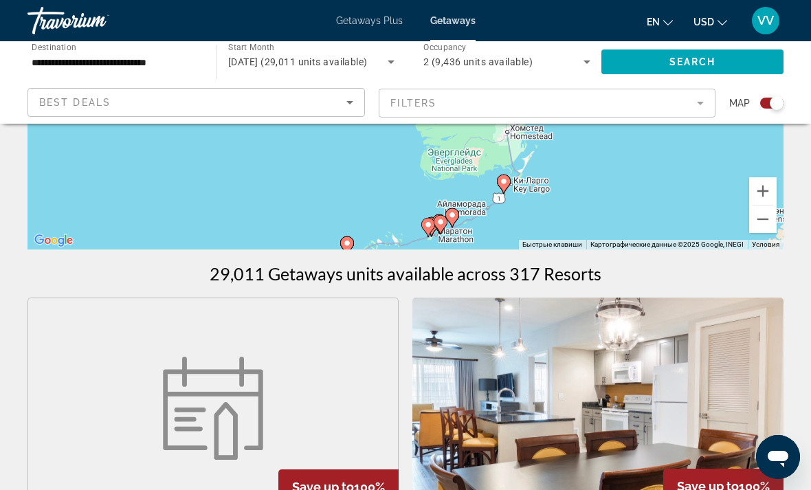
scroll to position [303, 0]
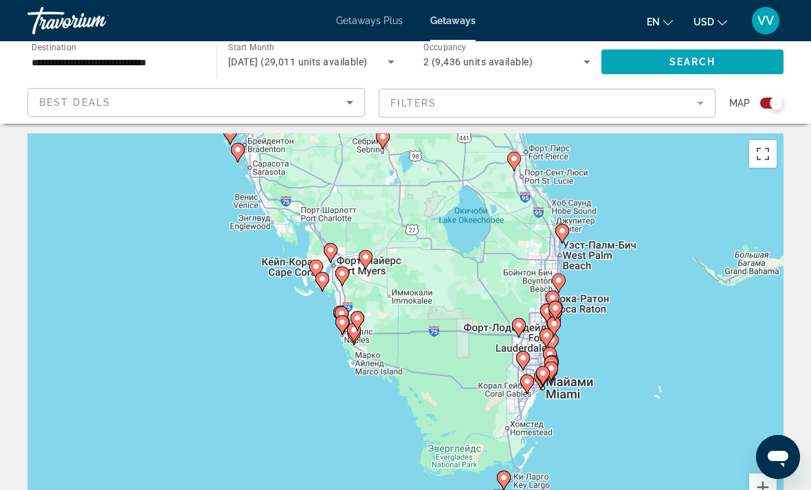
click at [769, 150] on button "Включить полноэкранный режим" at bounding box center [764, 154] width 28 height 28
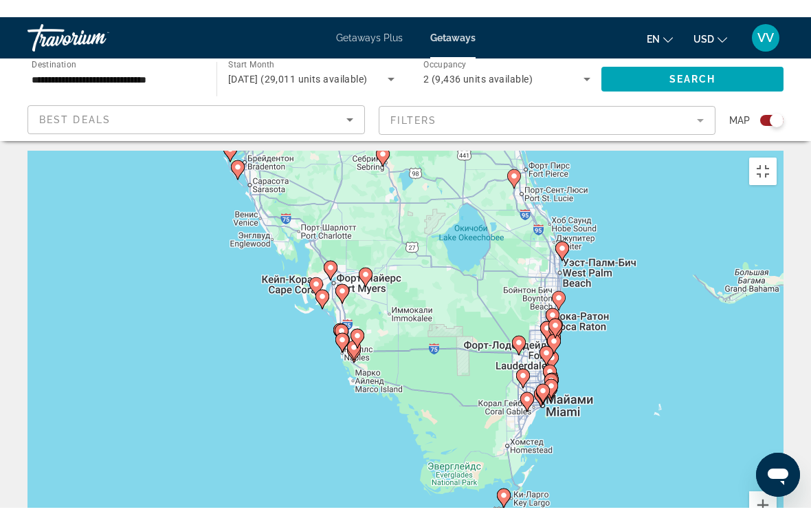
scroll to position [17, 0]
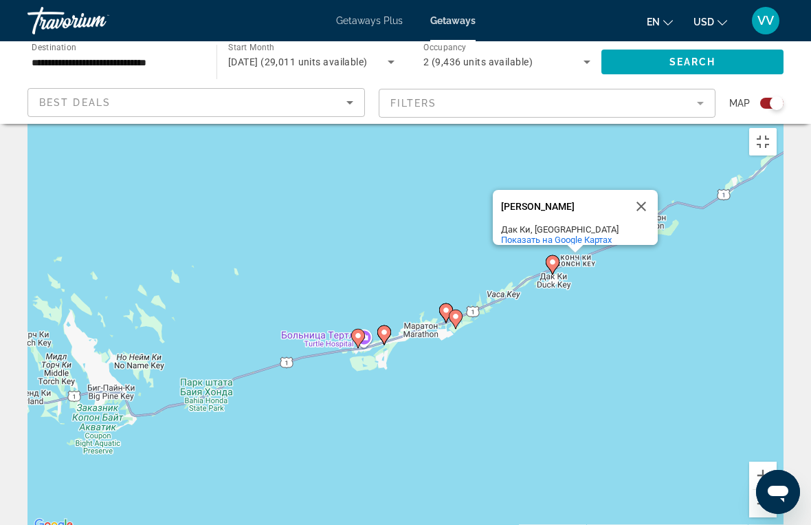
type input "**********"
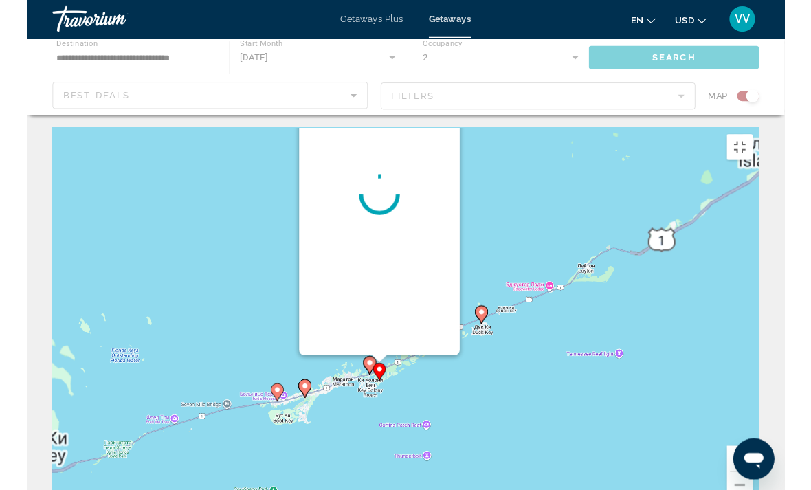
scroll to position [0, 0]
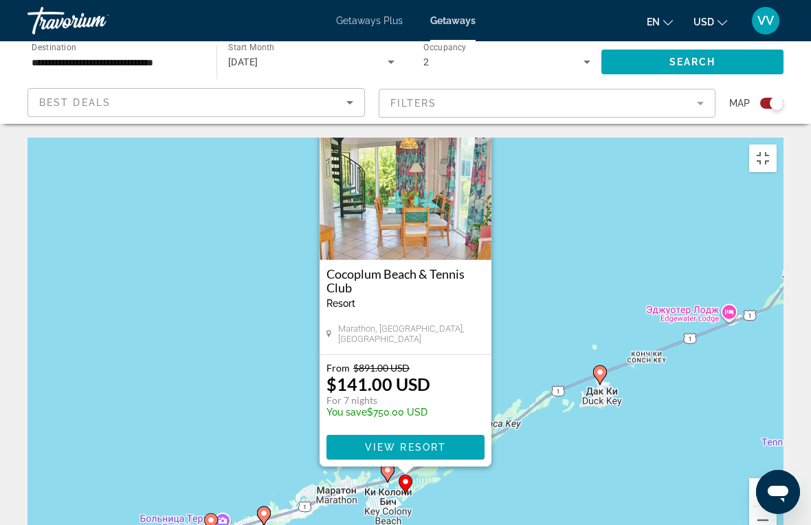
click at [424, 441] on span "View Resort" at bounding box center [405, 446] width 81 height 11
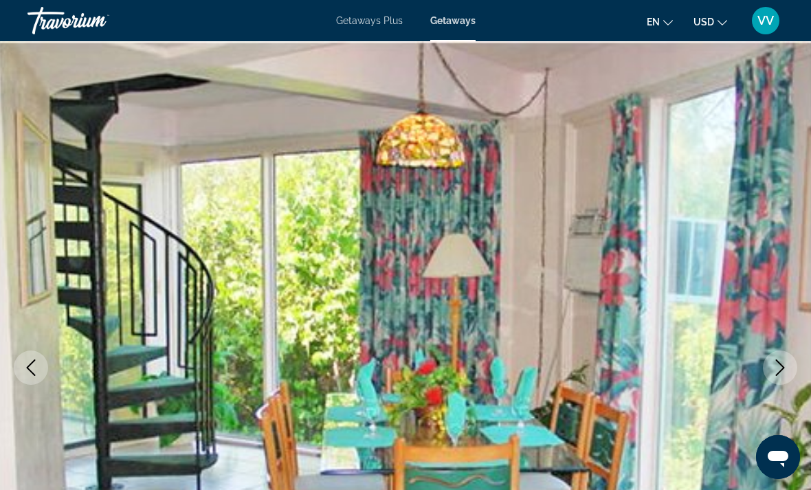
scroll to position [4, 0]
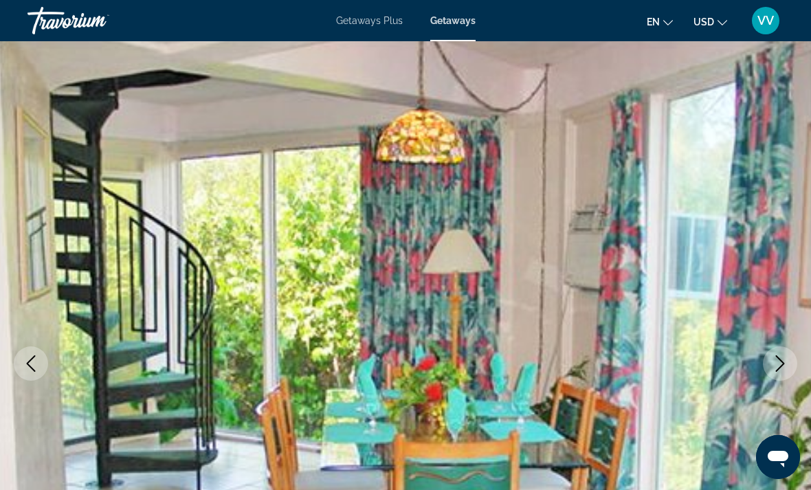
click at [786, 356] on icon "Next image" at bounding box center [780, 364] width 17 height 17
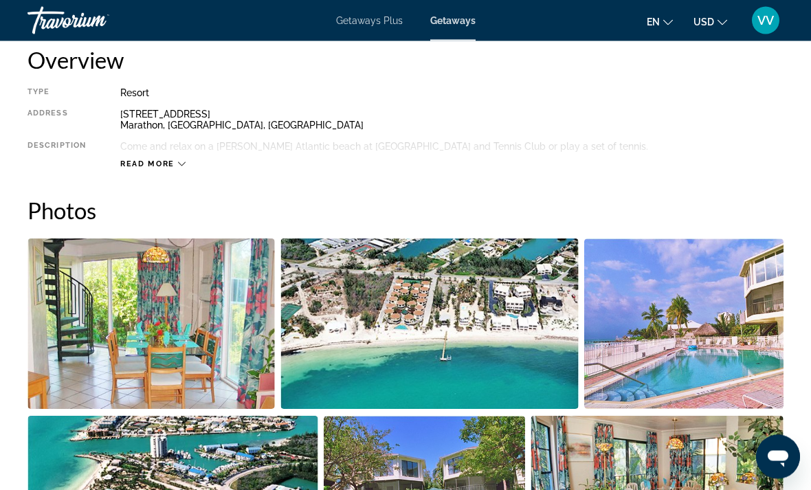
scroll to position [716, 0]
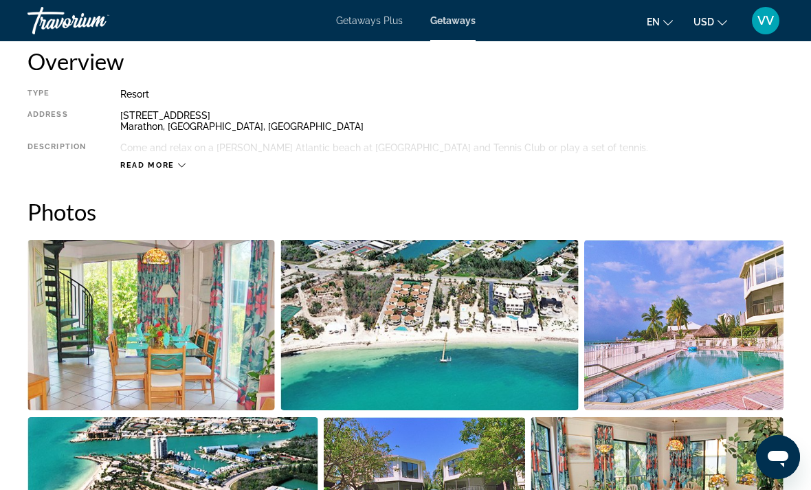
click at [170, 166] on span "Read more" at bounding box center [147, 165] width 54 height 9
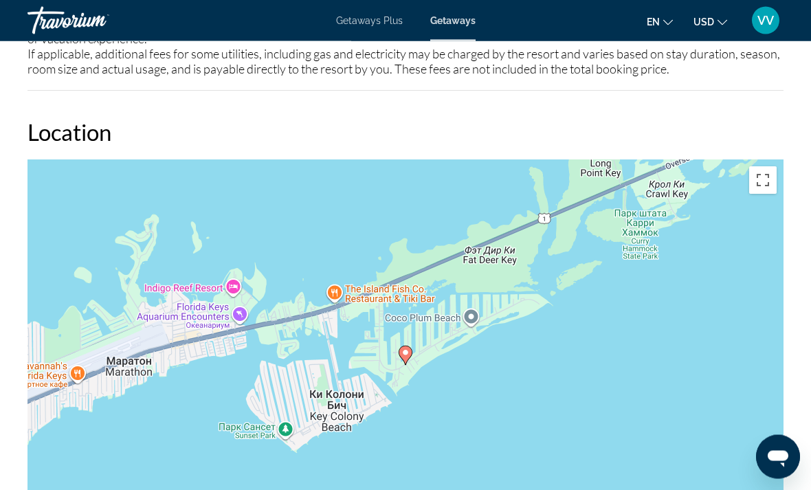
scroll to position [1734, 0]
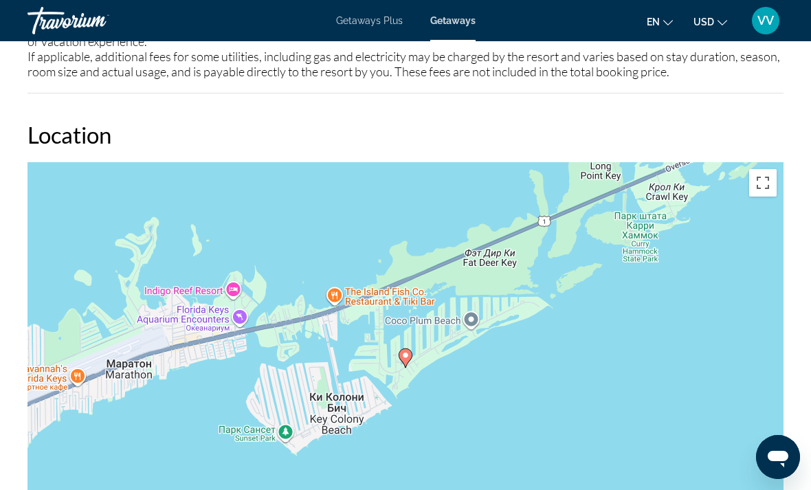
click at [418, 353] on div "Чтобы активировать перетаскивание с помощью клавиатуры, нажмите Alt + Ввод. Пос…" at bounding box center [406, 368] width 756 height 413
click at [411, 349] on icon "Main content" at bounding box center [406, 358] width 12 height 18
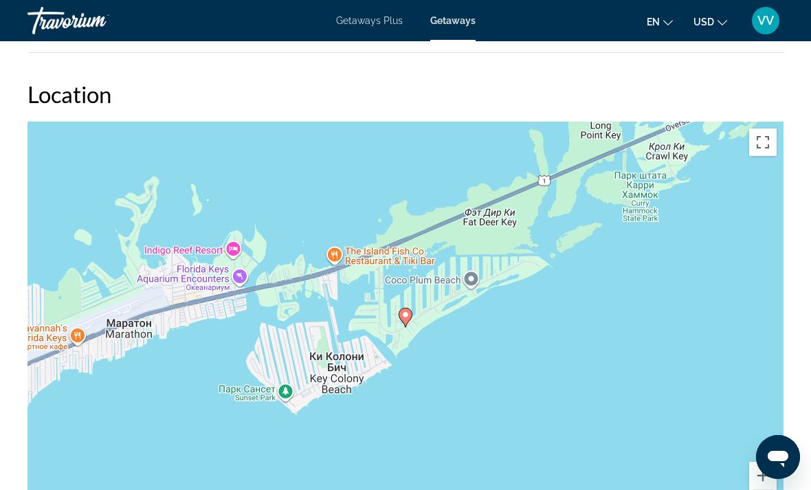
click at [411, 314] on icon "Main content" at bounding box center [406, 318] width 12 height 18
click at [408, 312] on image "Main content" at bounding box center [406, 315] width 8 height 8
click at [411, 316] on icon "Main content" at bounding box center [406, 318] width 12 height 18
click at [417, 310] on div "Для навигации используйте клавиши со стрелками. Чтобы активировать перетаскиван…" at bounding box center [406, 328] width 756 height 413
click at [416, 310] on div "Для навигации используйте клавиши со стрелками. Чтобы активировать перетаскиван…" at bounding box center [406, 328] width 756 height 413
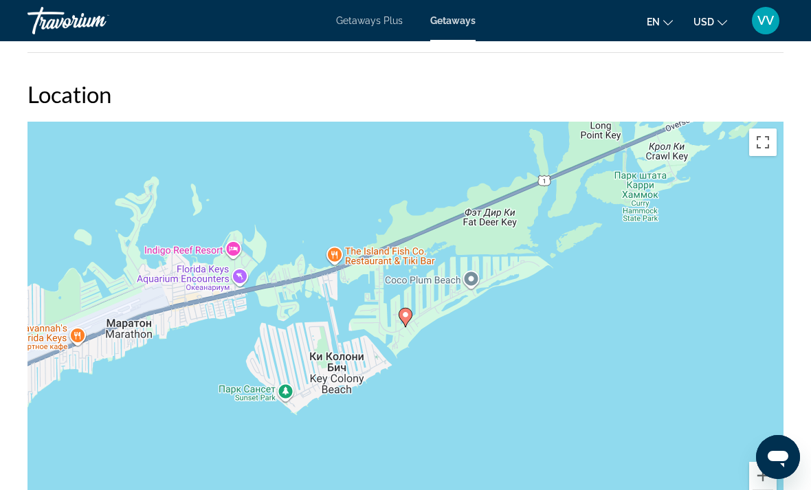
click at [411, 310] on gmp-advanced-marker "Main content" at bounding box center [406, 317] width 14 height 21
click at [418, 304] on div "Для навигации используйте клавиши со стрелками. Чтобы активировать перетаскиван…" at bounding box center [406, 328] width 756 height 413
click at [404, 304] on div "Чтобы активировать перетаскивание с помощью клавиатуры, нажмите Alt + Ввод. Пос…" at bounding box center [406, 328] width 756 height 413
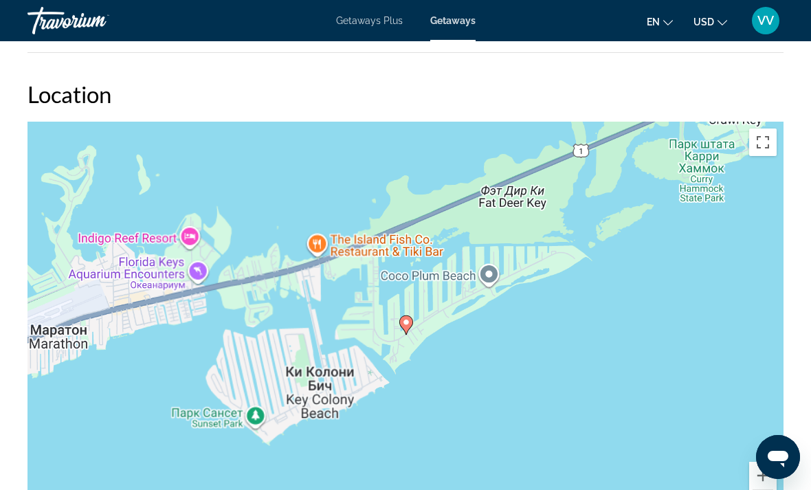
click at [402, 298] on div "Чтобы активировать перетаскивание с помощью клавиатуры, нажмите Alt + Ввод. Пос…" at bounding box center [406, 328] width 756 height 413
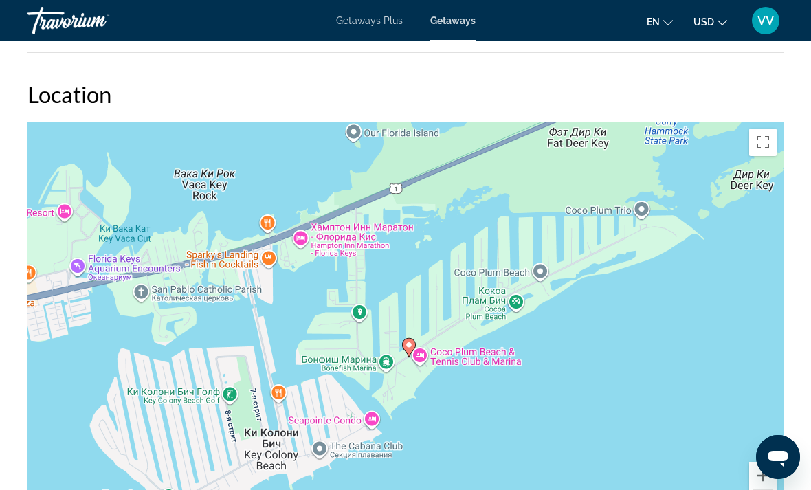
click at [401, 332] on div "Чтобы активировать перетаскивание с помощью клавиатуры, нажмите Alt + Ввод. Пос…" at bounding box center [406, 328] width 756 height 413
click at [411, 338] on gmp-advanced-marker "Main content" at bounding box center [409, 348] width 14 height 21
click at [414, 336] on div "Для навигации используйте клавиши со стрелками. Чтобы активировать перетаскиван…" at bounding box center [406, 328] width 756 height 413
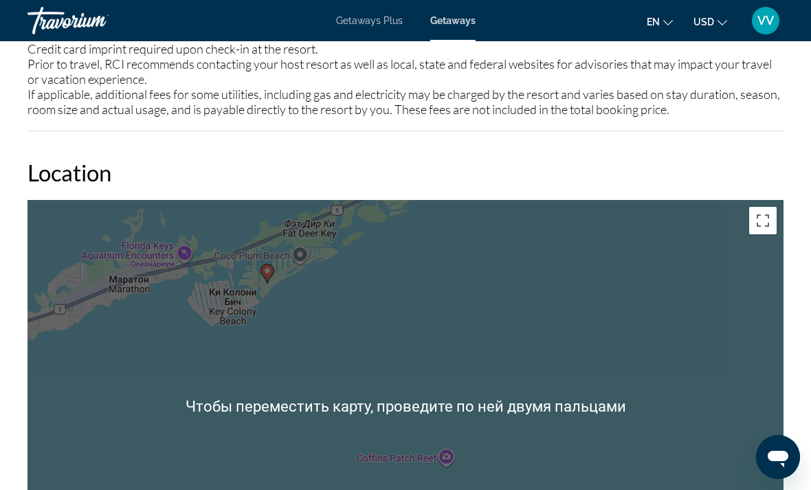
scroll to position [1695, 0]
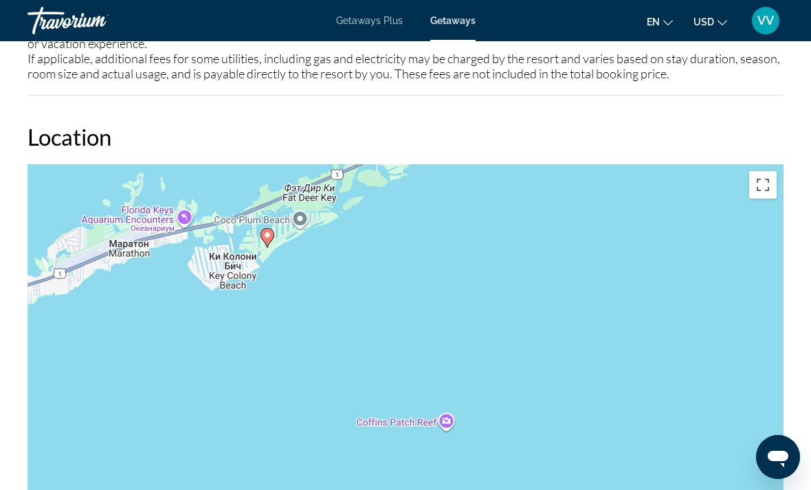
click at [667, 307] on div "Чтобы активировать перетаскивание с помощью клавиатуры, нажмите Alt + Ввод. Пос…" at bounding box center [406, 370] width 756 height 413
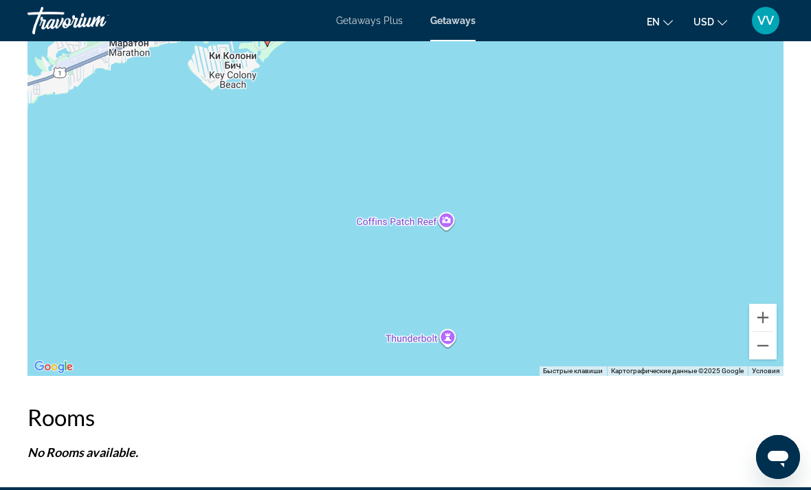
scroll to position [1942, 0]
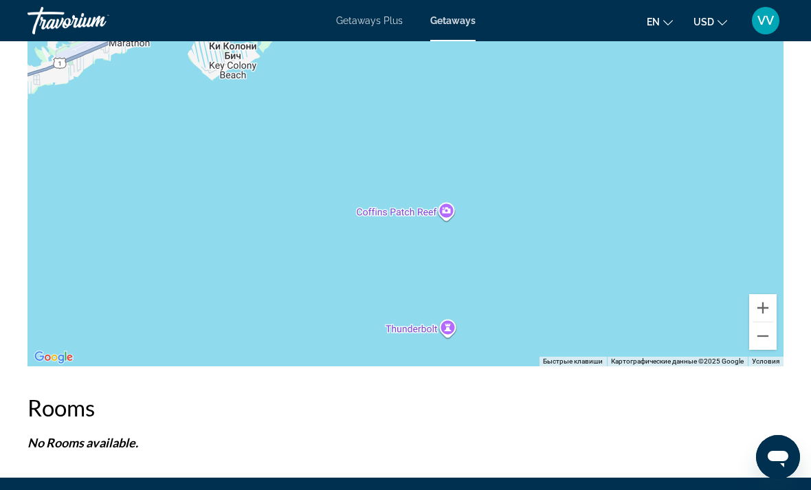
click at [772, 332] on button "Уменьшить" at bounding box center [764, 337] width 28 height 28
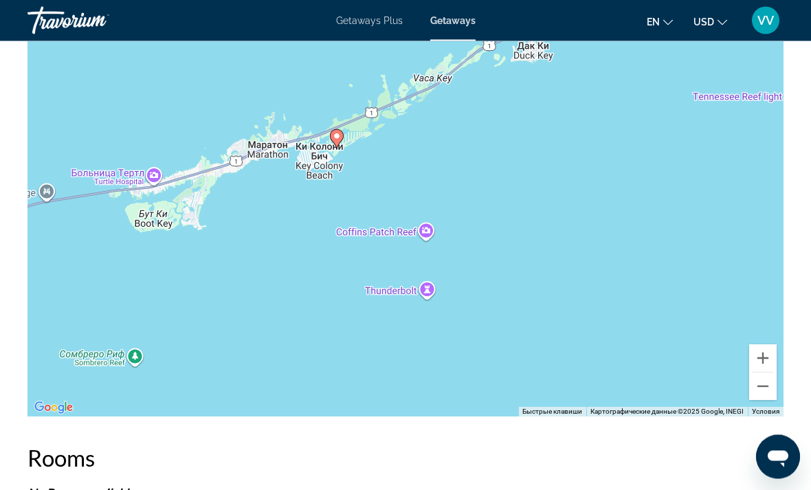
scroll to position [1892, 0]
click at [774, 389] on button "Уменьшить" at bounding box center [764, 387] width 28 height 28
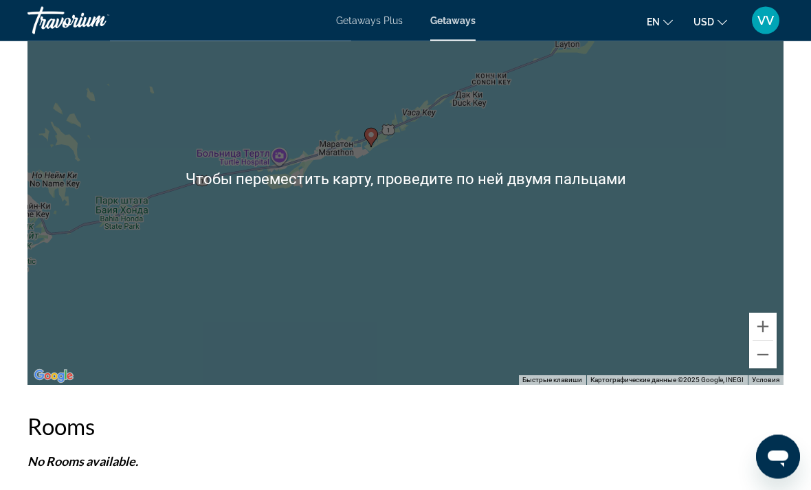
scroll to position [1925, 0]
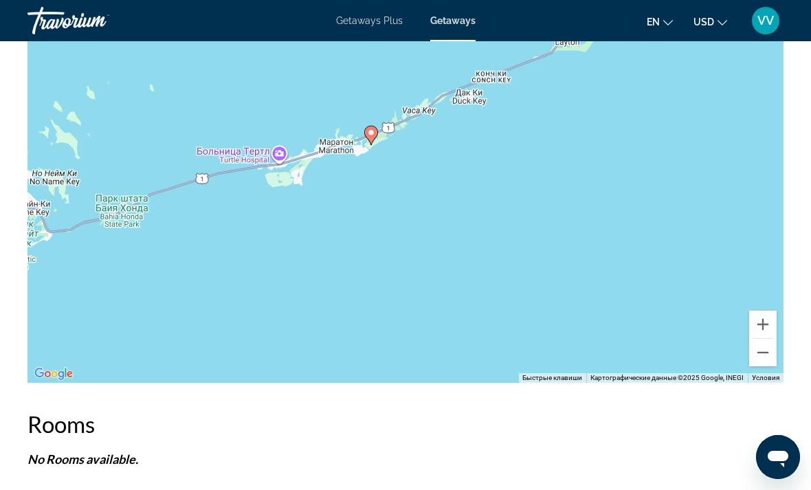
click at [771, 353] on button "Уменьшить" at bounding box center [764, 353] width 28 height 28
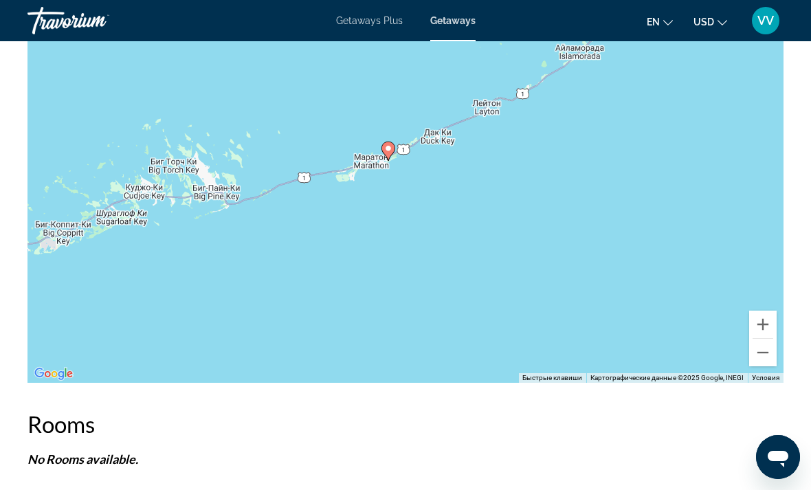
click at [769, 349] on button "Уменьшить" at bounding box center [764, 353] width 28 height 28
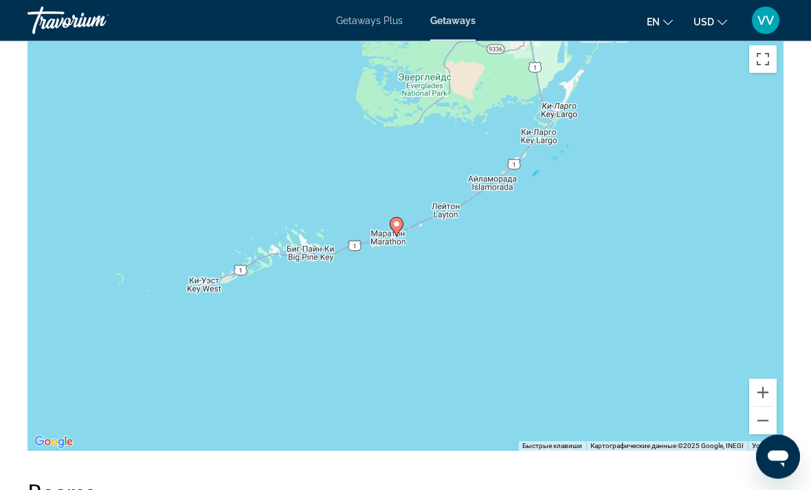
scroll to position [1857, 0]
click at [767, 422] on button "Уменьшить" at bounding box center [764, 421] width 28 height 28
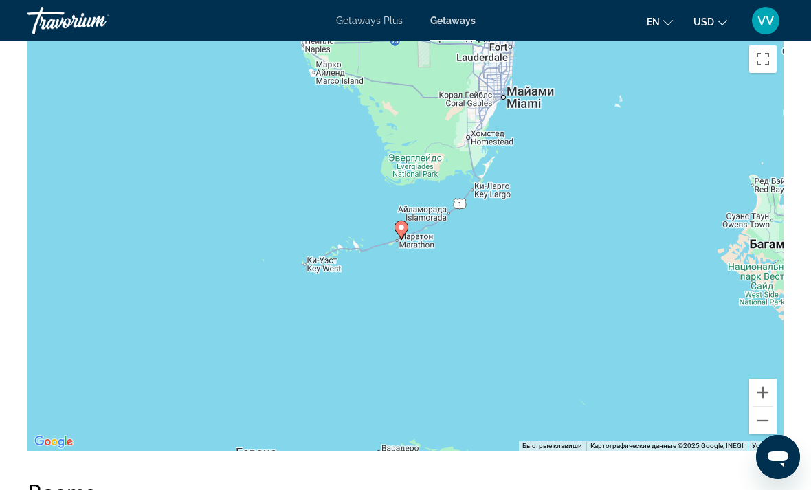
click at [774, 423] on button "Уменьшить" at bounding box center [764, 421] width 28 height 28
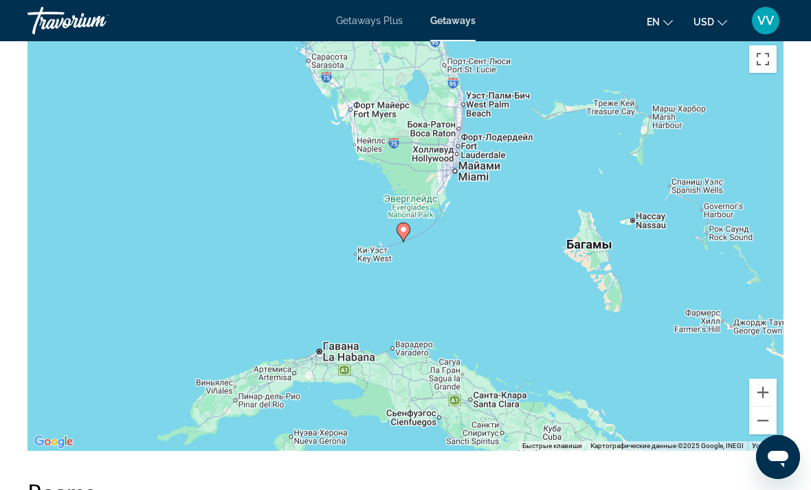
click at [770, 415] on button "Уменьшить" at bounding box center [764, 421] width 28 height 28
click at [778, 415] on div "Чтобы активировать перетаскивание с помощью клавиатуры, нажмите Alt + Ввод. Пос…" at bounding box center [406, 245] width 756 height 413
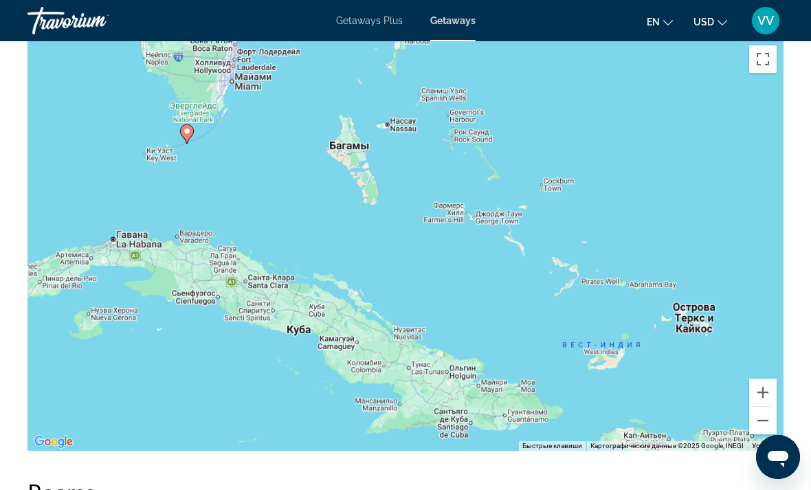
click at [767, 415] on button "Уменьшить" at bounding box center [764, 421] width 28 height 28
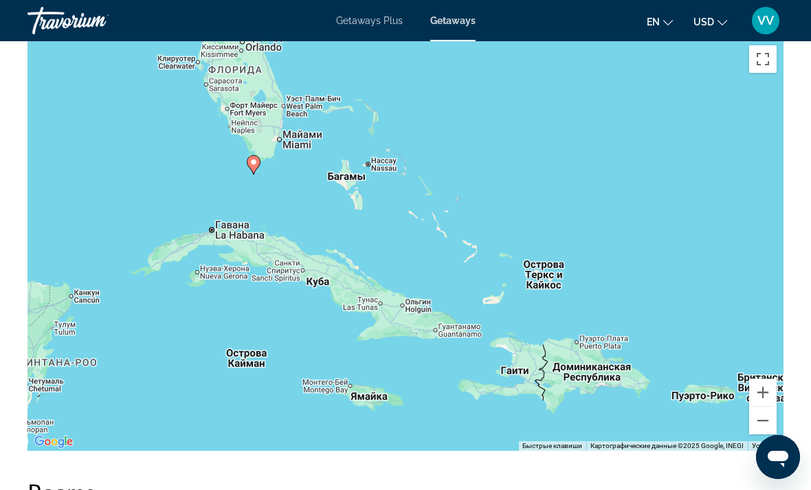
click at [769, 413] on button "Уменьшить" at bounding box center [764, 421] width 28 height 28
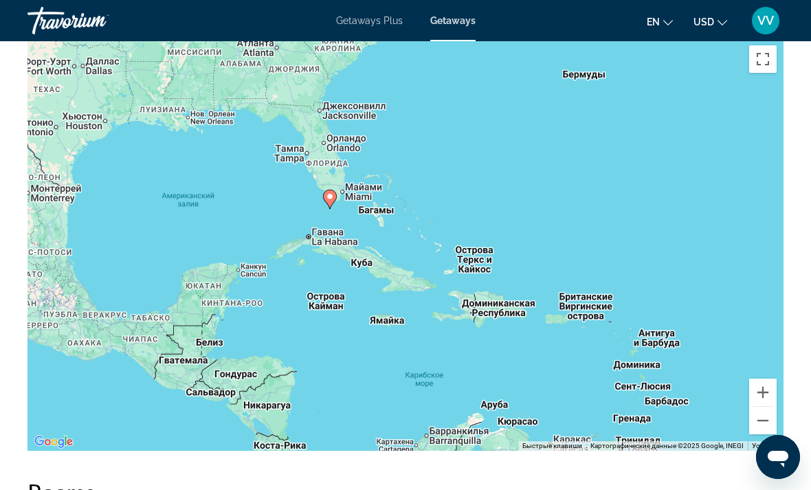
click at [769, 413] on button "Уменьшить" at bounding box center [764, 421] width 28 height 28
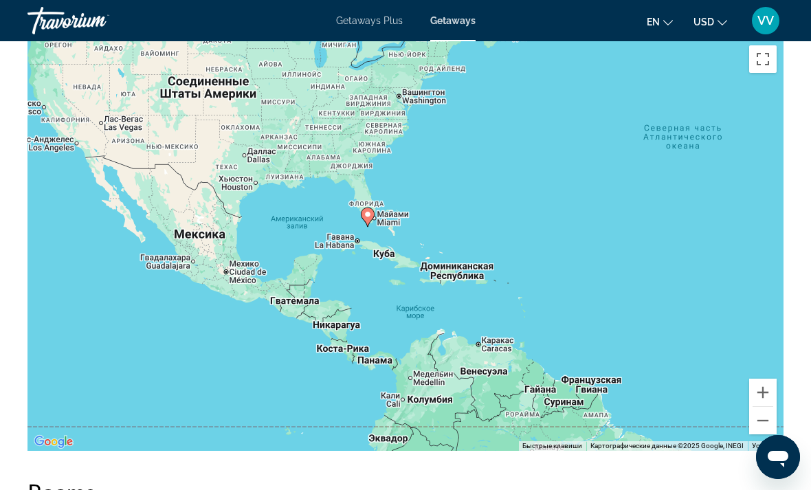
click at [772, 409] on button "Уменьшить" at bounding box center [764, 421] width 28 height 28
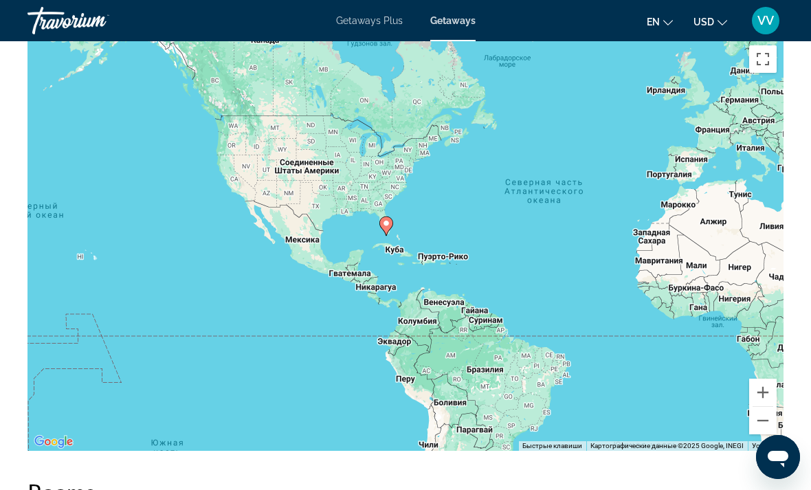
click at [772, 425] on button "Уменьшить" at bounding box center [764, 421] width 28 height 28
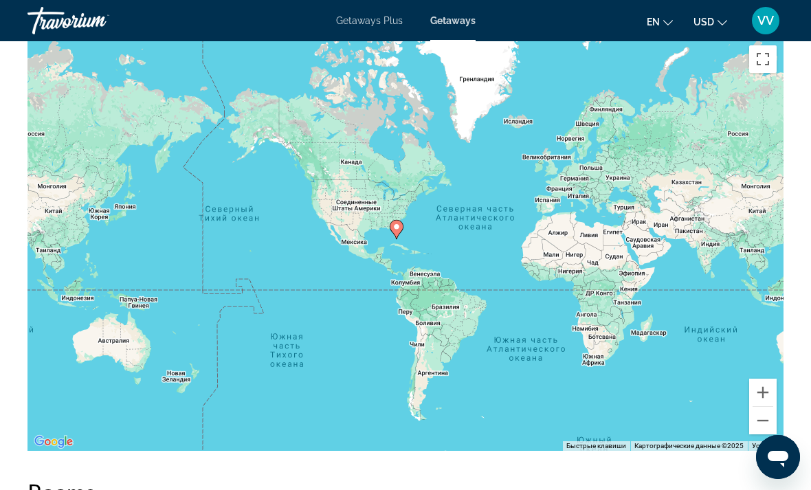
click at [773, 426] on button "Уменьшить" at bounding box center [764, 421] width 28 height 28
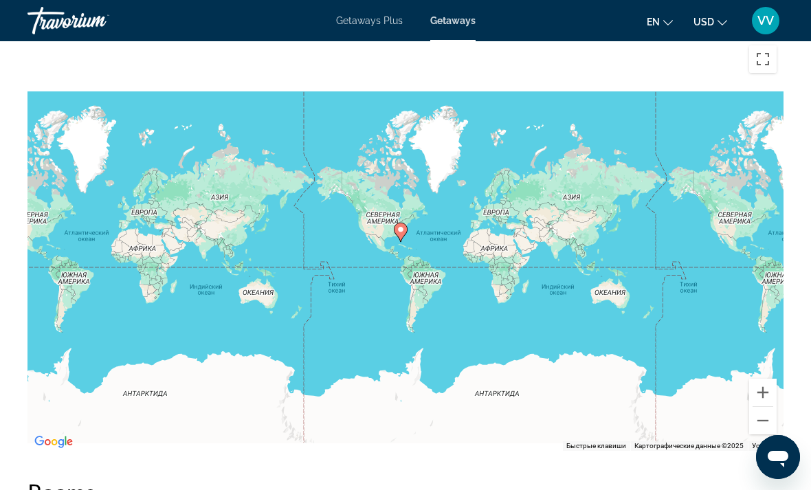
click at [765, 424] on button "Уменьшить" at bounding box center [764, 421] width 28 height 28
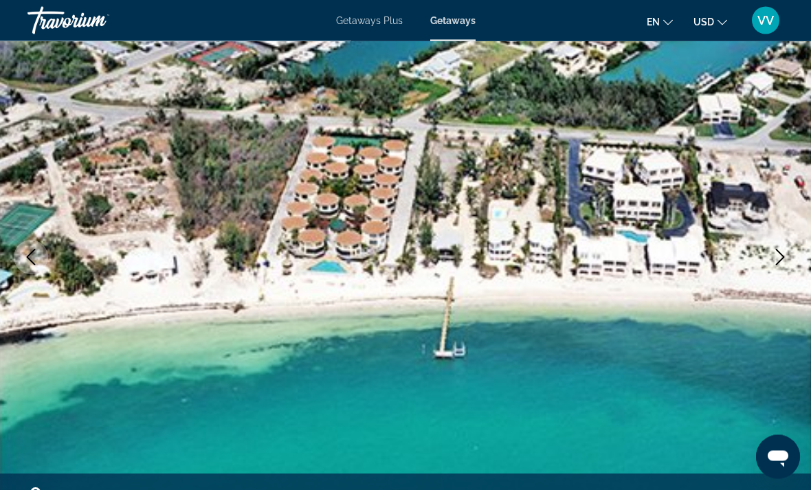
scroll to position [0, 0]
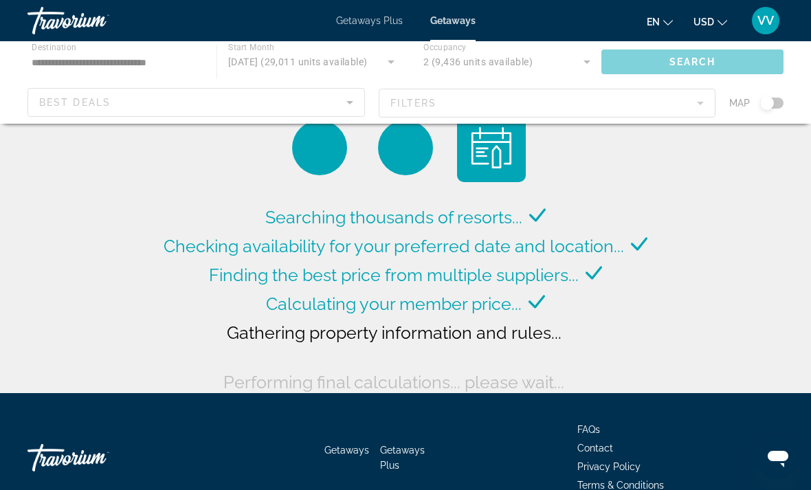
click at [790, 98] on div "Main content" at bounding box center [405, 82] width 811 height 83
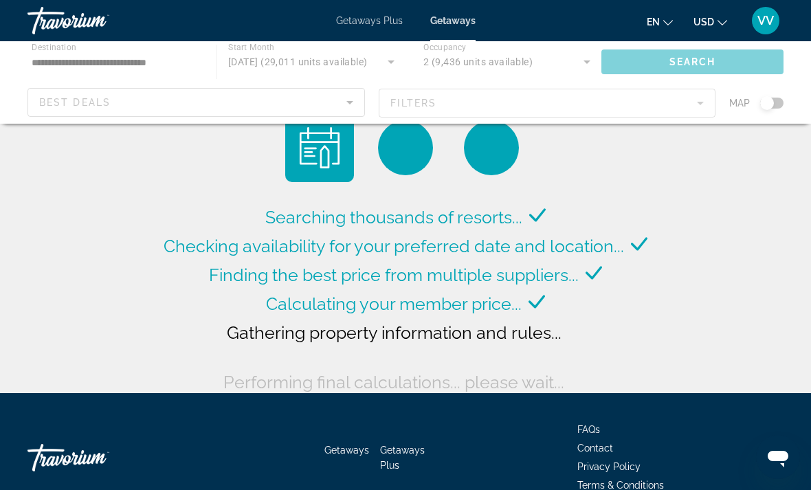
click at [782, 110] on div "Main content" at bounding box center [405, 82] width 811 height 83
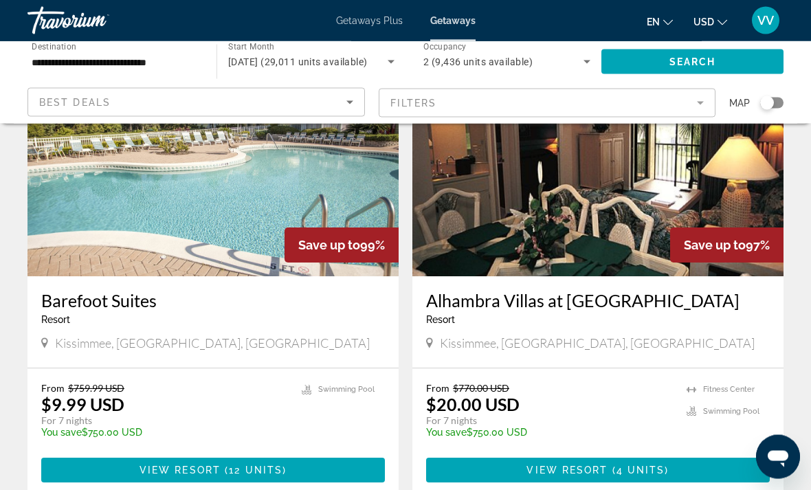
scroll to position [2570, 0]
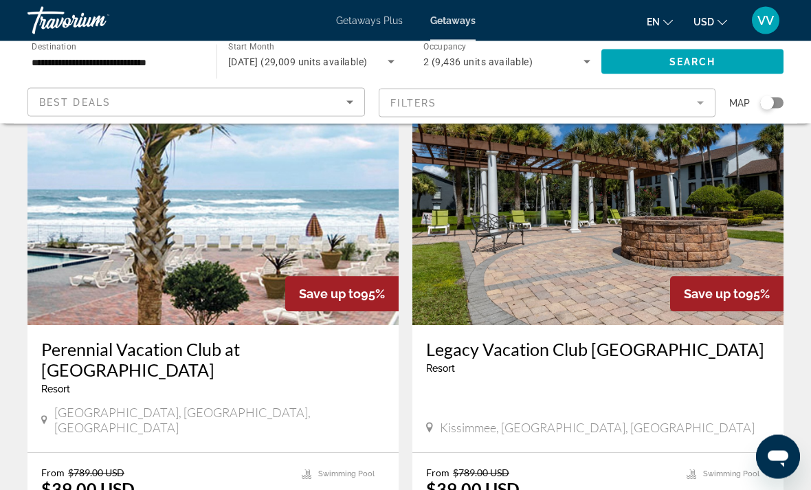
scroll to position [1075, 0]
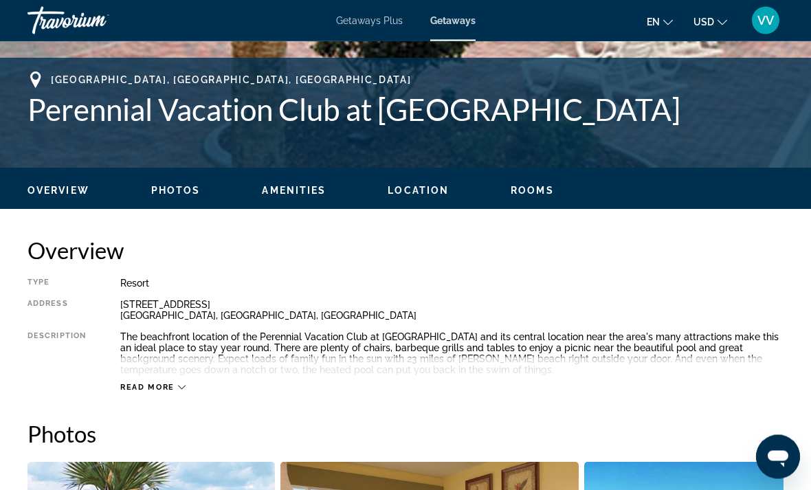
scroll to position [538, 0]
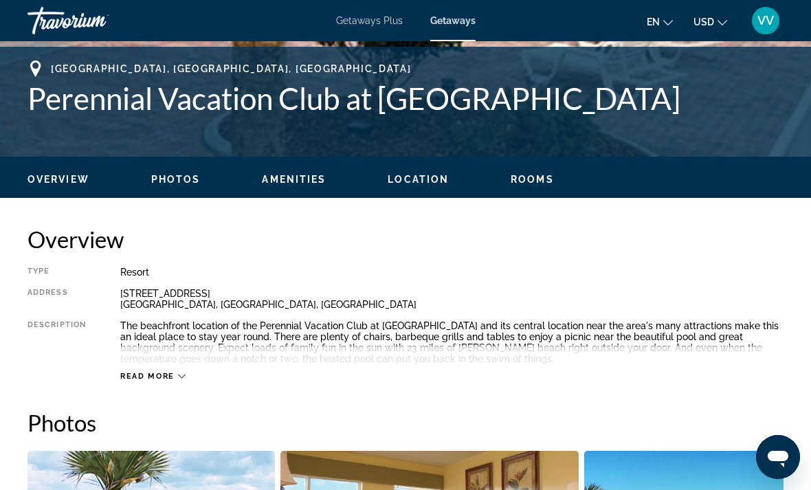
click at [155, 373] on span "Read more" at bounding box center [147, 376] width 54 height 9
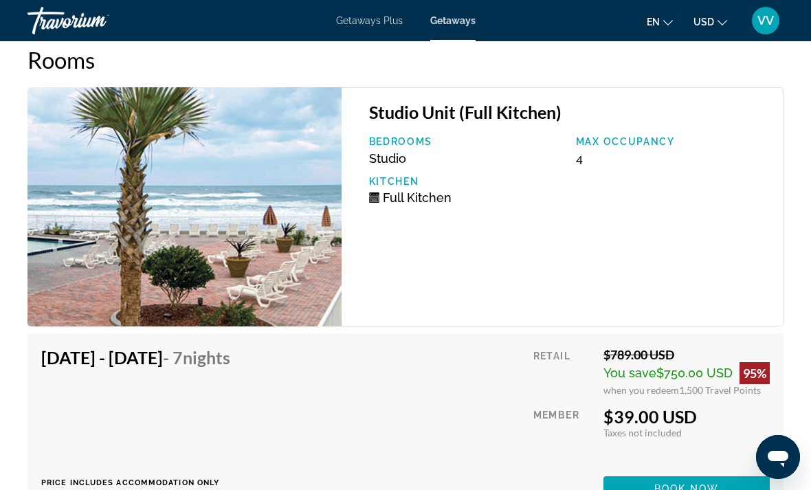
scroll to position [2497, 0]
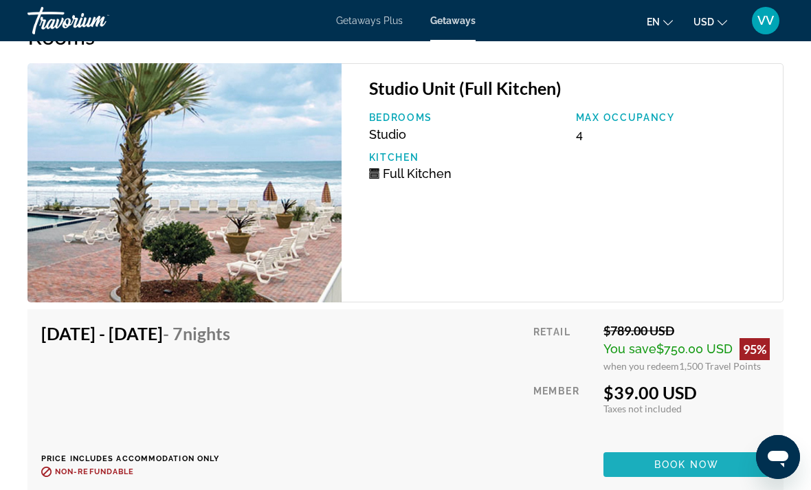
click at [712, 463] on span "Book now" at bounding box center [687, 464] width 65 height 11
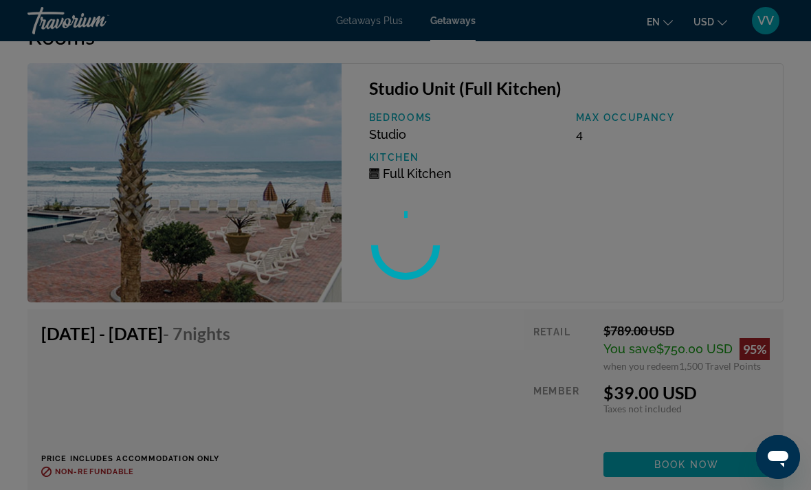
scroll to position [17, 0]
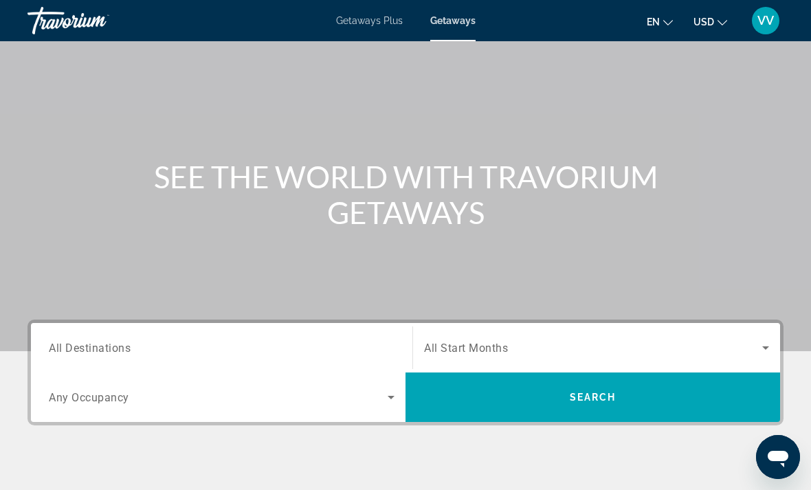
scroll to position [59, 0]
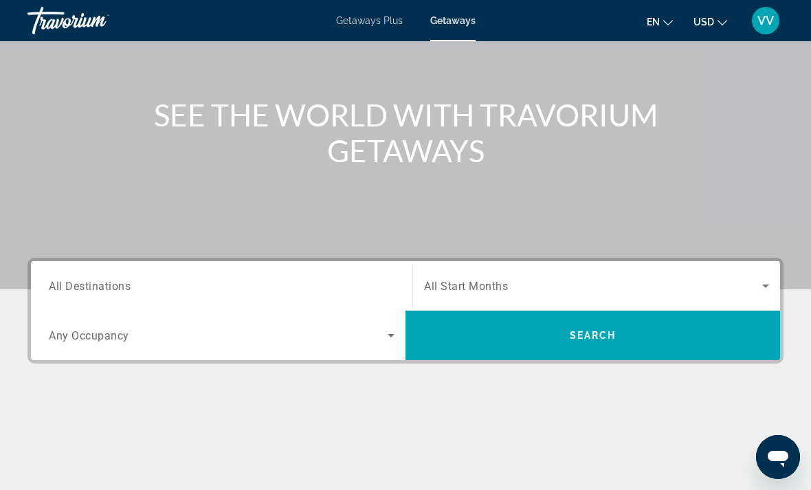
click at [75, 275] on div "Search widget" at bounding box center [222, 286] width 346 height 39
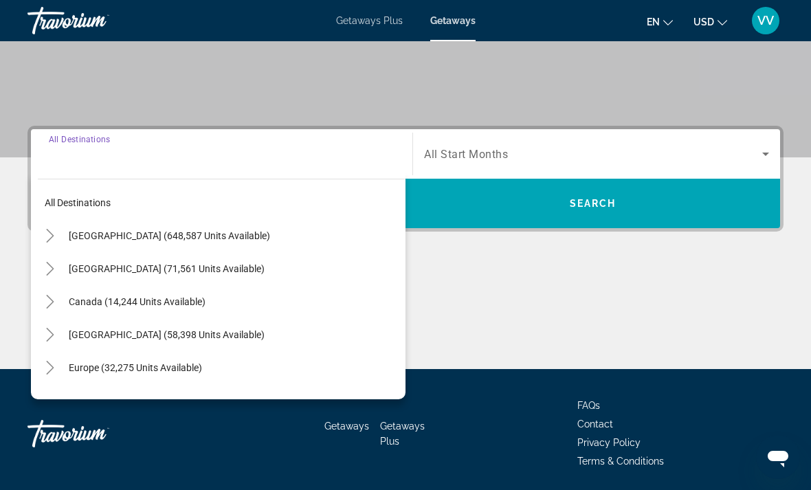
scroll to position [303, 0]
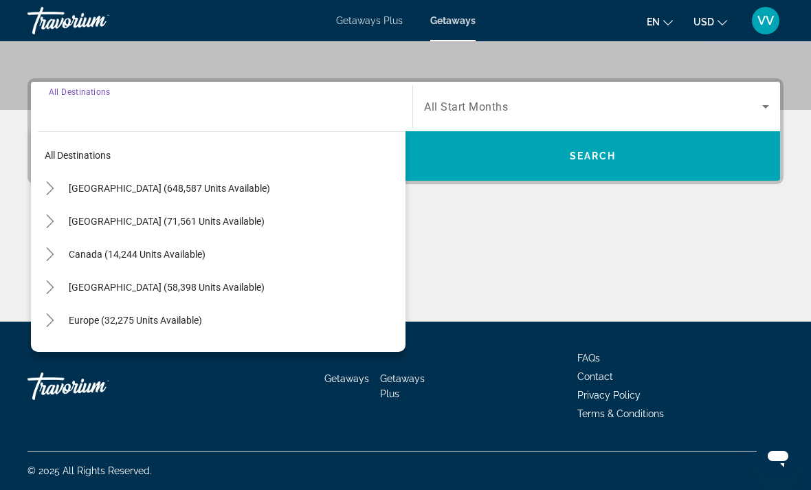
click at [43, 177] on mat-icon "Toggle United States (648,587 units available)" at bounding box center [50, 189] width 24 height 24
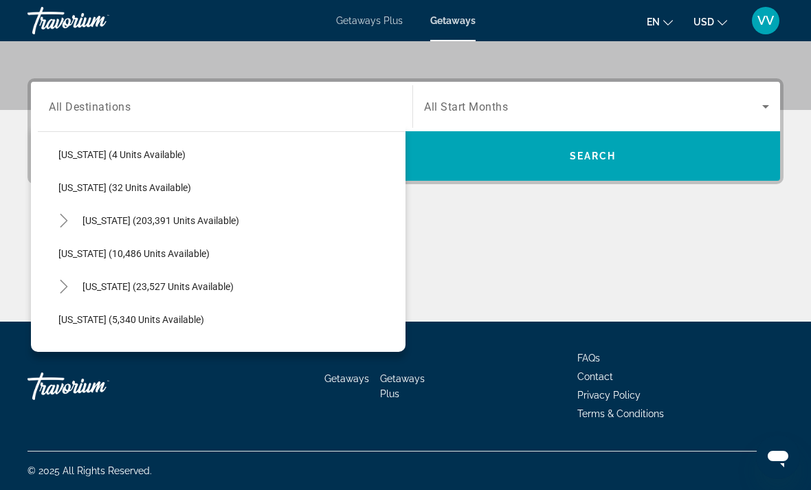
scroll to position [207, 0]
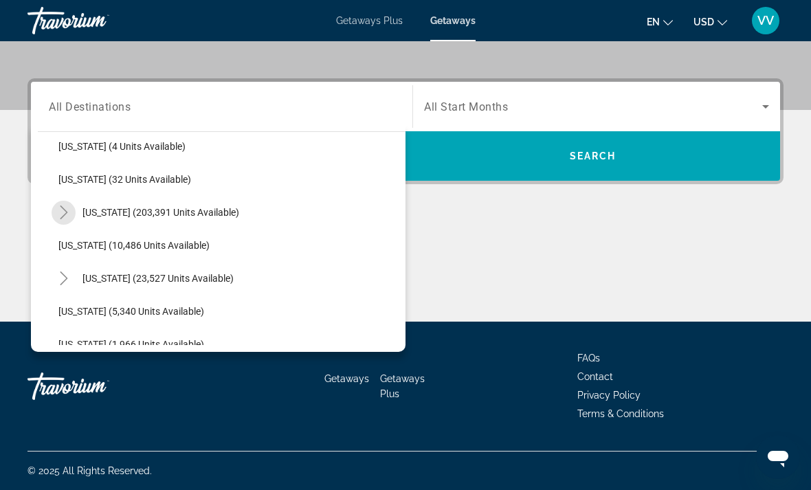
click at [52, 206] on mat-icon "Toggle Florida (203,391 units available)" at bounding box center [64, 213] width 24 height 24
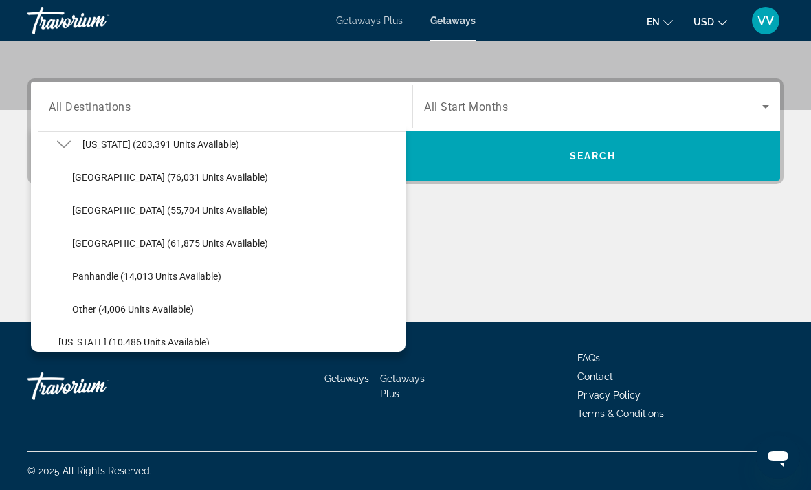
scroll to position [276, 0]
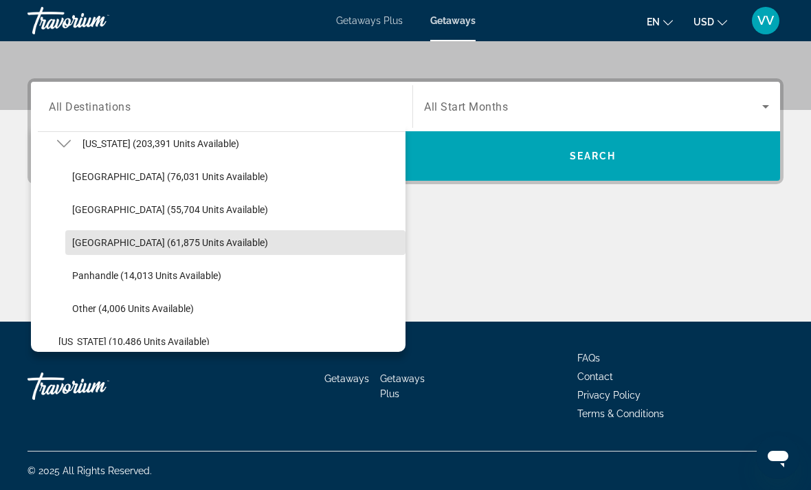
click at [80, 240] on span "[GEOGRAPHIC_DATA] (61,875 units available)" at bounding box center [170, 242] width 196 height 11
type input "**********"
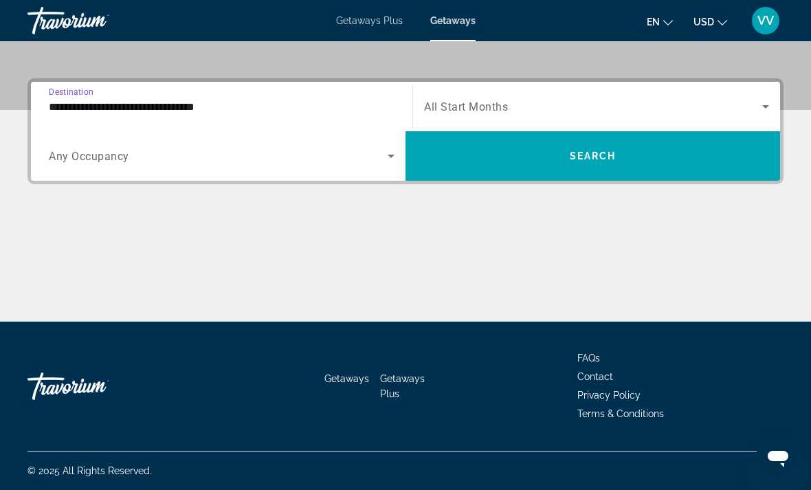
click at [391, 175] on div "Search widget" at bounding box center [222, 156] width 346 height 39
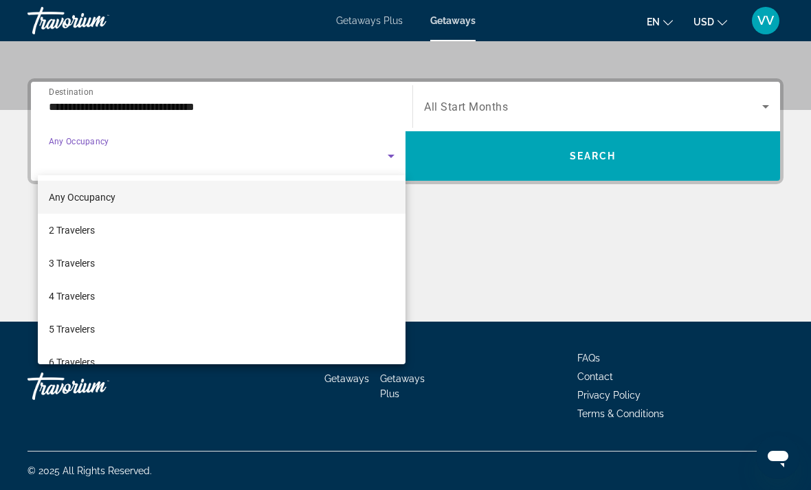
click at [400, 151] on div at bounding box center [405, 245] width 811 height 490
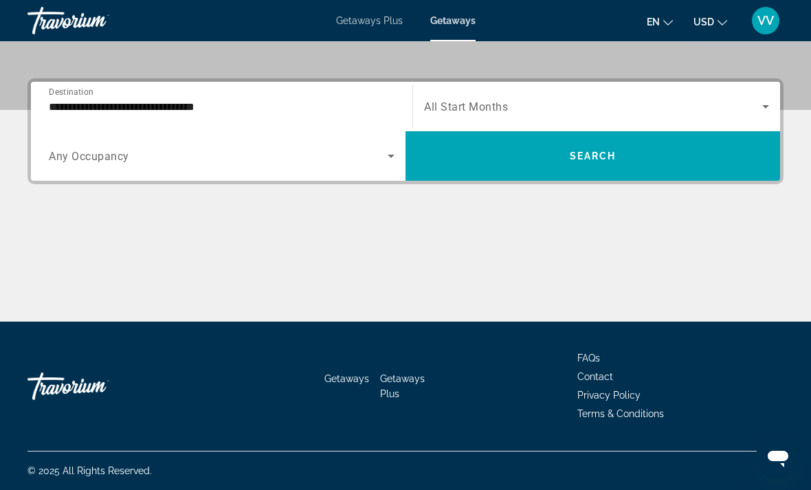
click at [398, 149] on icon "Search widget" at bounding box center [391, 156] width 17 height 17
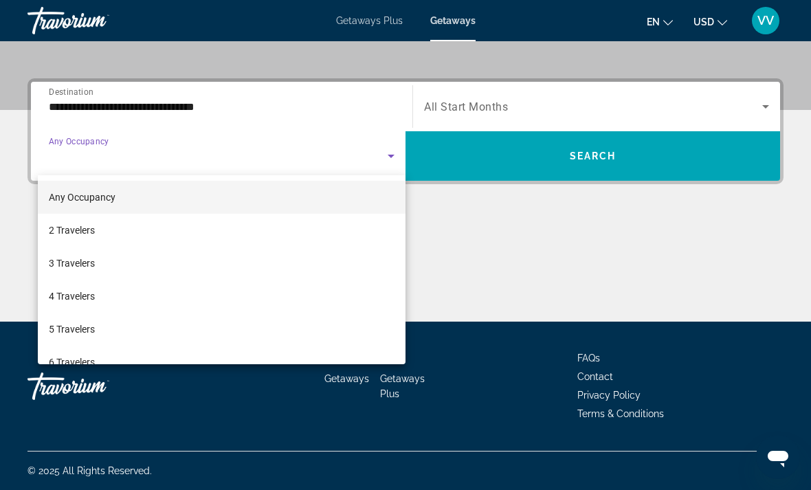
scroll to position [0, 0]
click at [760, 101] on div at bounding box center [405, 245] width 811 height 490
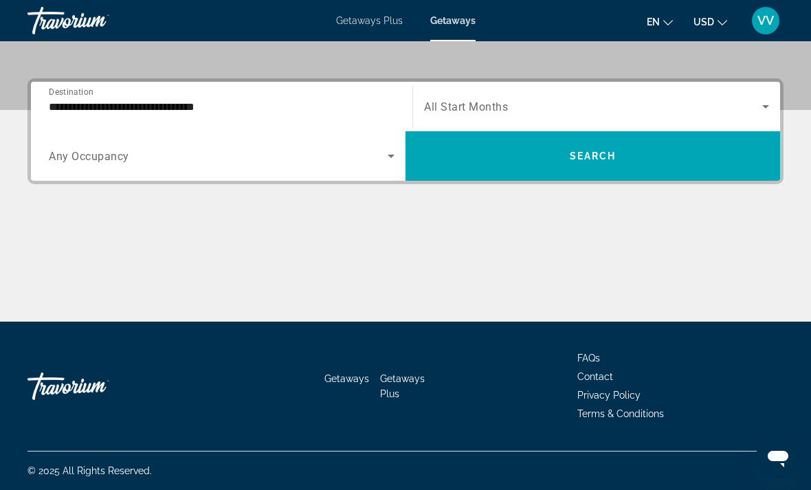
click at [757, 107] on span "Search widget" at bounding box center [593, 106] width 338 height 17
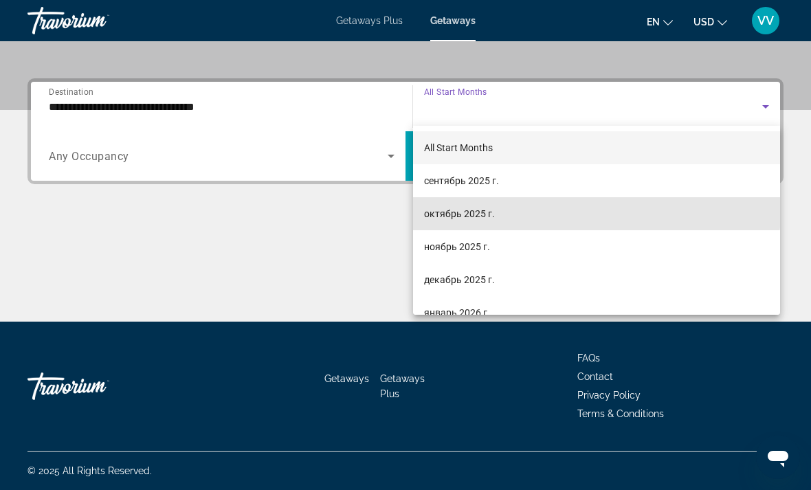
click at [481, 209] on span "октябрь 2025 г." at bounding box center [459, 214] width 71 height 17
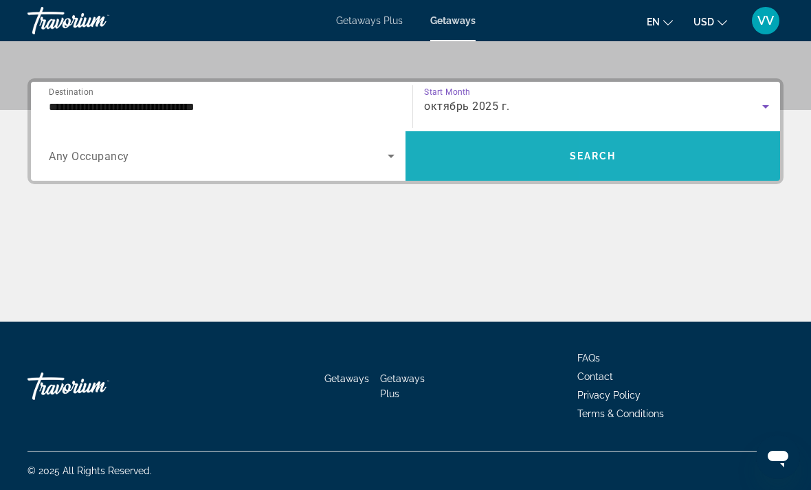
click at [713, 155] on span "Search widget" at bounding box center [593, 156] width 375 height 33
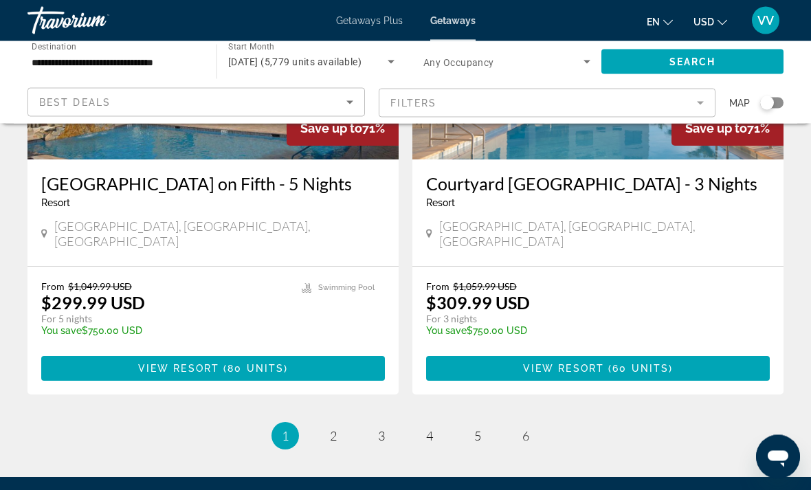
scroll to position [2749, 0]
click at [344, 424] on link "page 2" at bounding box center [334, 436] width 24 height 24
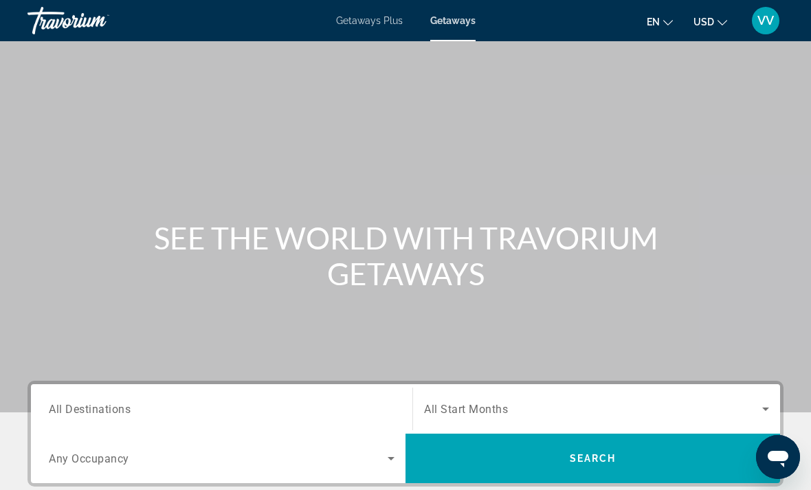
click at [125, 393] on div "Search widget" at bounding box center [222, 409] width 346 height 39
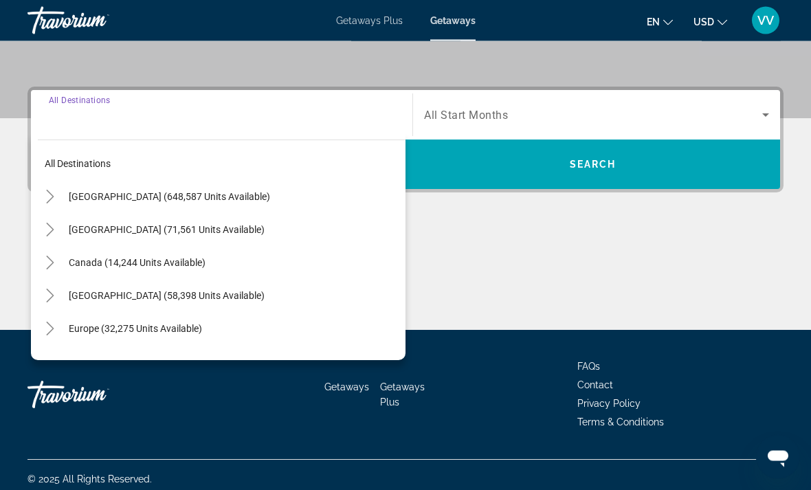
scroll to position [301, 0]
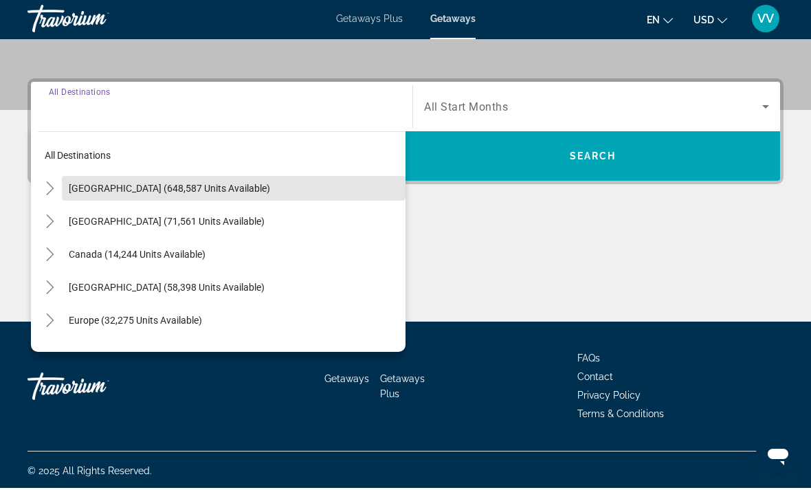
click at [65, 184] on span "Search widget" at bounding box center [234, 190] width 344 height 33
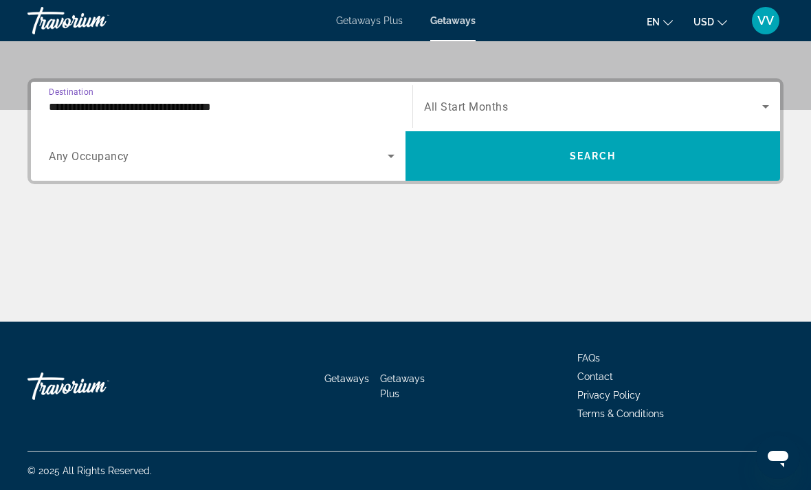
click at [206, 100] on input "**********" at bounding box center [222, 107] width 346 height 17
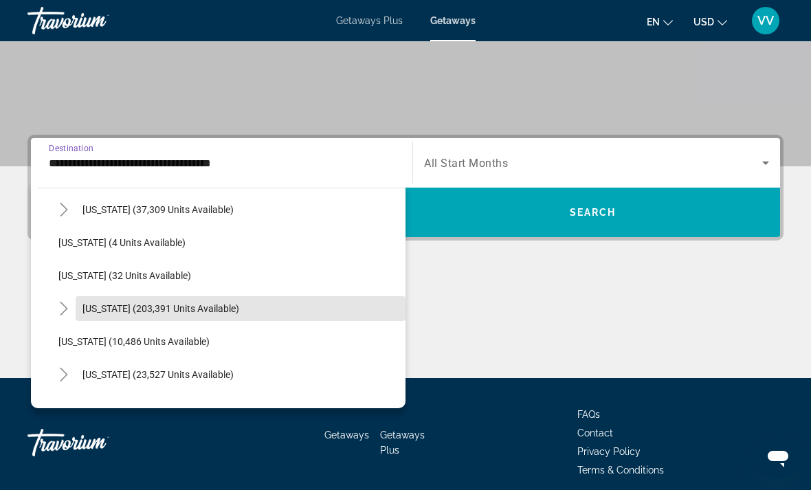
scroll to position [168, 0]
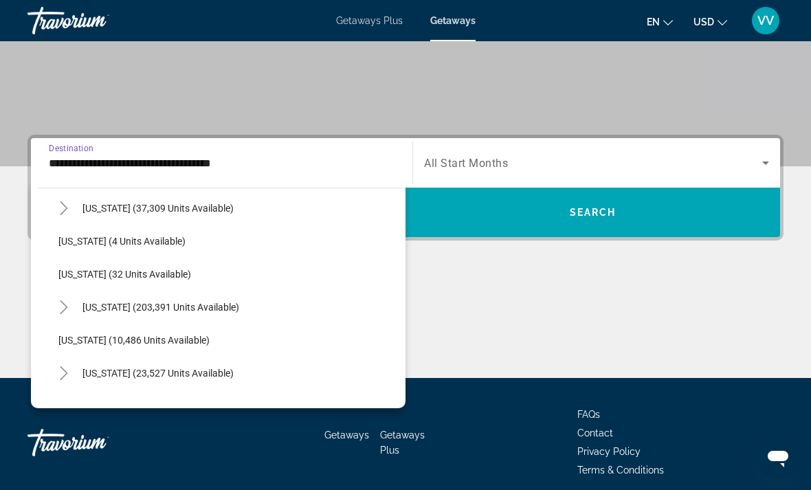
click at [219, 307] on span "[US_STATE] (203,391 units available)" at bounding box center [161, 307] width 157 height 11
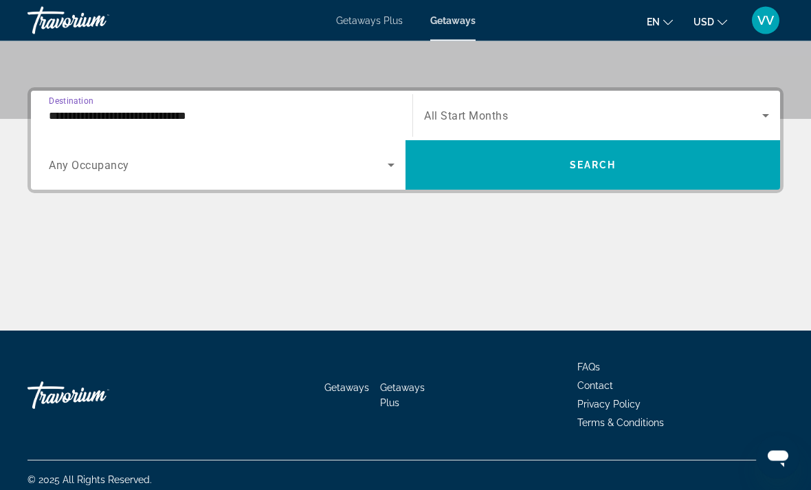
scroll to position [303, 0]
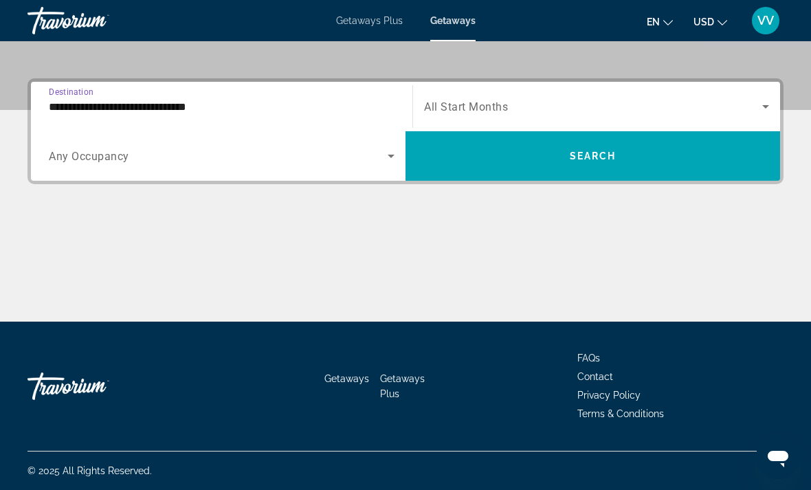
click at [166, 110] on input "**********" at bounding box center [222, 107] width 346 height 17
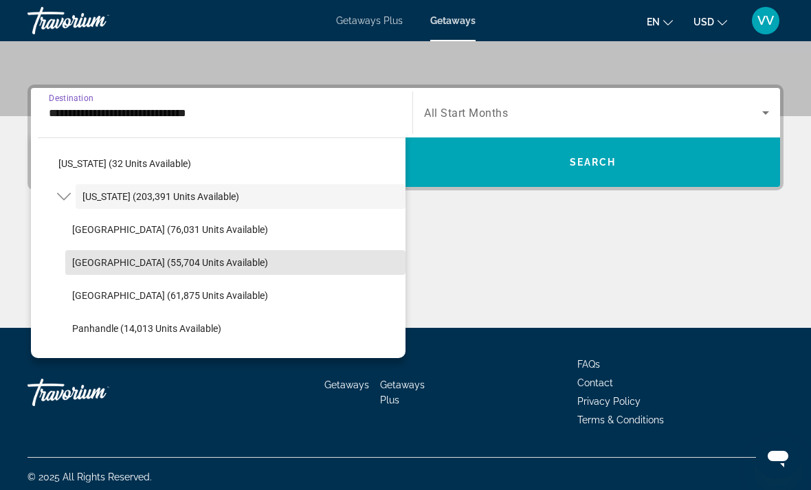
scroll to position [234, 0]
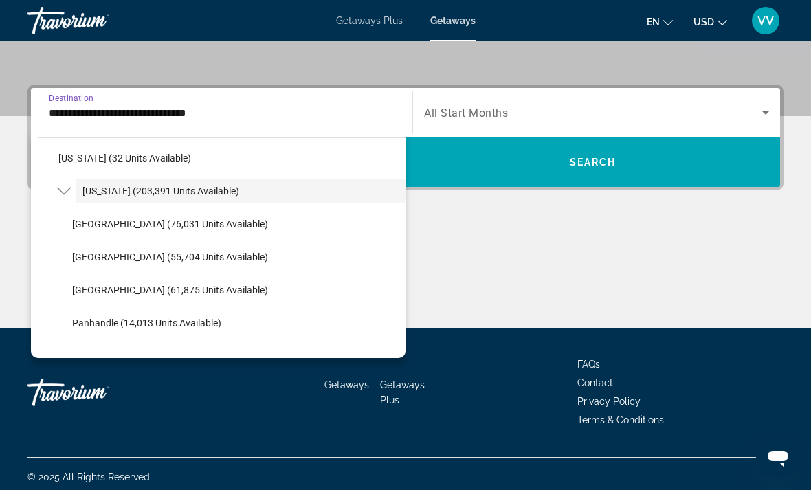
click at [212, 259] on span "[GEOGRAPHIC_DATA] (55,704 units available)" at bounding box center [170, 257] width 196 height 11
type input "**********"
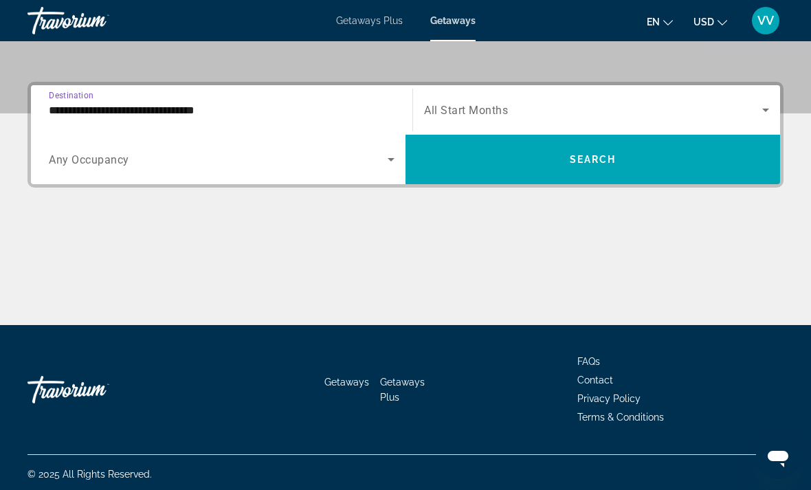
scroll to position [302, 0]
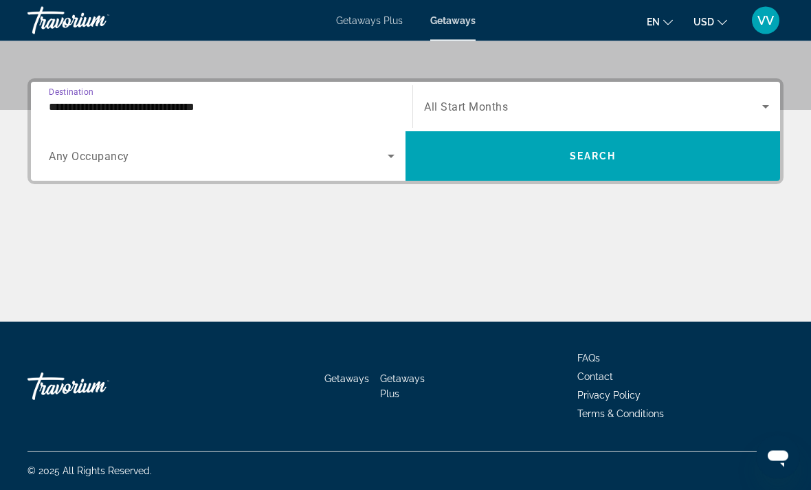
click at [770, 104] on icon "Search widget" at bounding box center [766, 107] width 17 height 17
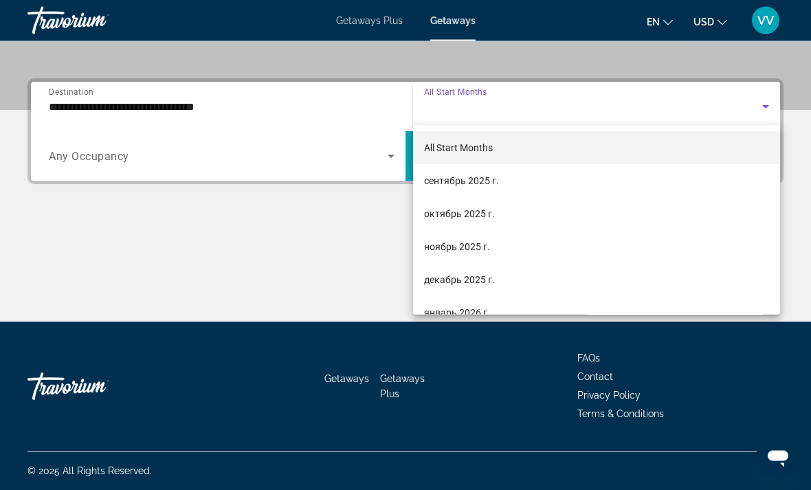
scroll to position [303, 0]
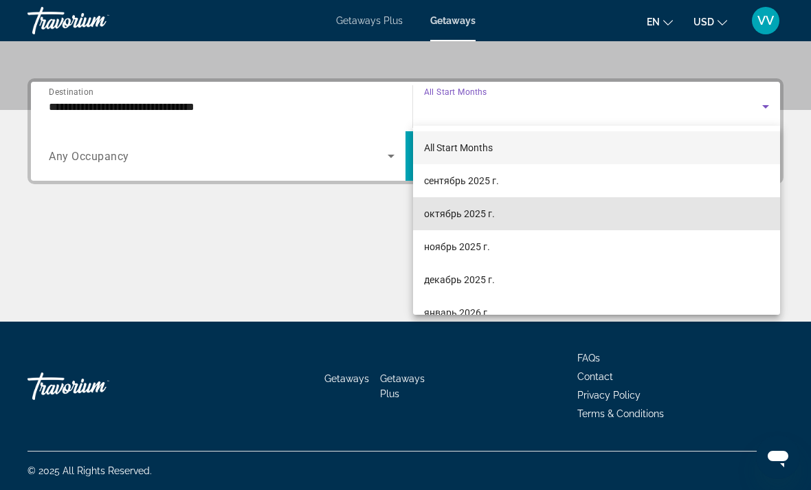
click at [472, 215] on span "октябрь 2025 г." at bounding box center [459, 214] width 71 height 17
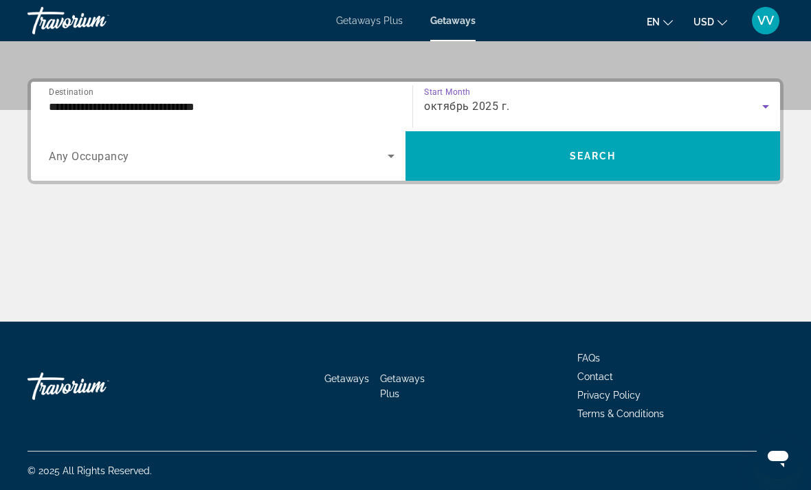
click at [622, 155] on span "Search widget" at bounding box center [593, 156] width 375 height 33
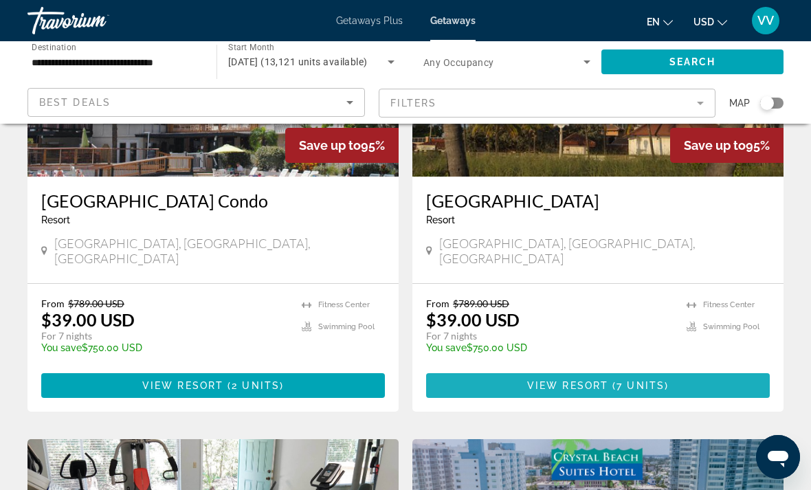
scroll to position [1179, 0]
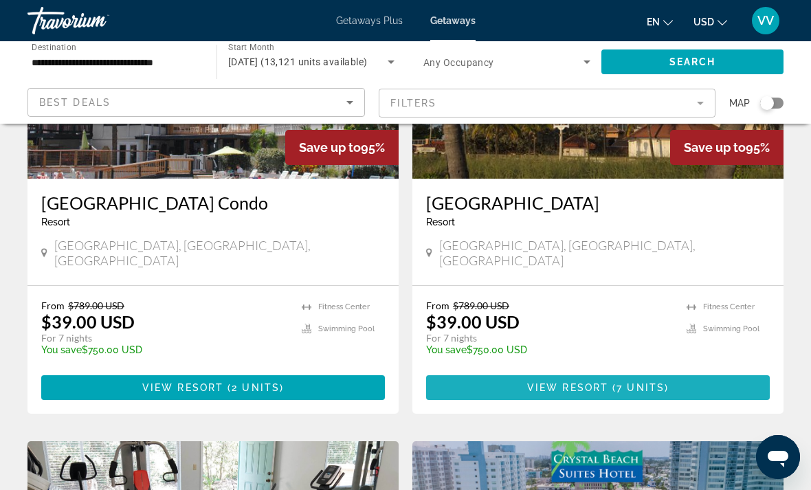
click at [704, 371] on span "Main content" at bounding box center [598, 387] width 344 height 33
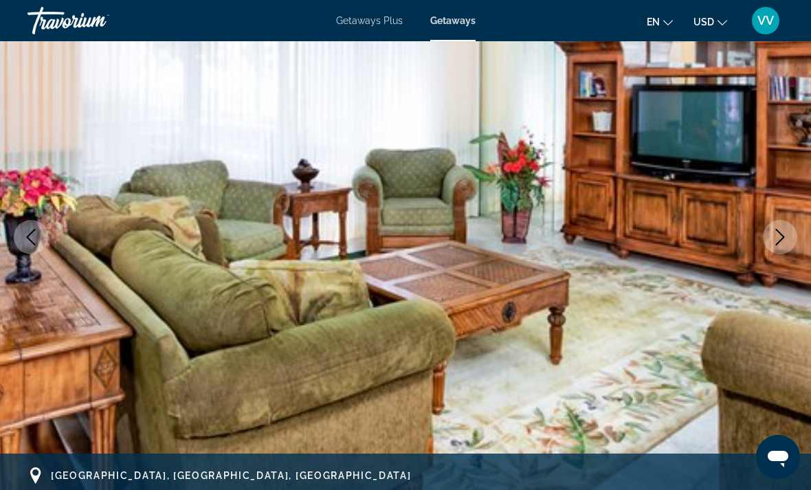
scroll to position [109, 0]
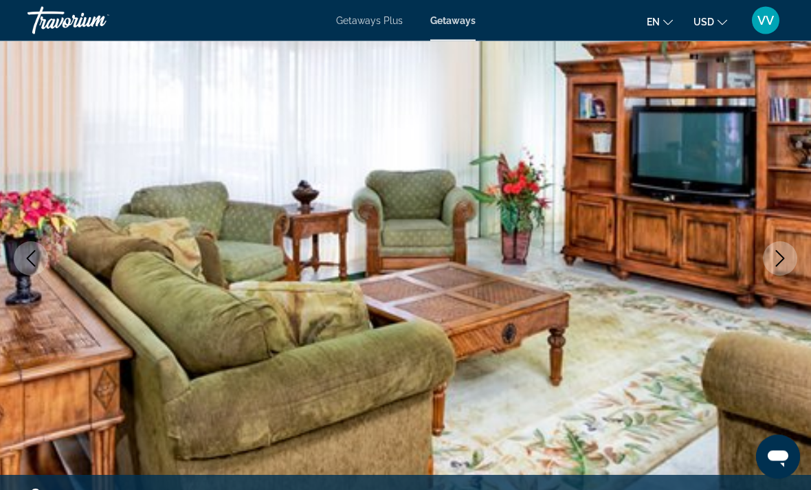
click at [789, 262] on button "Next image" at bounding box center [780, 259] width 34 height 34
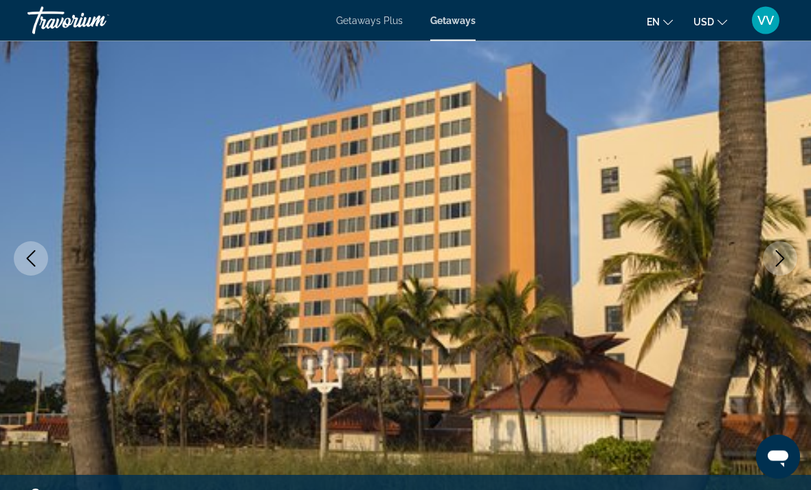
click at [789, 268] on button "Next image" at bounding box center [780, 259] width 34 height 34
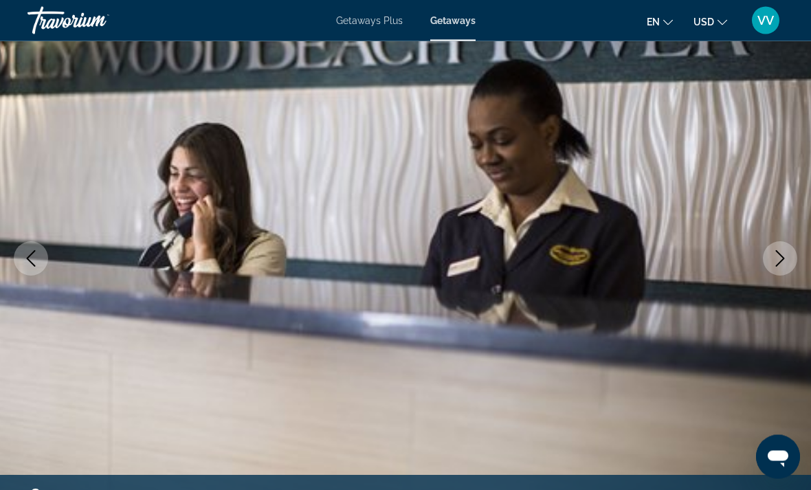
click at [788, 244] on button "Next image" at bounding box center [780, 259] width 34 height 34
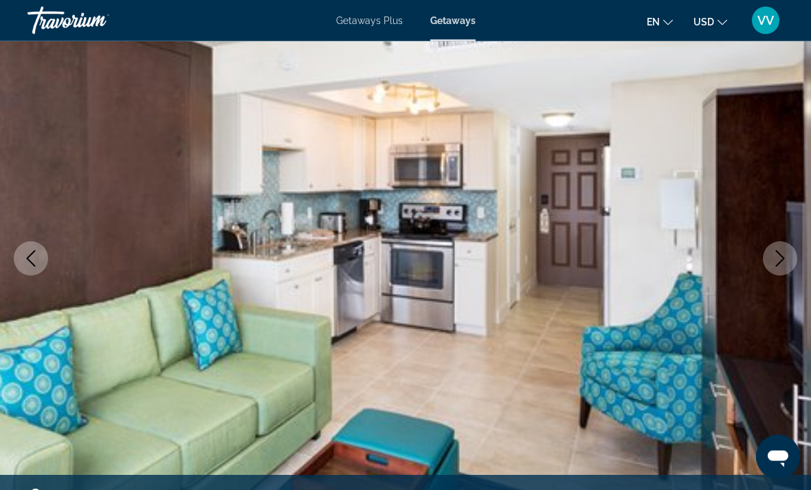
click at [778, 262] on icon "Next image" at bounding box center [780, 259] width 17 height 17
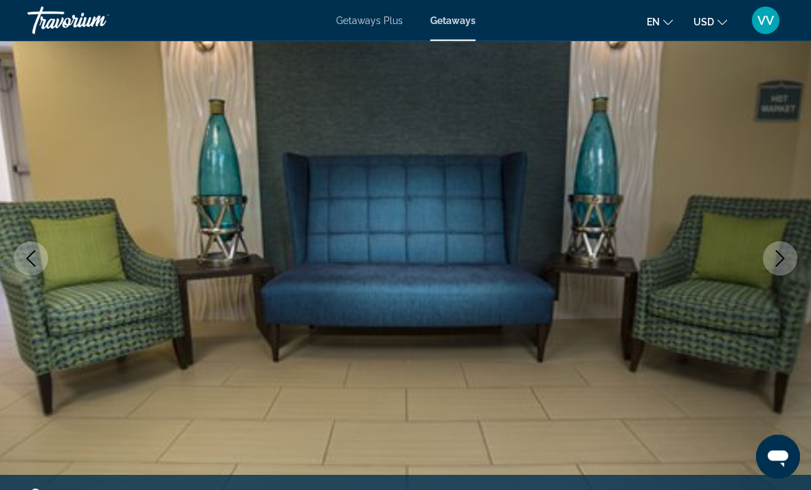
click at [788, 259] on icon "Next image" at bounding box center [780, 259] width 17 height 17
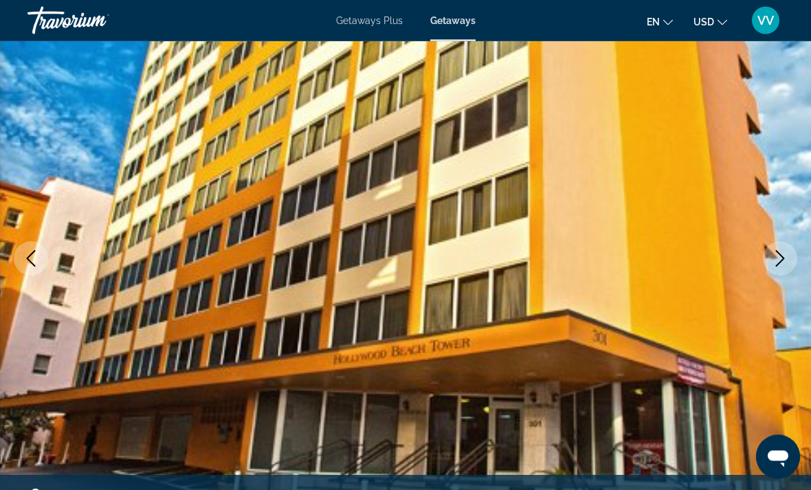
click at [794, 253] on button "Next image" at bounding box center [780, 259] width 34 height 34
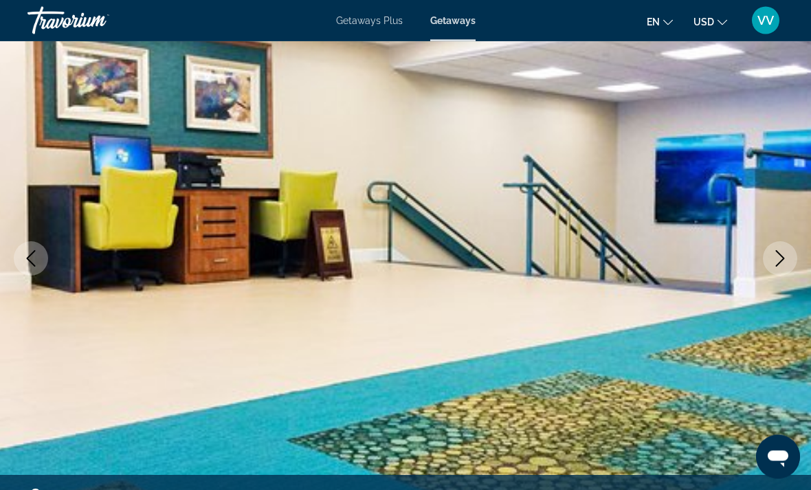
click at [790, 254] on button "Next image" at bounding box center [780, 259] width 34 height 34
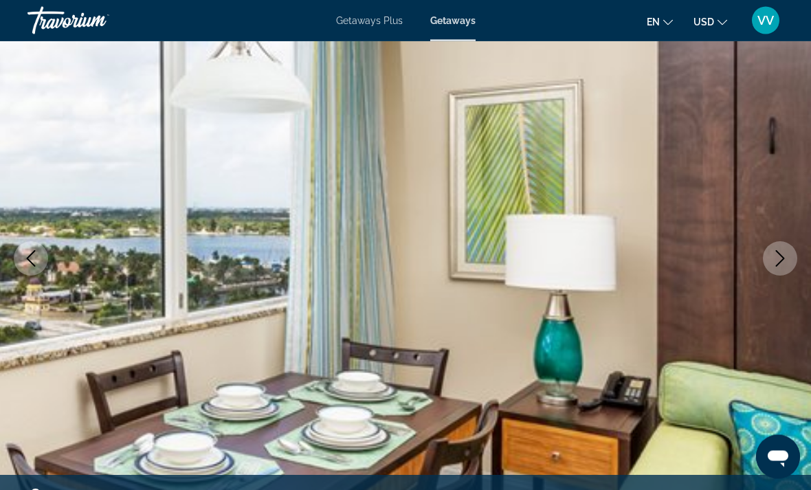
click at [785, 256] on icon "Next image" at bounding box center [780, 259] width 17 height 17
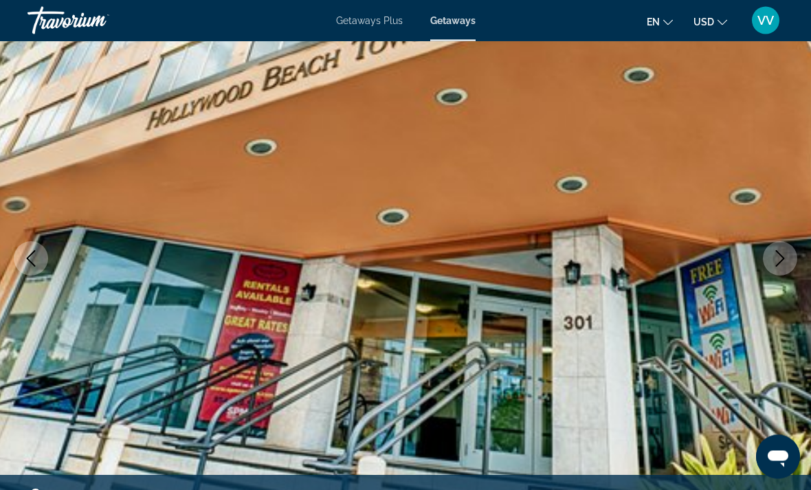
click at [794, 256] on button "Next image" at bounding box center [780, 259] width 34 height 34
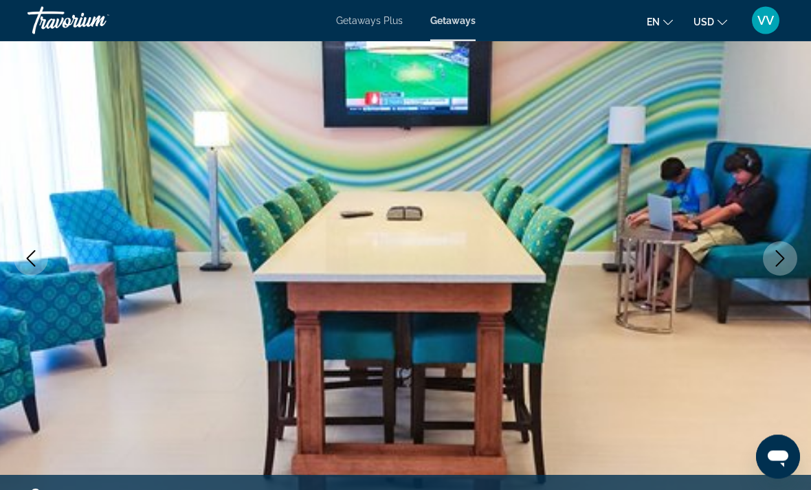
click at [786, 259] on icon "Next image" at bounding box center [780, 259] width 17 height 17
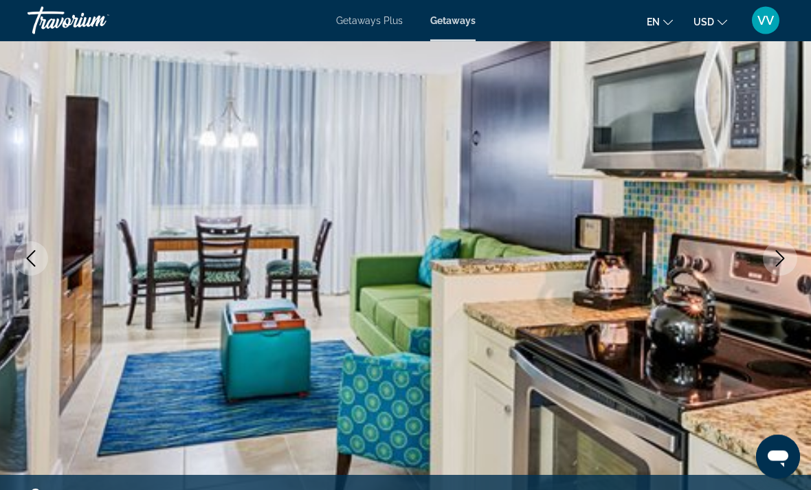
click at [783, 261] on icon "Next image" at bounding box center [780, 259] width 17 height 17
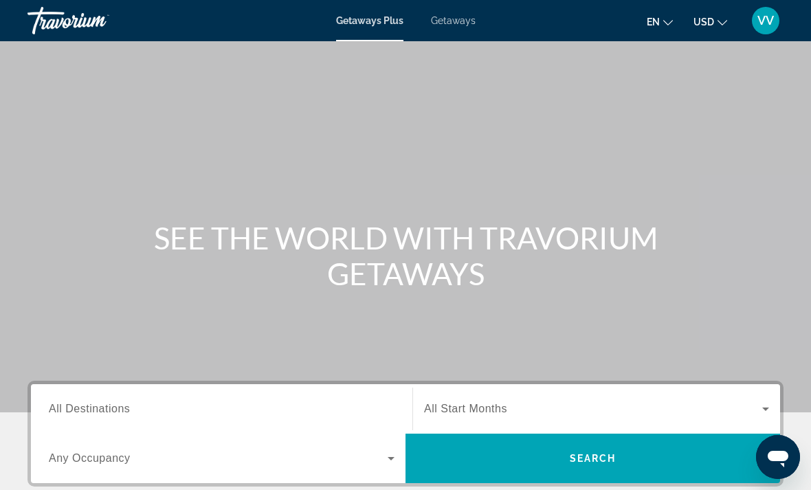
click at [78, 404] on span "All Destinations" at bounding box center [89, 409] width 81 height 12
click at [78, 404] on input "Destination All Destinations" at bounding box center [222, 410] width 346 height 17
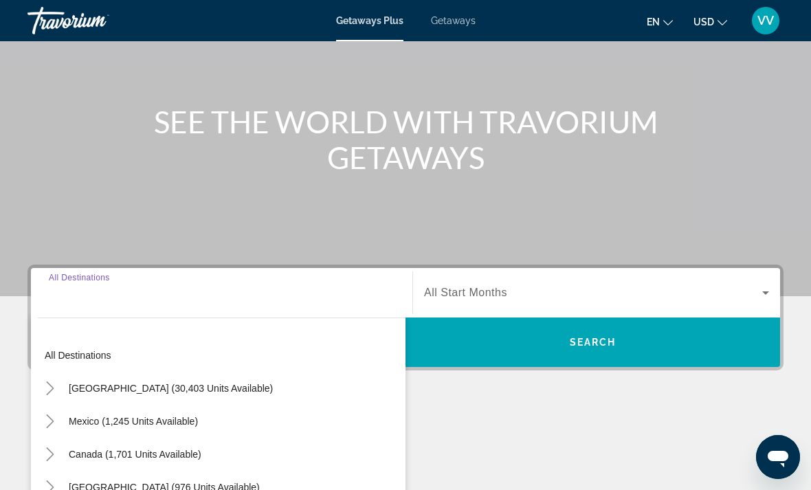
scroll to position [303, 0]
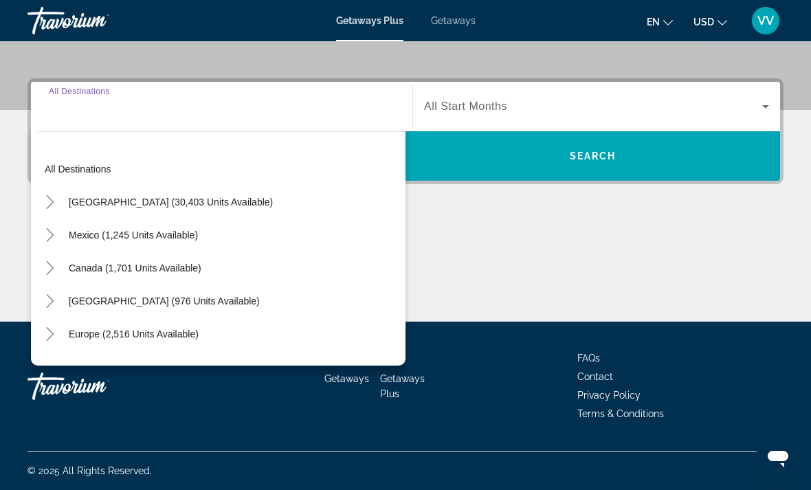
click at [47, 199] on icon "Toggle United States (30,403 units available)" at bounding box center [50, 202] width 14 height 14
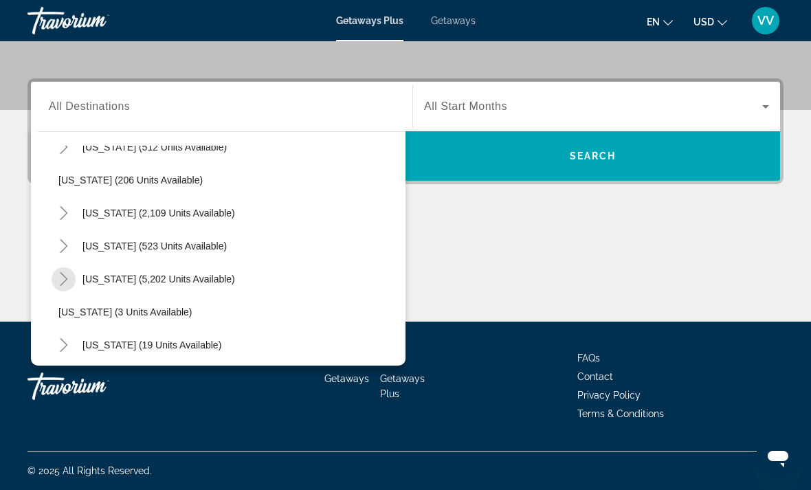
scroll to position [93, 0]
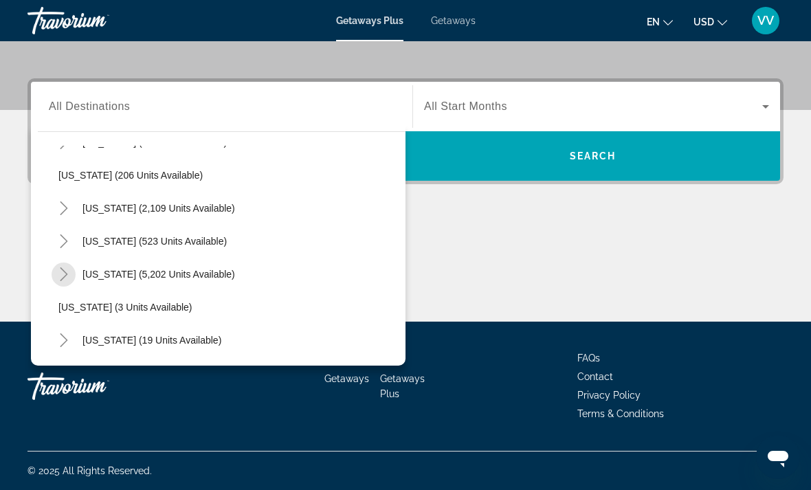
click at [53, 275] on mat-icon "Toggle Florida (5,202 units available)" at bounding box center [64, 275] width 24 height 24
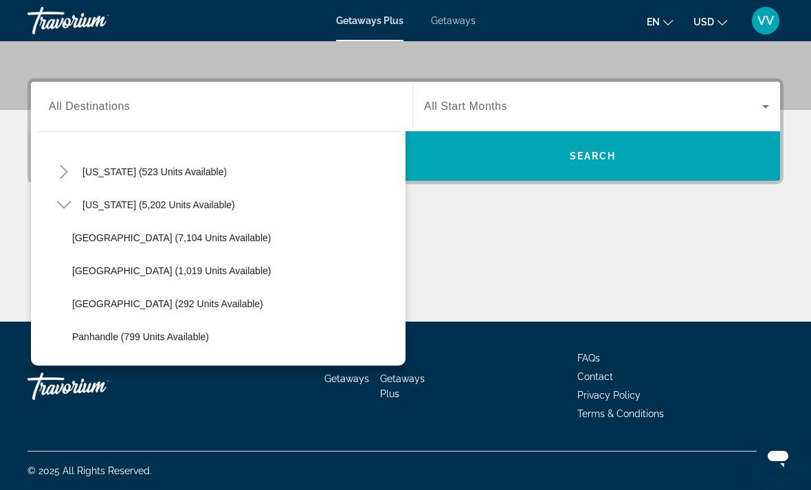
scroll to position [161, 0]
click at [452, 34] on div "Getaways Plus Getaways en English Español Français Italiano Português русский U…" at bounding box center [405, 21] width 811 height 36
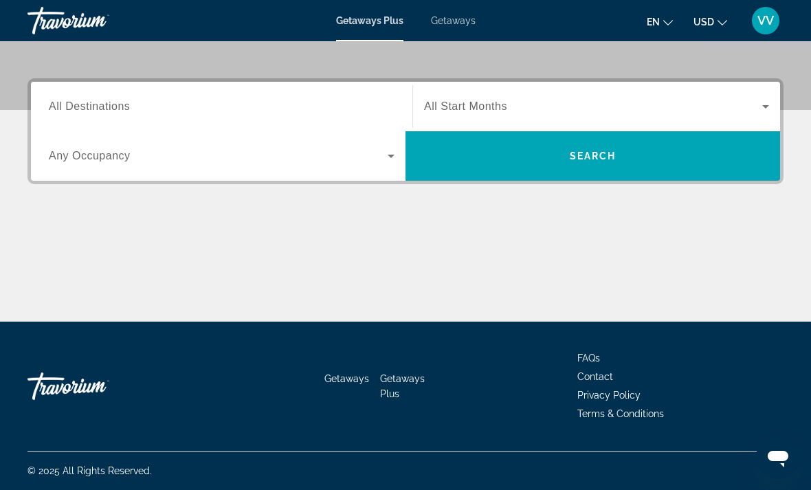
click at [461, 23] on span "Getaways" at bounding box center [453, 20] width 45 height 11
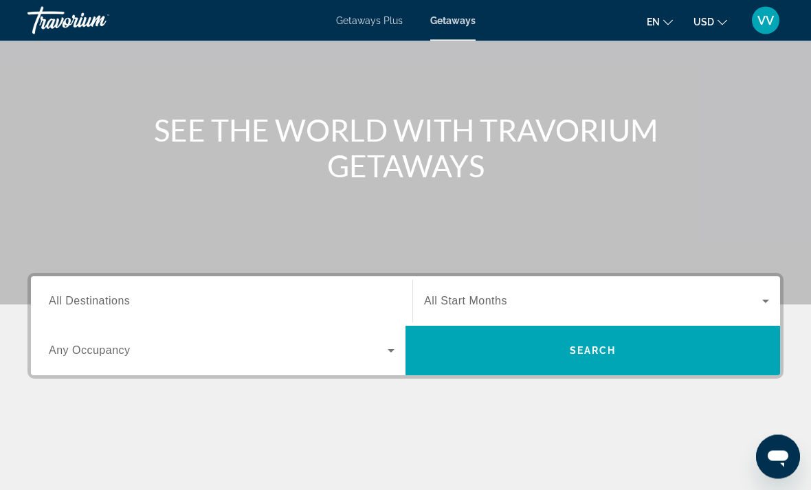
click at [71, 297] on span "All Destinations" at bounding box center [89, 302] width 81 height 12
click at [71, 297] on input "Destination All Destinations" at bounding box center [222, 302] width 346 height 17
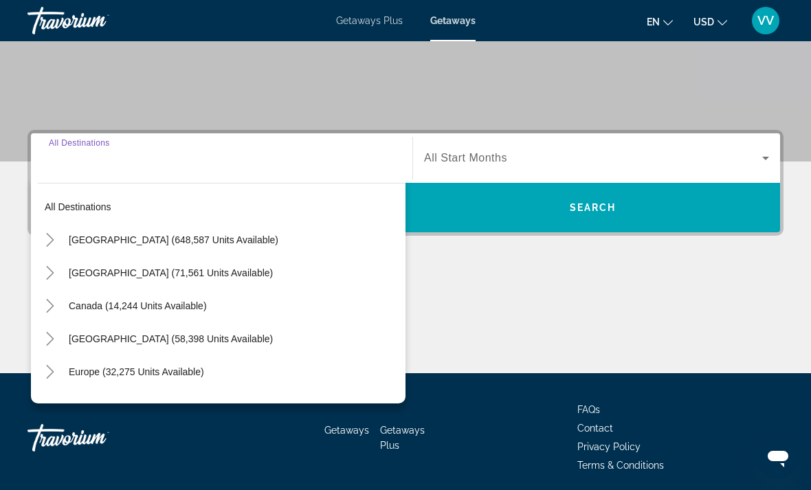
scroll to position [259, 0]
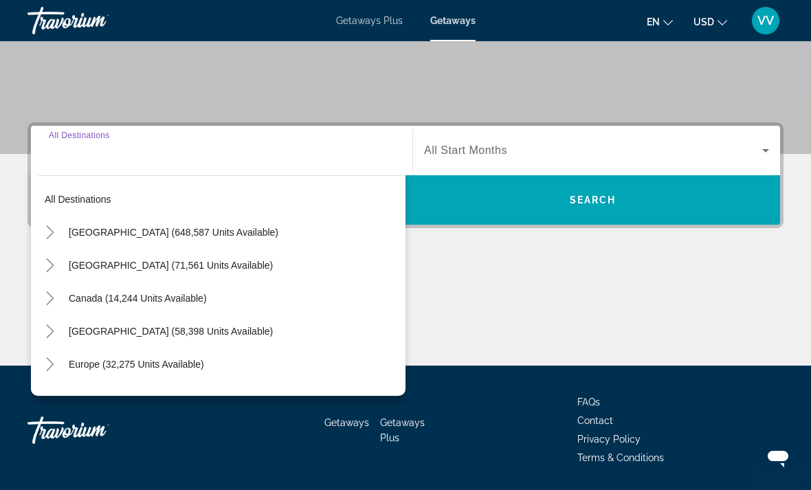
click at [44, 228] on icon "Toggle United States (648,587 units available)" at bounding box center [50, 233] width 14 height 14
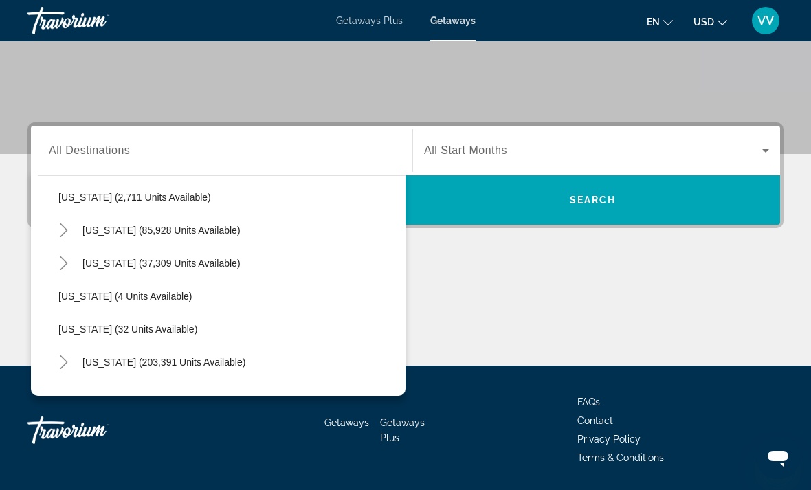
scroll to position [112, 0]
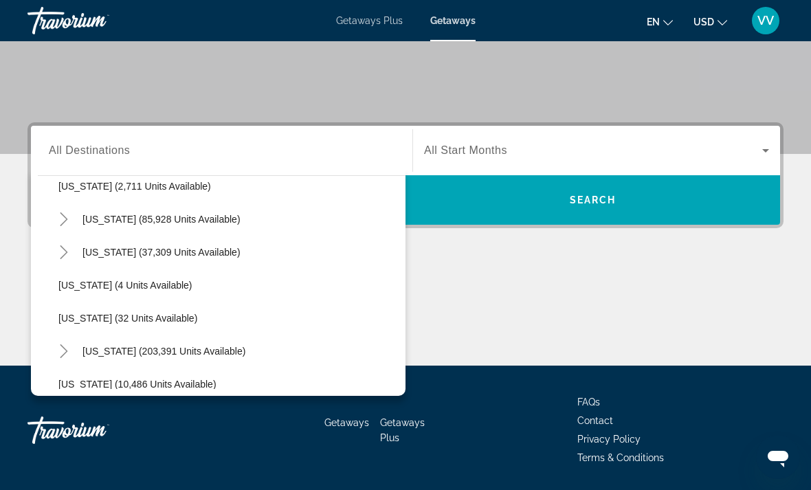
click at [55, 349] on mat-icon "Toggle Florida (203,391 units available)" at bounding box center [64, 352] width 24 height 24
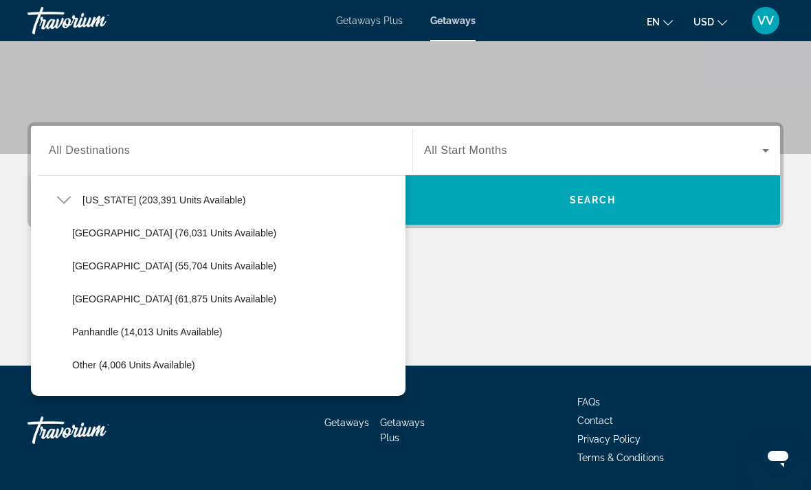
scroll to position [264, 0]
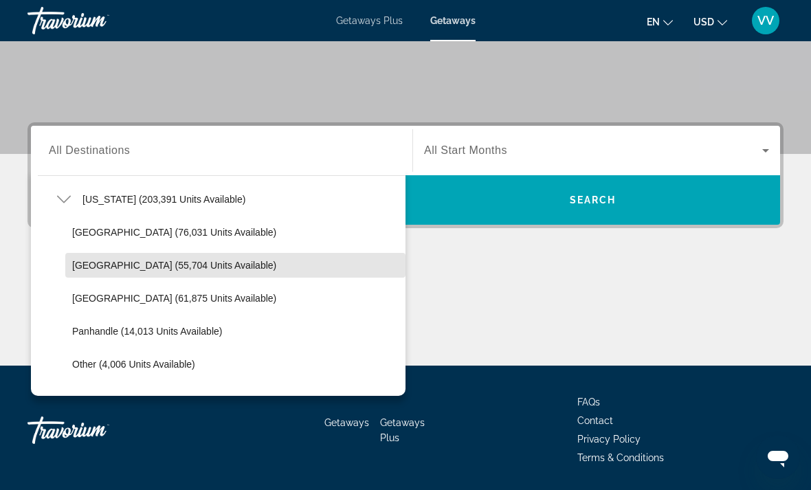
click at [85, 260] on span "[GEOGRAPHIC_DATA] (55,704 units available)" at bounding box center [174, 265] width 204 height 11
type input "**********"
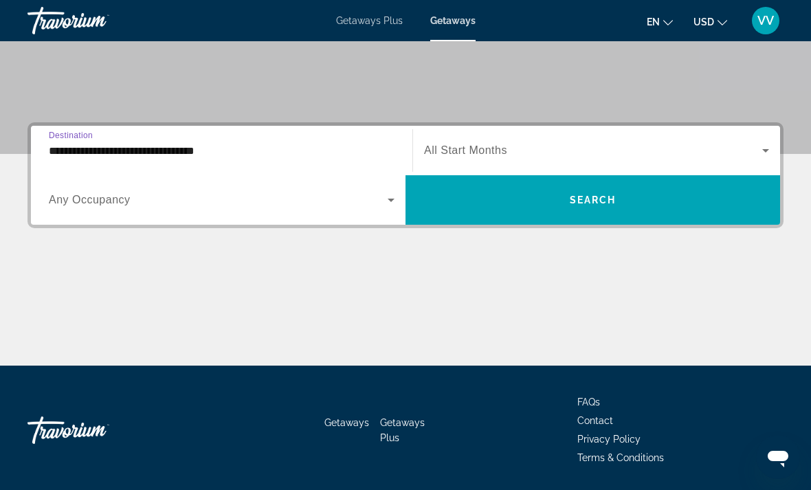
click at [763, 148] on icon "Search widget" at bounding box center [766, 150] width 17 height 17
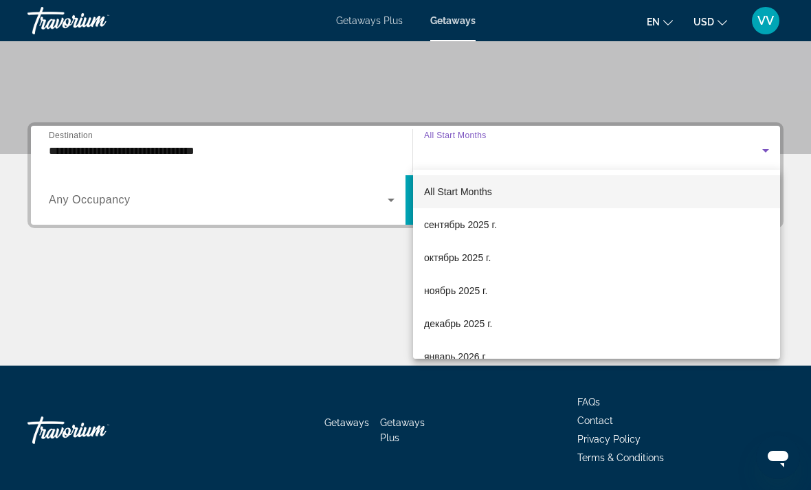
click at [728, 96] on div at bounding box center [405, 245] width 811 height 490
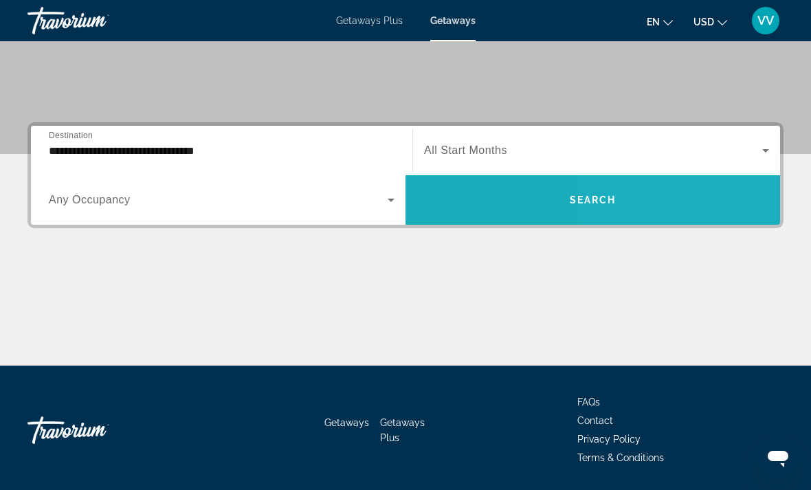
click at [734, 190] on span "Search widget" at bounding box center [593, 200] width 375 height 33
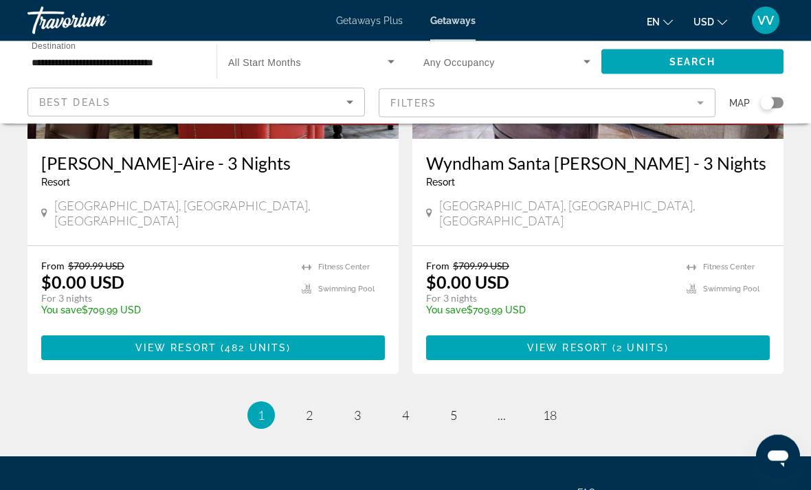
scroll to position [2665, 0]
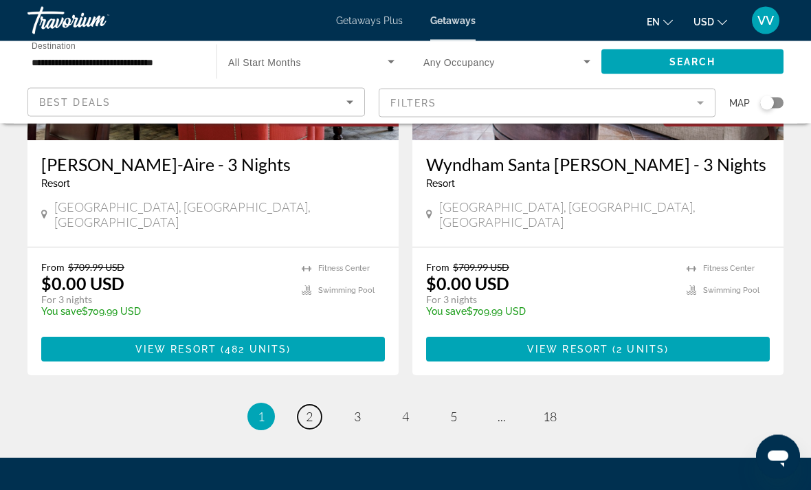
click at [311, 410] on span "2" at bounding box center [309, 417] width 7 height 15
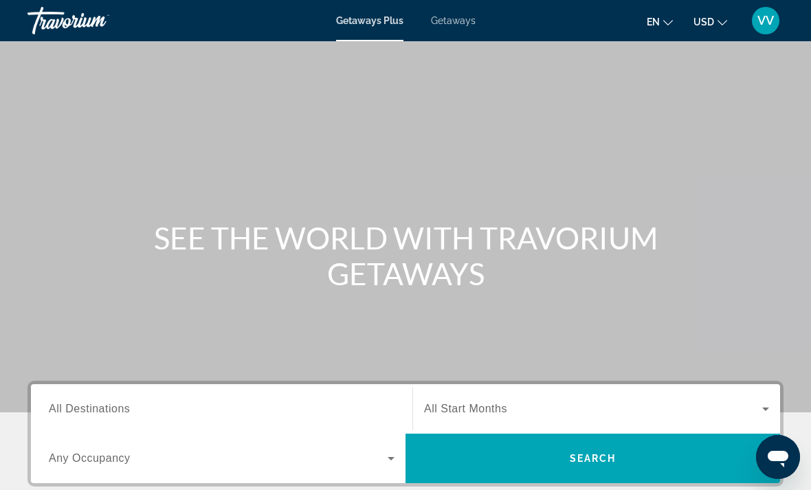
click at [466, 15] on span "Getaways" at bounding box center [453, 20] width 45 height 11
click at [99, 403] on span "All Destinations" at bounding box center [89, 409] width 81 height 12
click at [99, 403] on input "Destination All Destinations" at bounding box center [222, 410] width 346 height 17
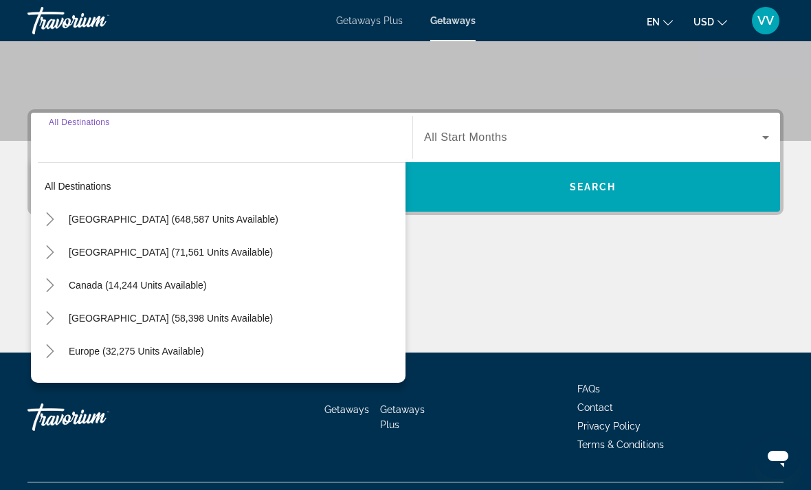
scroll to position [301, 0]
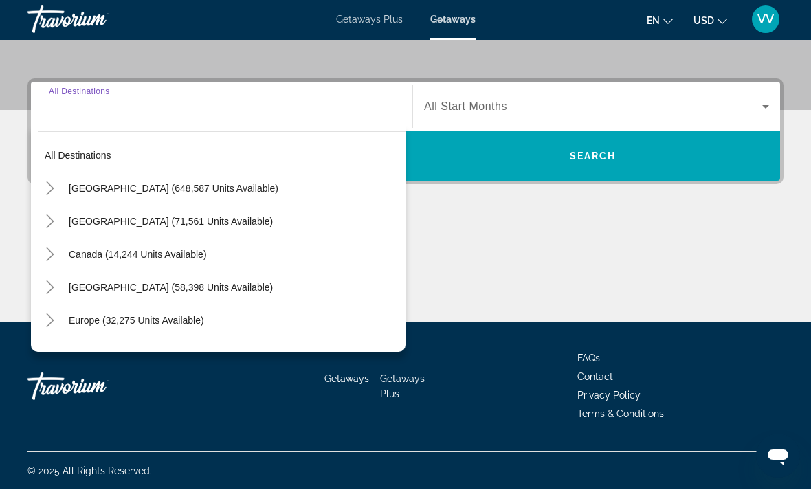
click at [44, 192] on icon "Toggle United States (648,587 units available)" at bounding box center [50, 190] width 14 height 14
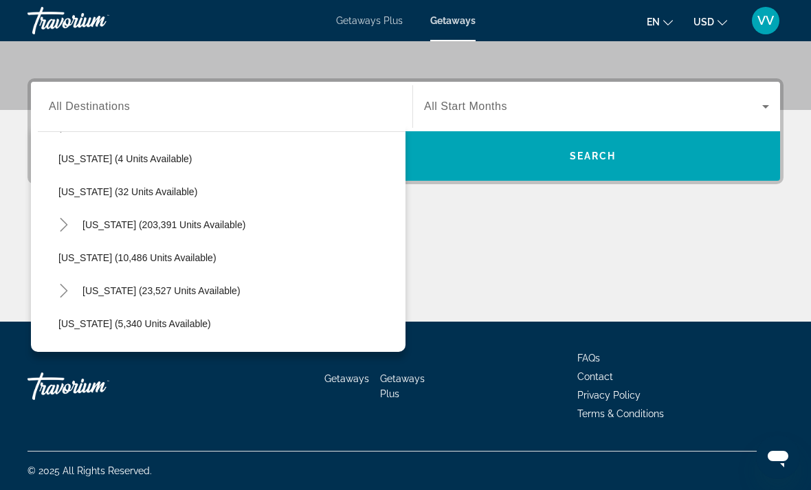
scroll to position [193, 0]
click at [53, 226] on mat-icon "Toggle Florida (203,391 units available)" at bounding box center [64, 227] width 24 height 24
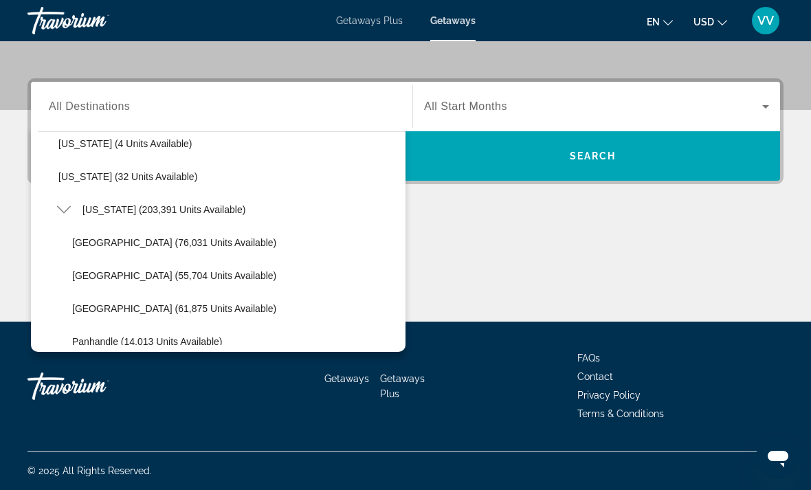
scroll to position [239, 0]
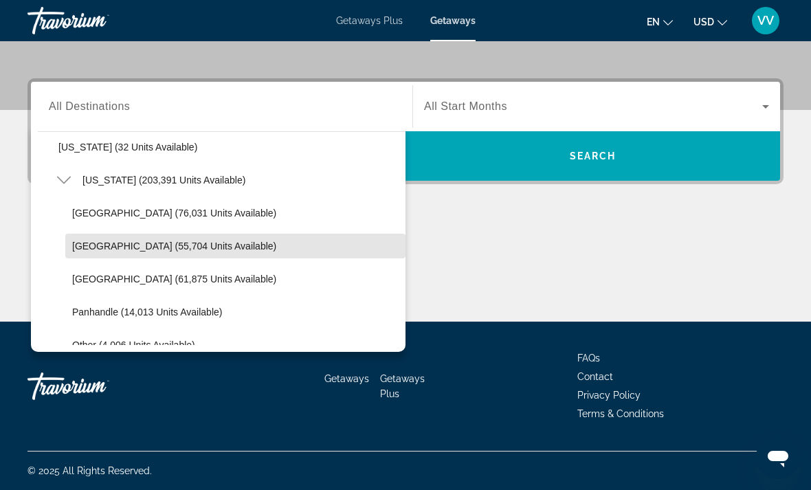
click at [75, 243] on span "[GEOGRAPHIC_DATA] (55,704 units available)" at bounding box center [174, 246] width 204 height 11
type input "**********"
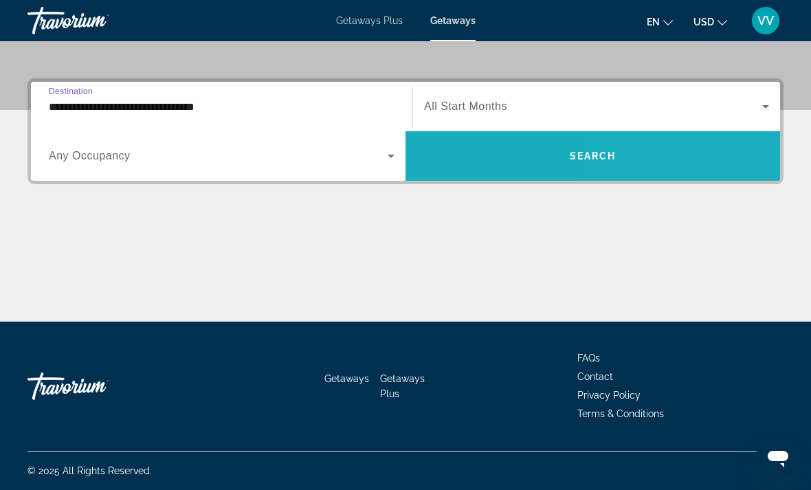
click at [727, 151] on span "Search widget" at bounding box center [593, 156] width 375 height 33
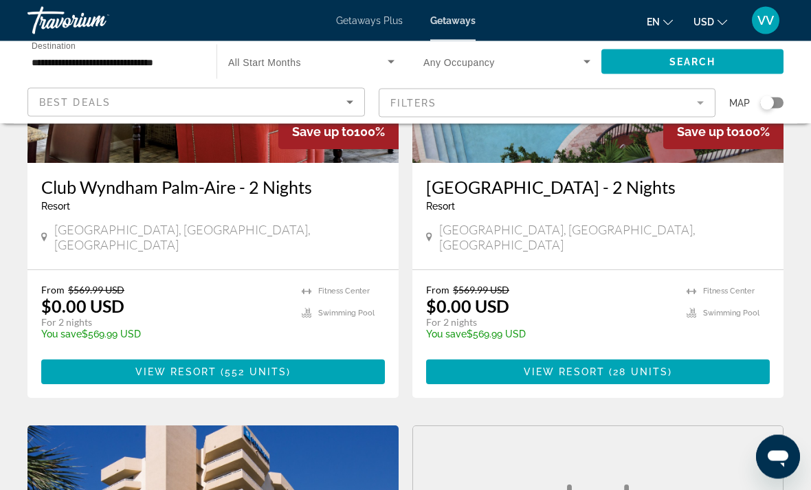
scroll to position [207, 0]
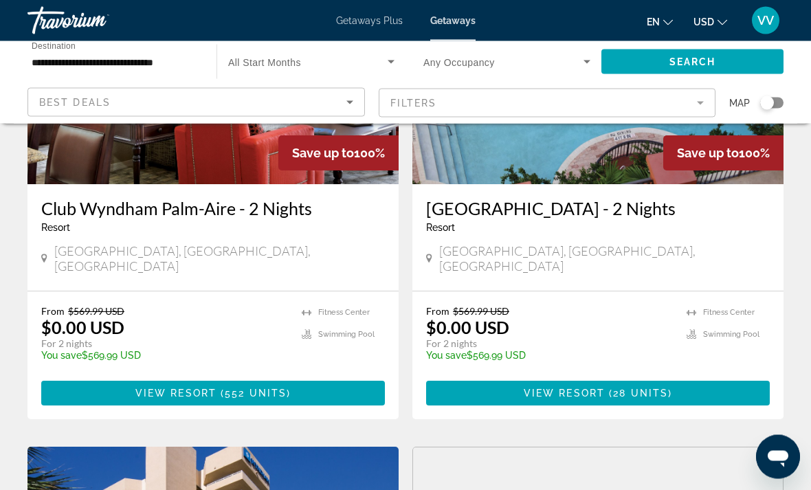
click at [778, 107] on div "Search widget" at bounding box center [772, 103] width 23 height 11
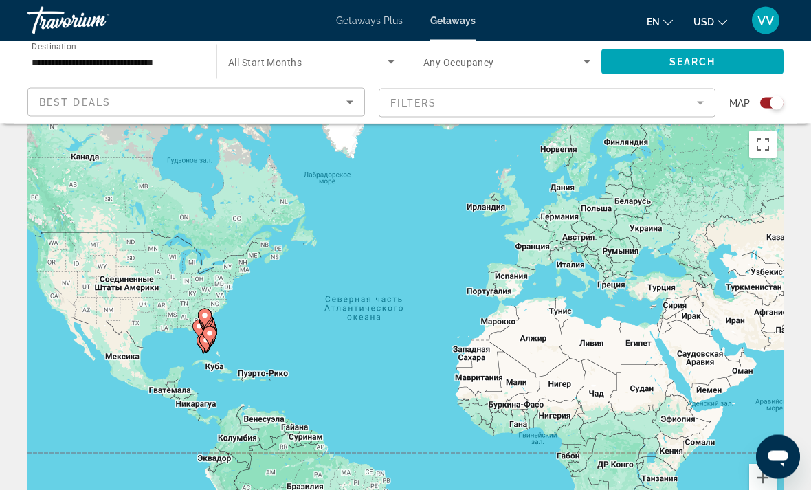
scroll to position [0, 0]
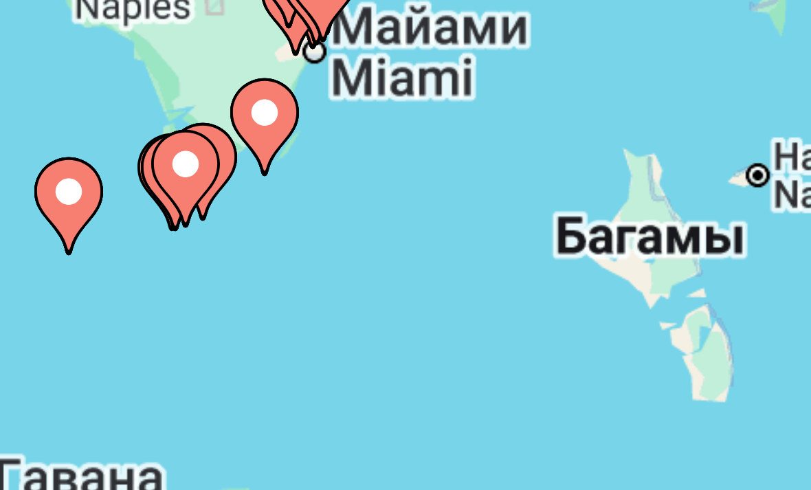
click at [114, 388] on image "Main content" at bounding box center [118, 392] width 8 height 8
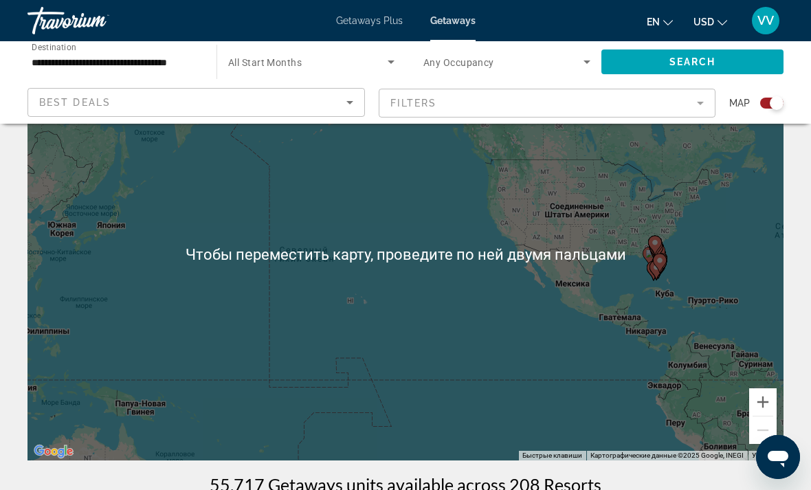
scroll to position [98, 0]
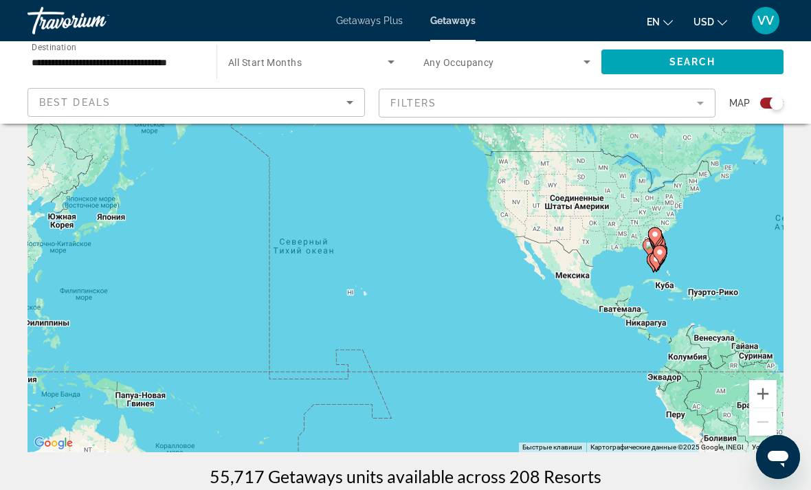
click at [776, 385] on button "Увеличить" at bounding box center [764, 394] width 28 height 28
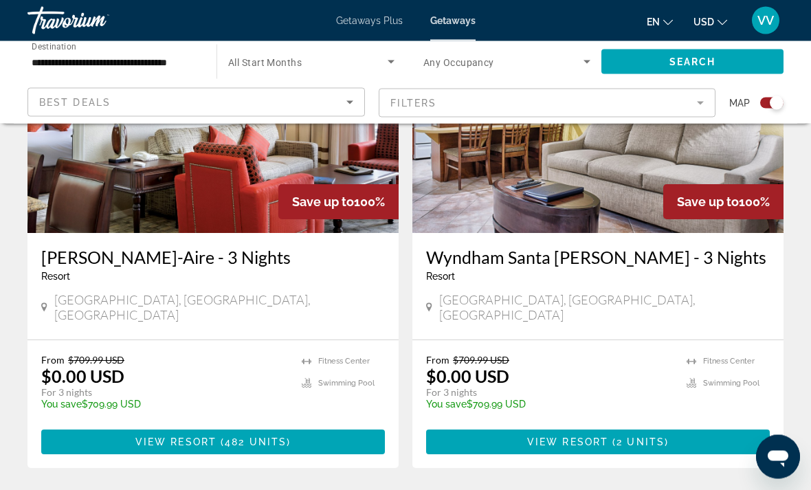
scroll to position [3002, 0]
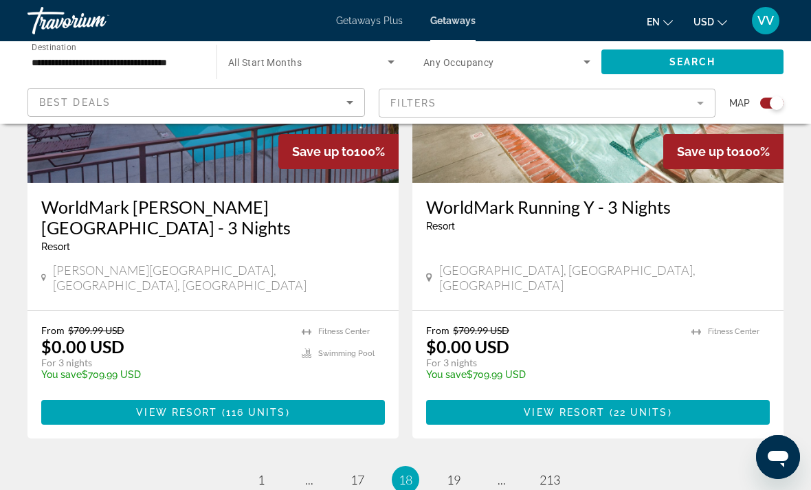
scroll to position [3074, 0]
click at [367, 469] on link "page 17" at bounding box center [358, 481] width 24 height 24
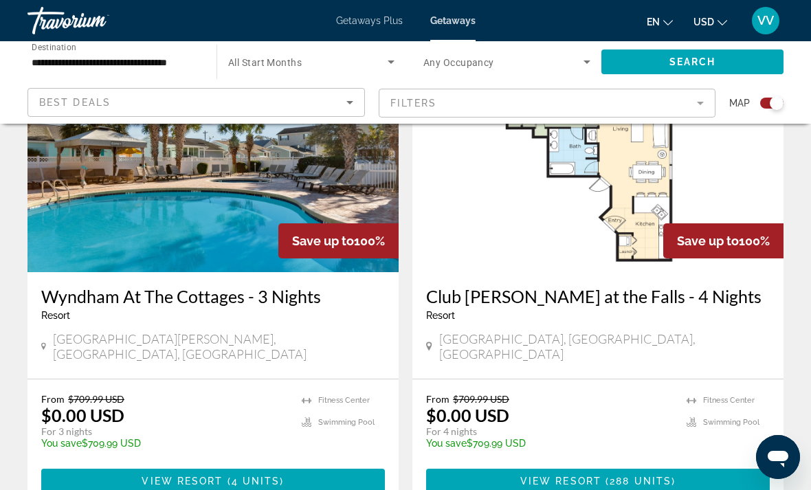
scroll to position [3013, 0]
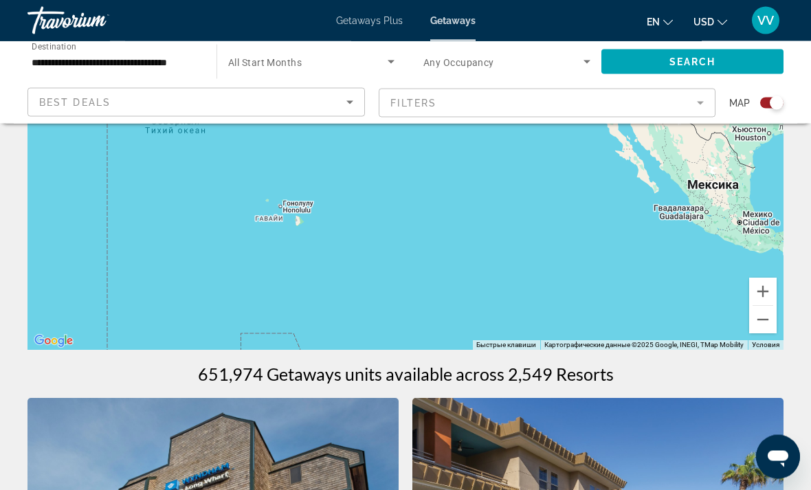
scroll to position [200, 0]
click at [777, 325] on div "Чтобы активировать перетаскивание с помощью клавиатуры, нажмите Alt + Ввод. Пос…" at bounding box center [406, 143] width 756 height 413
click at [778, 320] on div "Чтобы активировать перетаскивание с помощью клавиатуры, нажмите Alt + Ввод. Пос…" at bounding box center [406, 143] width 756 height 413
click at [761, 330] on button "Уменьшить" at bounding box center [764, 320] width 28 height 28
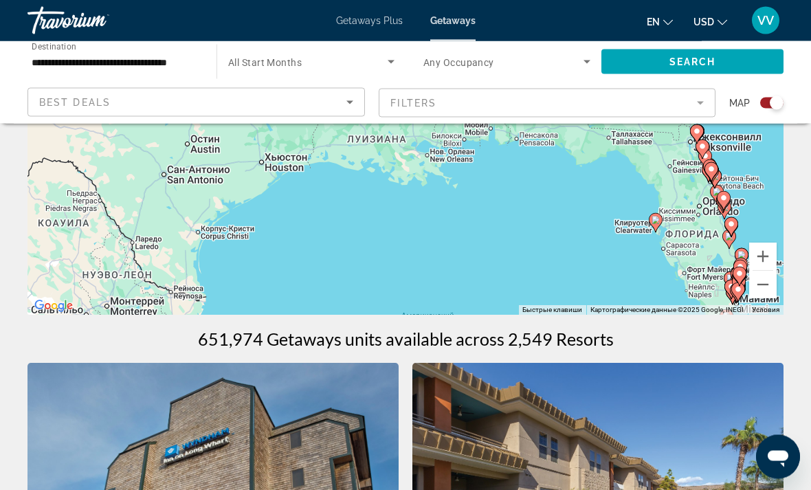
scroll to position [235, 0]
click at [774, 293] on button "Уменьшить" at bounding box center [764, 285] width 28 height 28
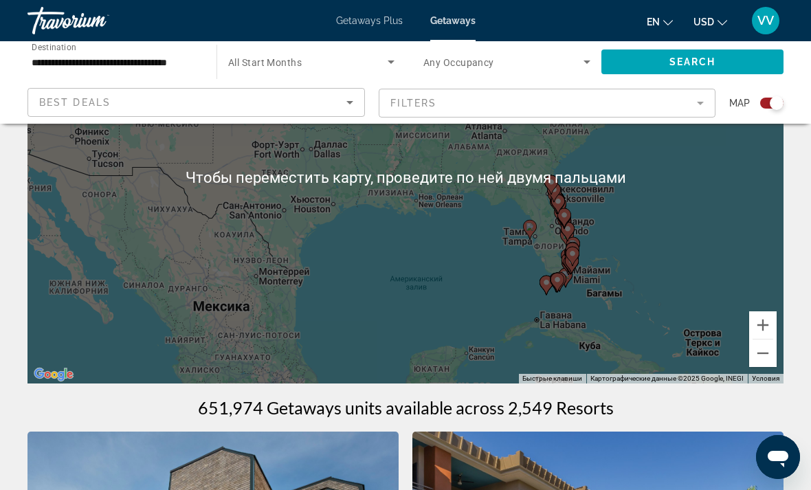
scroll to position [162, 0]
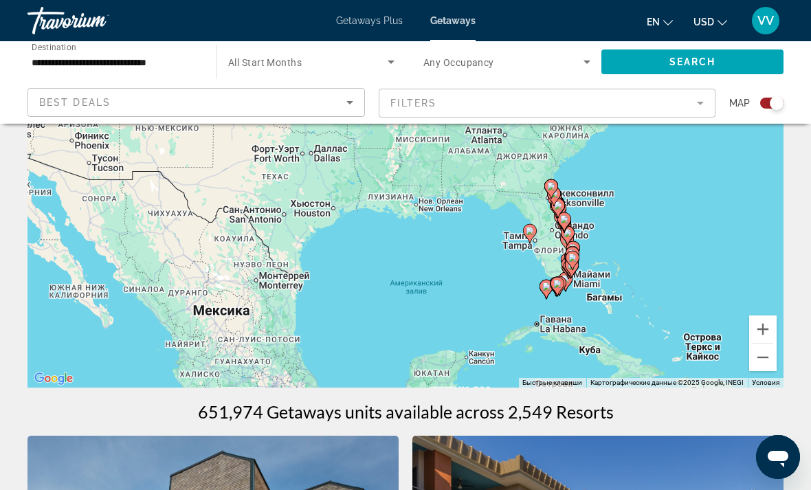
click at [562, 296] on icon "Main content" at bounding box center [557, 287] width 12 height 18
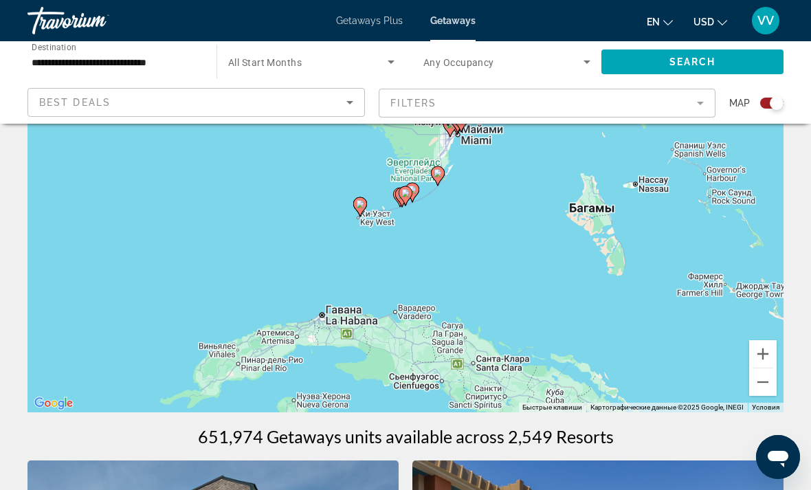
type input "**********"
click at [444, 171] on icon "Main content" at bounding box center [438, 175] width 14 height 19
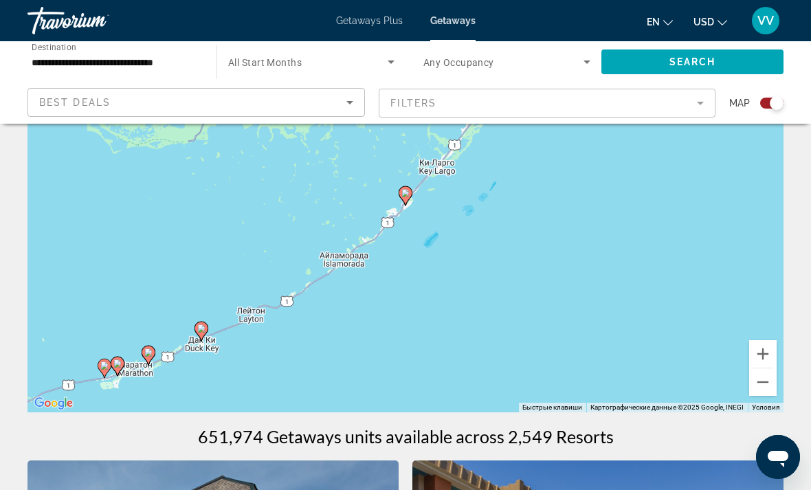
click at [208, 323] on gmp-advanced-marker "Main content" at bounding box center [202, 331] width 14 height 21
click at [208, 331] on icon "Main content" at bounding box center [202, 331] width 14 height 19
click at [208, 323] on gmp-advanced-marker "Main content" at bounding box center [202, 331] width 14 height 21
click at [419, 189] on div "Для навигации используйте клавиши со стрелками. Чтобы активировать перетаскиван…" at bounding box center [406, 206] width 756 height 413
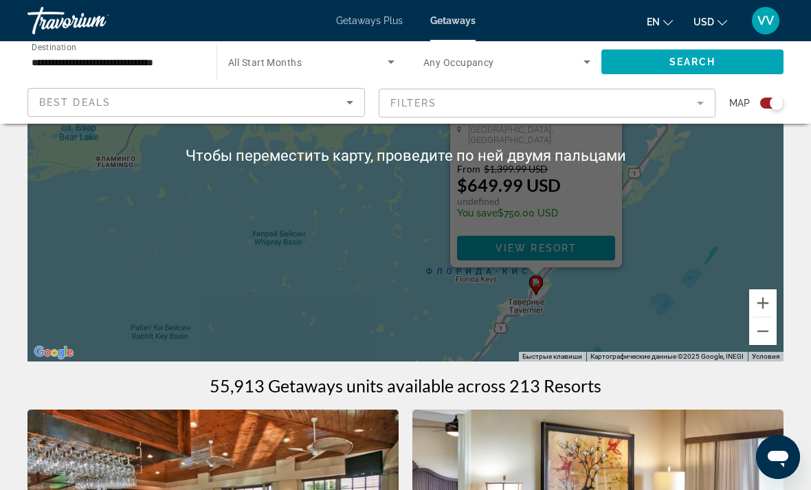
scroll to position [189, 0]
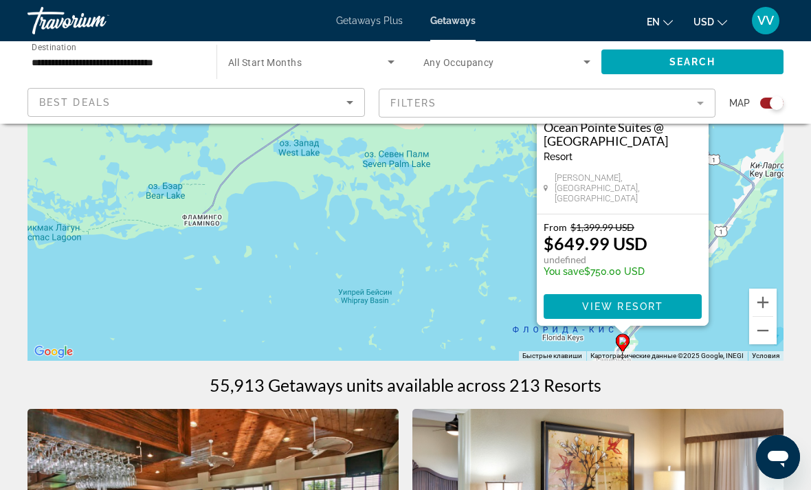
click at [772, 333] on button "Уменьшить" at bounding box center [764, 331] width 28 height 28
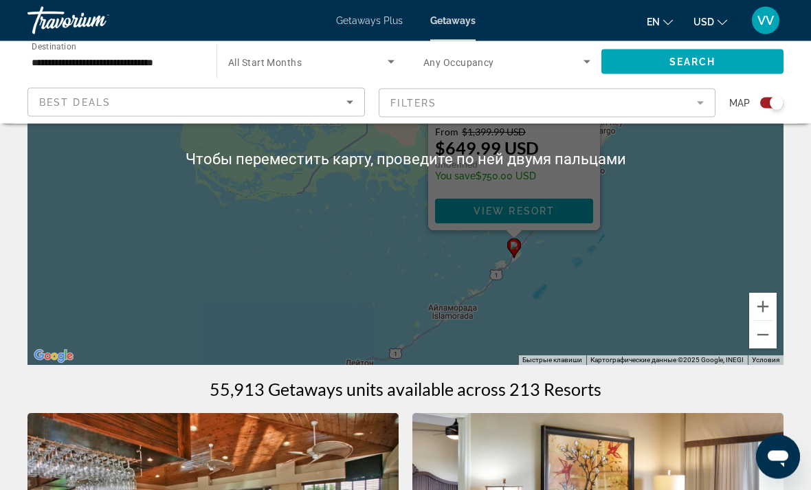
scroll to position [182, 0]
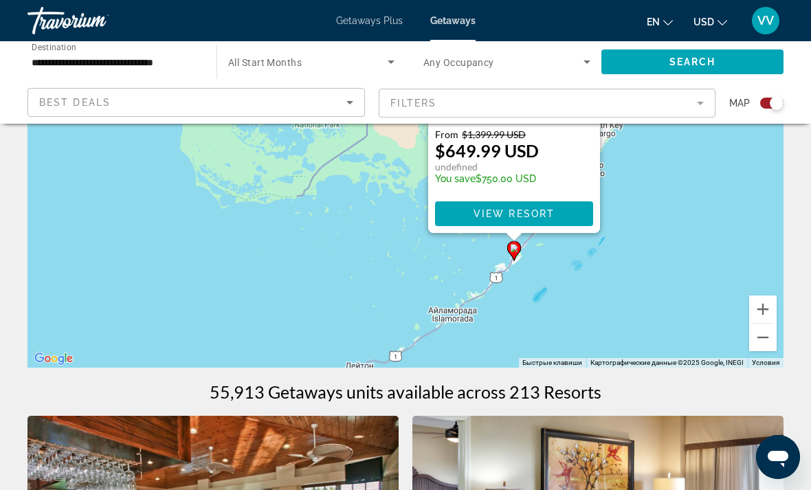
click at [772, 340] on button "Уменьшить" at bounding box center [764, 338] width 28 height 28
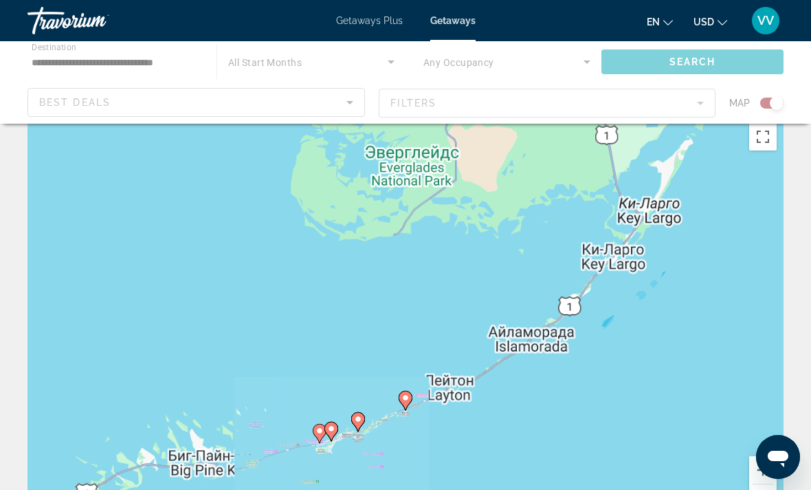
scroll to position [0, 0]
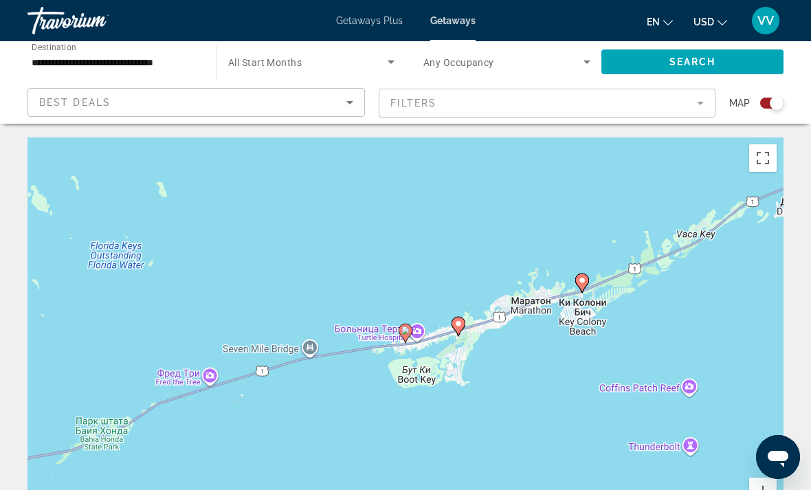
click at [410, 324] on gmp-advanced-marker "Main content" at bounding box center [406, 333] width 14 height 21
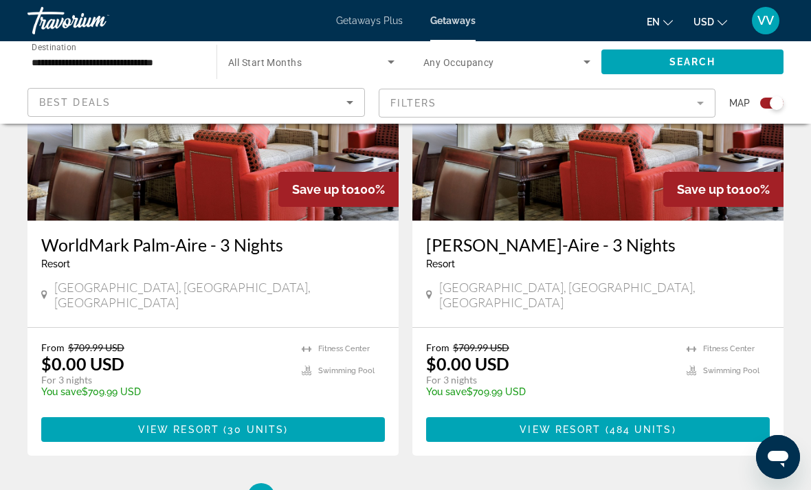
scroll to position [2986, 0]
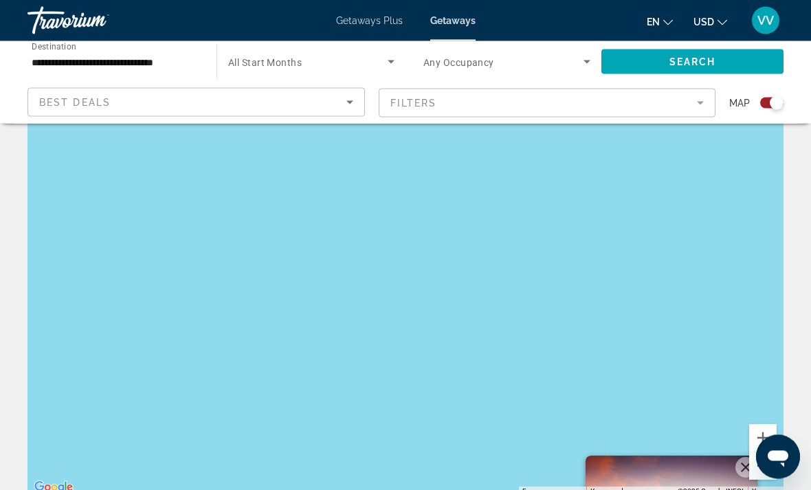
scroll to position [57, 0]
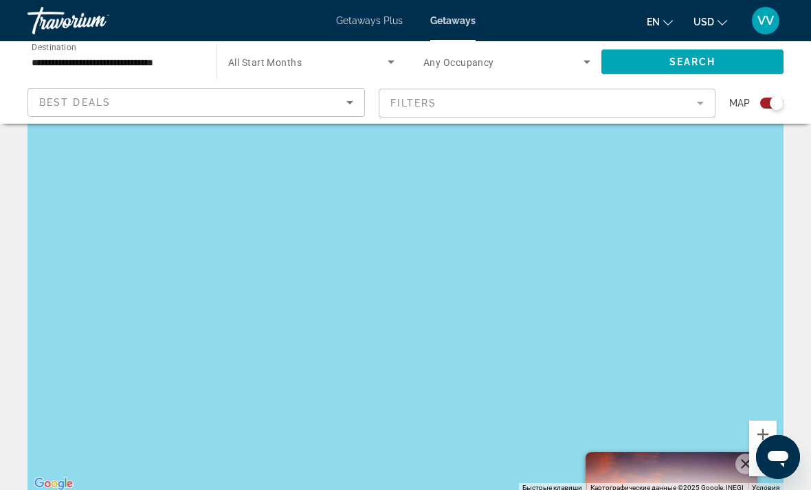
click at [769, 456] on button "Уменьшить" at bounding box center [764, 463] width 28 height 28
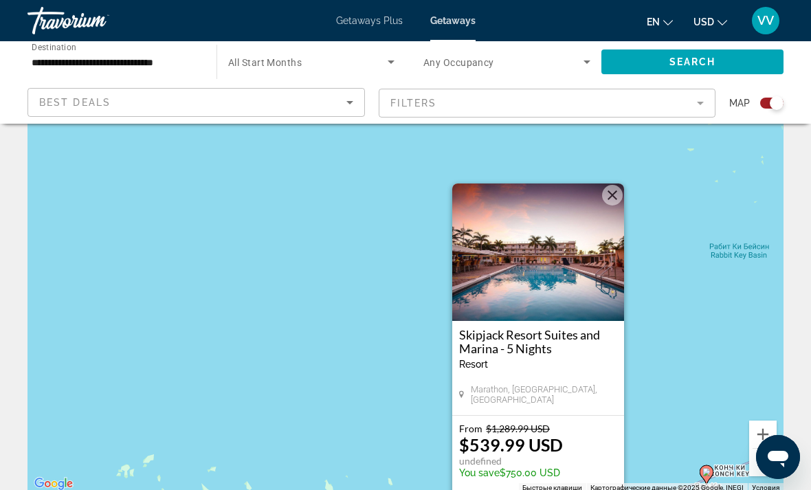
click at [770, 464] on button "Уменьшить" at bounding box center [764, 463] width 28 height 28
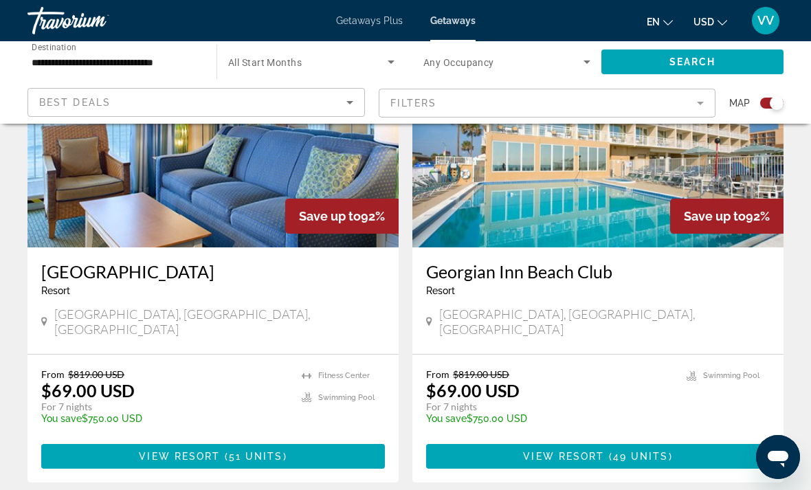
scroll to position [1066, 0]
